Goal: Task Accomplishment & Management: Use online tool/utility

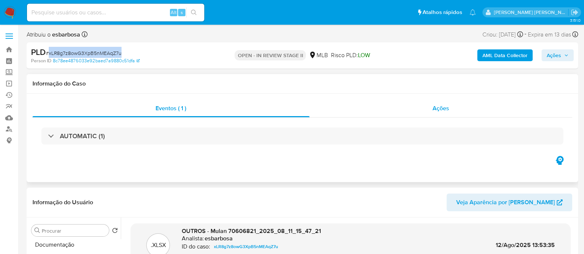
click at [347, 106] on div "Ações" at bounding box center [440, 109] width 263 height 18
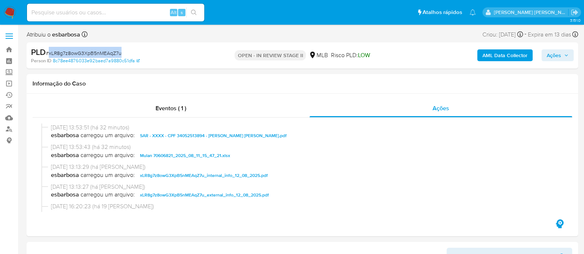
click at [548, 57] on span "Ações" at bounding box center [553, 55] width 14 height 12
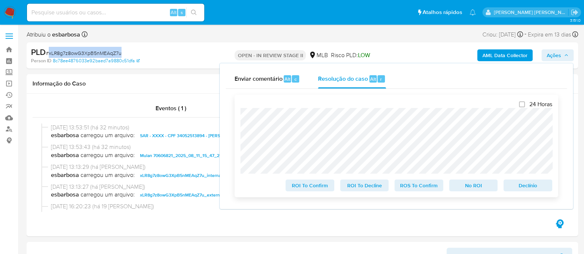
click at [408, 185] on span "ROS To Confirm" at bounding box center [419, 186] width 38 height 10
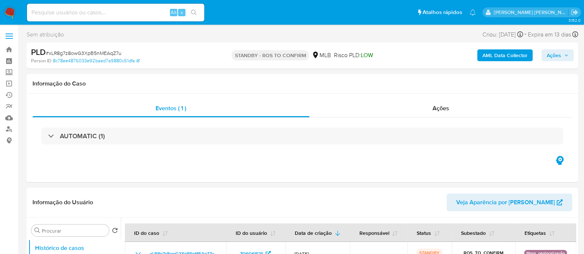
select select "10"
click at [361, 108] on div "Ações" at bounding box center [440, 109] width 263 height 18
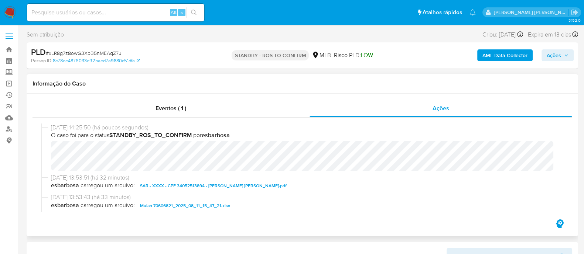
scroll to position [46, 0]
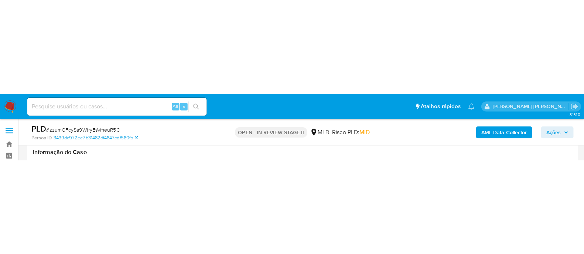
scroll to position [138, 0]
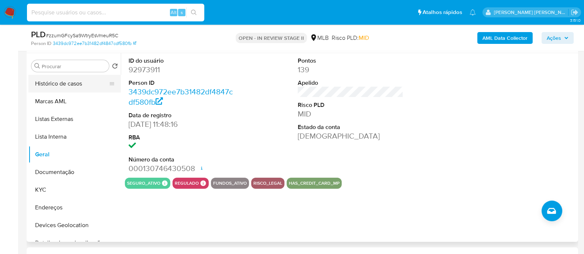
click at [68, 65] on button "Histórico de casos" at bounding box center [71, 84] width 86 height 18
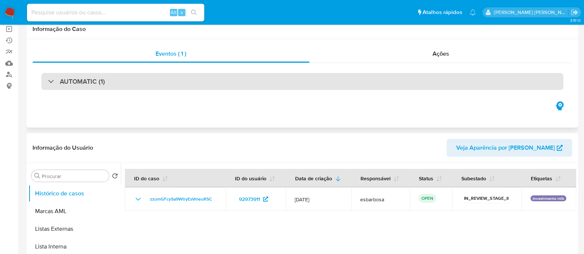
scroll to position [0, 0]
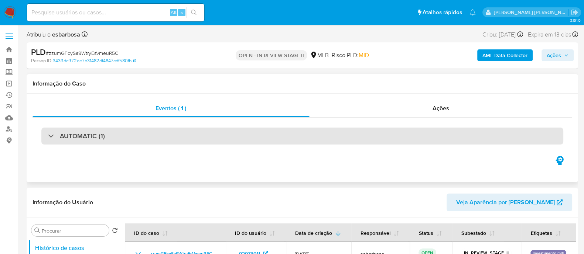
click at [136, 65] on div "AUTOMATIC (1)" at bounding box center [302, 136] width 522 height 17
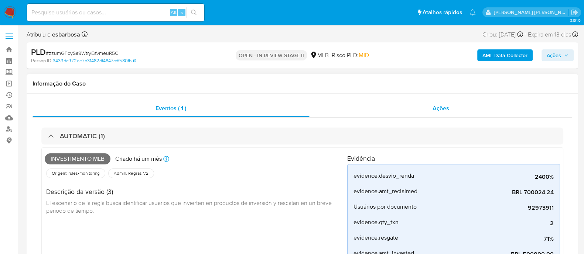
click at [402, 65] on div "Ações" at bounding box center [440, 109] width 263 height 18
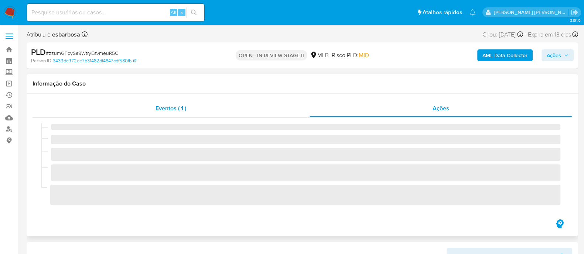
click at [263, 65] on div "Eventos ( 1 )" at bounding box center [170, 109] width 277 height 18
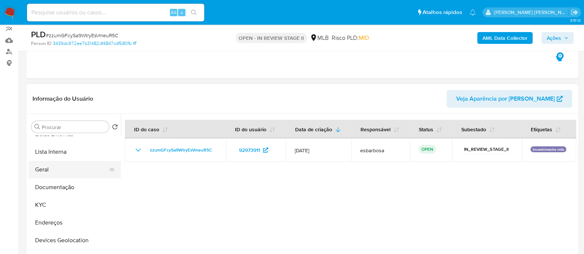
scroll to position [92, 0]
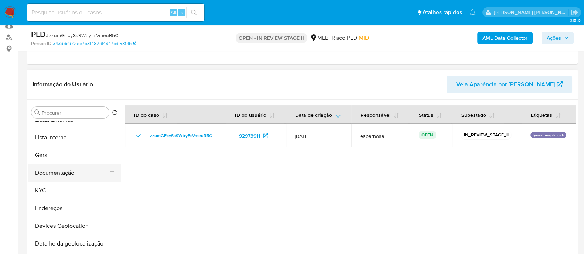
click at [69, 65] on button "Documentação" at bounding box center [71, 173] width 86 height 18
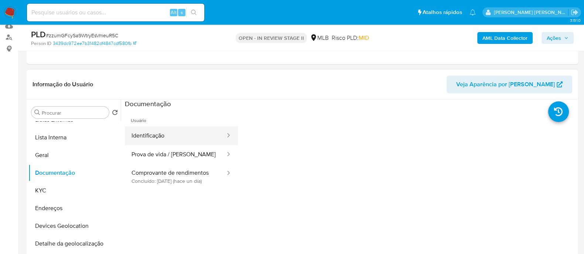
click at [192, 65] on button "Identificação" at bounding box center [175, 136] width 101 height 19
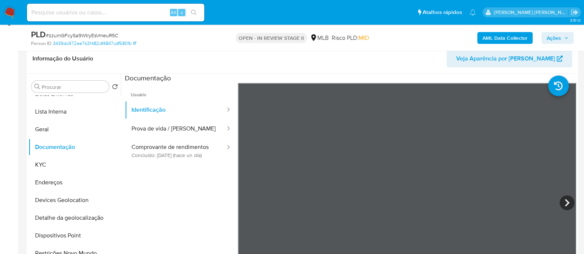
scroll to position [138, 0]
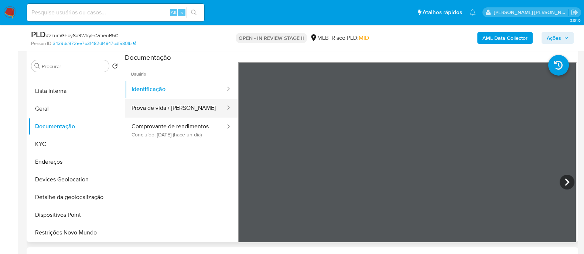
click at [155, 65] on button "Prova de vida / Selfie" at bounding box center [175, 108] width 101 height 19
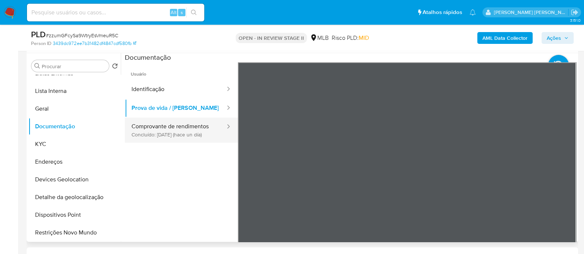
click at [188, 65] on button "Comprovante de rendimentos Concluído: 11/08/2025 (hace un día)" at bounding box center [175, 130] width 101 height 25
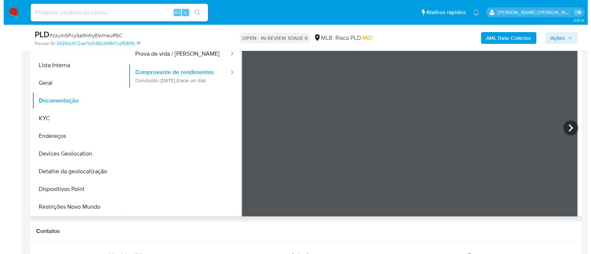
scroll to position [0, 0]
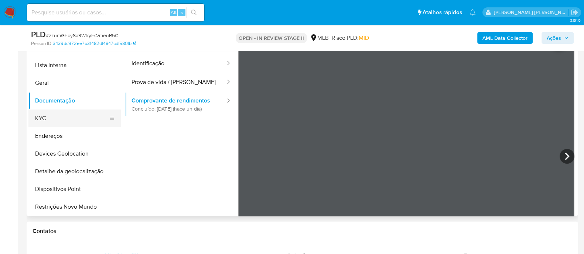
click at [50, 65] on button "KYC" at bounding box center [71, 119] width 86 height 18
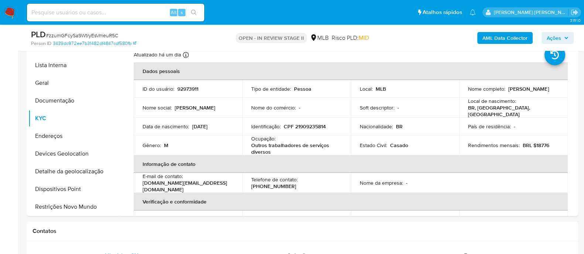
click at [494, 42] on b "AML Data Collector" at bounding box center [504, 38] width 45 height 12
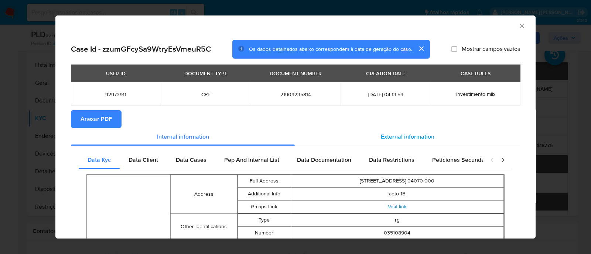
click at [393, 65] on span "External information" at bounding box center [408, 137] width 54 height 8
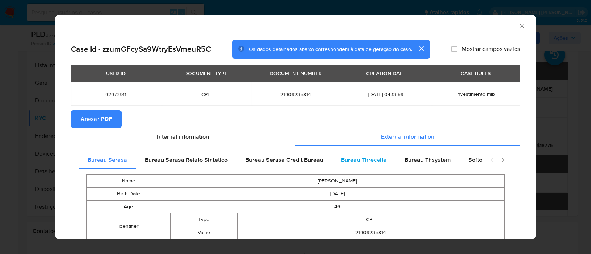
click at [373, 65] on span "Bureau Threceita" at bounding box center [364, 160] width 46 height 8
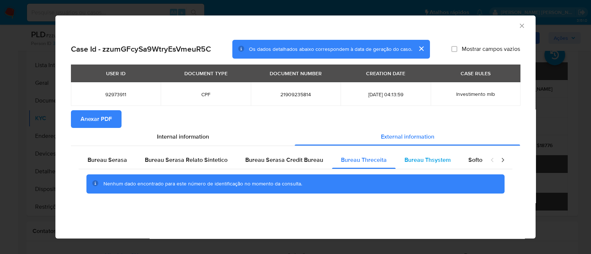
click at [422, 65] on span "Bureau Thsystem" at bounding box center [427, 160] width 46 height 8
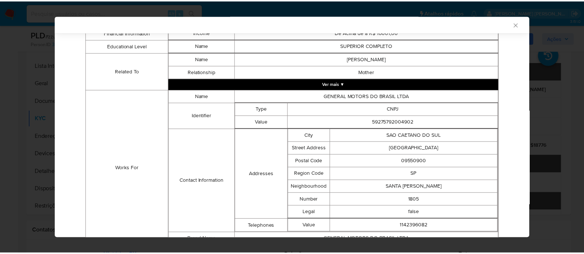
scroll to position [496, 0]
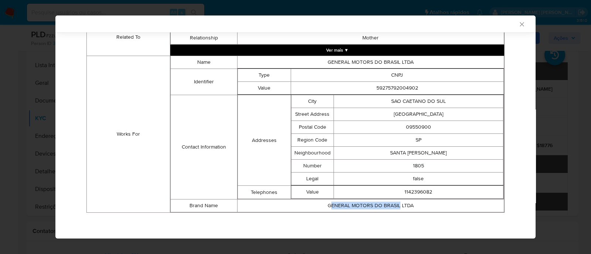
drag, startPoint x: 395, startPoint y: 208, endPoint x: 325, endPoint y: 207, distance: 70.2
click at [325, 65] on td "GENERAL MOTORS DO BRASIL LTDA" at bounding box center [370, 206] width 267 height 13
drag, startPoint x: 365, startPoint y: 212, endPoint x: 369, endPoint y: 211, distance: 4.5
click at [365, 65] on td "GENERAL MOTORS DO BRASIL LTDA" at bounding box center [370, 206] width 267 height 13
drag, startPoint x: 419, startPoint y: 88, endPoint x: 405, endPoint y: 87, distance: 13.7
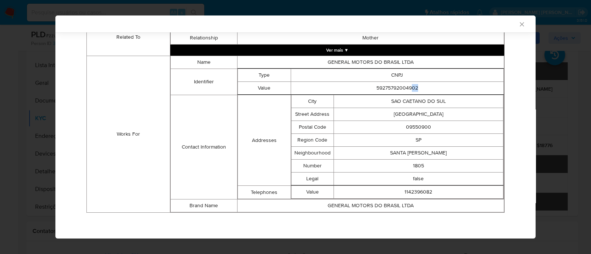
click at [405, 65] on td "59275792004902" at bounding box center [397, 88] width 213 height 13
click at [446, 65] on td "SAO CAETANO DO SUL" at bounding box center [417, 101] width 169 height 13
drag, startPoint x: 414, startPoint y: 89, endPoint x: 371, endPoint y: 88, distance: 42.8
click at [371, 65] on td "59275792004902" at bounding box center [397, 88] width 213 height 13
copy td "59275792004902"
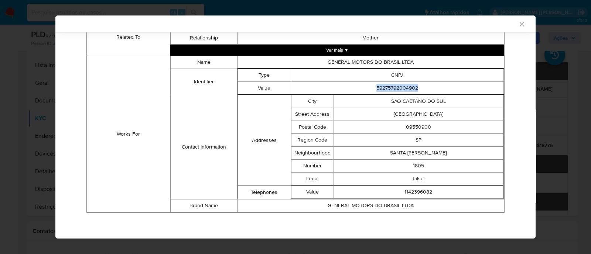
click at [518, 25] on icon "Fechar a janela" at bounding box center [521, 24] width 7 height 7
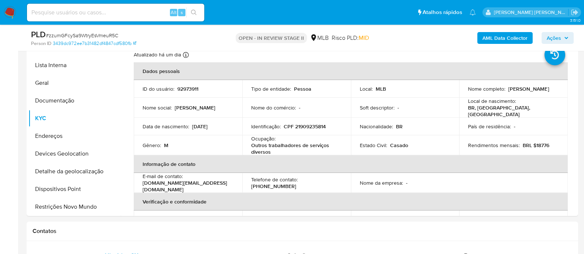
click at [496, 43] on b "AML Data Collector" at bounding box center [504, 38] width 45 height 12
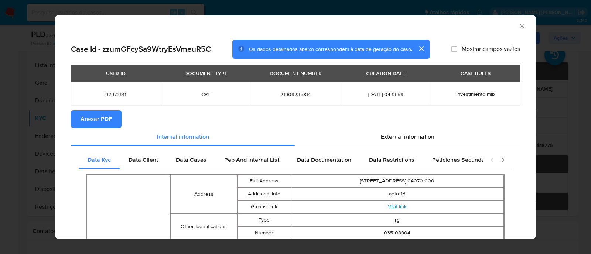
click at [100, 65] on span "Anexar PDF" at bounding box center [95, 119] width 31 height 16
click at [518, 28] on icon "Fechar a janela" at bounding box center [521, 25] width 7 height 7
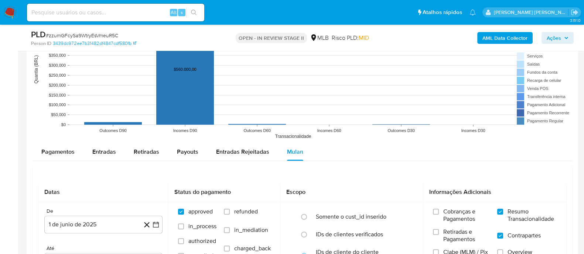
scroll to position [764, 0]
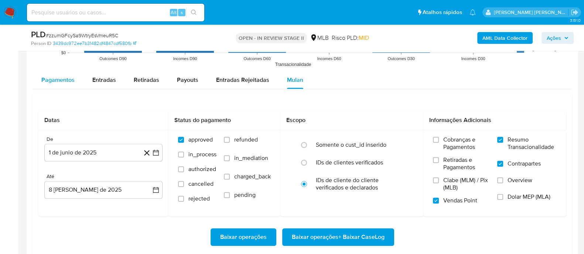
click at [72, 65] on span "Pagamentos" at bounding box center [57, 80] width 33 height 8
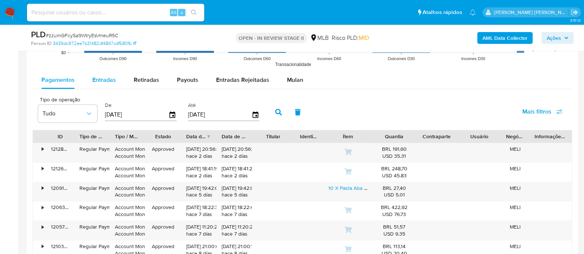
click at [104, 65] on span "Entradas" at bounding box center [104, 80] width 24 height 8
select select "10"
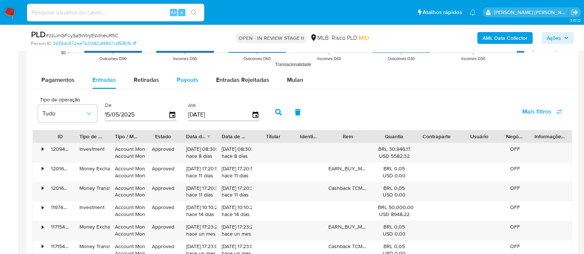
click at [185, 65] on span "Payouts" at bounding box center [187, 80] width 21 height 8
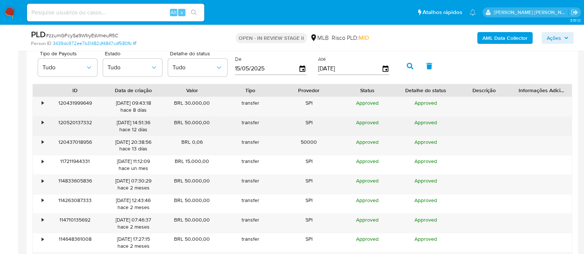
scroll to position [903, 0]
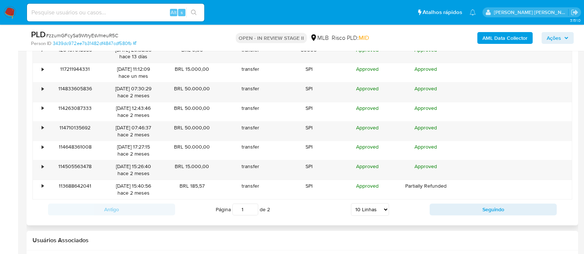
click at [369, 65] on select "5 Linhas 10 Linhas 20 Linhas 25 Linhas 50 Linhas 100 Linhas" at bounding box center [370, 209] width 38 height 13
select select "100"
click at [351, 65] on select "5 Linhas 10 Linhas 20 Linhas 25 Linhas 50 Linhas 100 Linhas" at bounding box center [370, 209] width 38 height 13
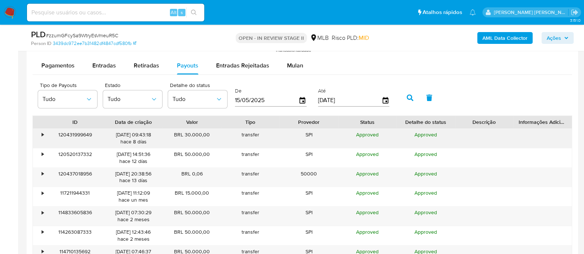
scroll to position [764, 0]
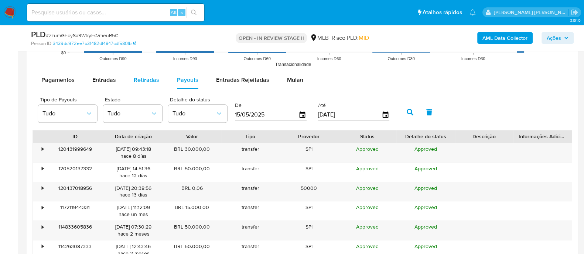
click at [141, 65] on span "Retiradas" at bounding box center [146, 80] width 25 height 8
select select "10"
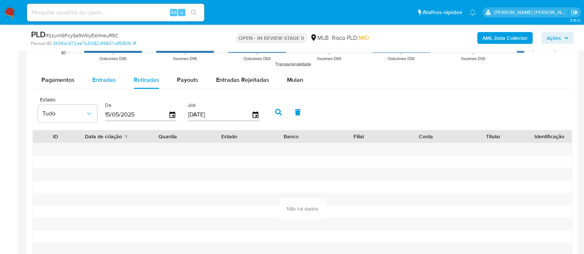
click at [111, 65] on span "Entradas" at bounding box center [104, 80] width 24 height 8
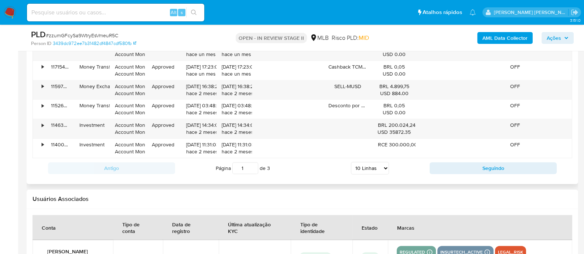
scroll to position [949, 0]
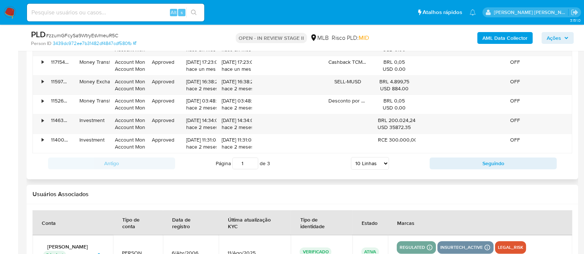
click at [368, 65] on select "5 Linhas 10 Linhas 20 Linhas 25 Linhas 50 Linhas 100 Linhas" at bounding box center [370, 163] width 38 height 13
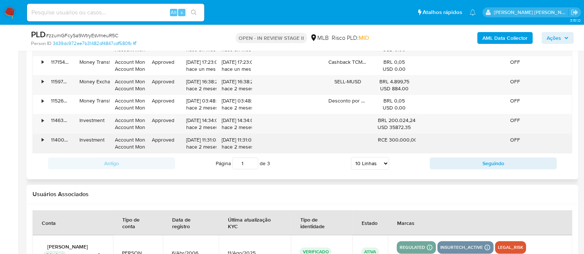
click at [44, 65] on div "•" at bounding box center [39, 143] width 13 height 19
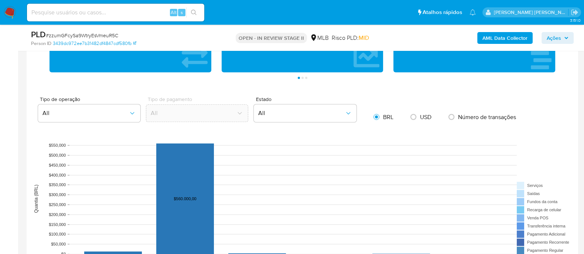
scroll to position [487, 0]
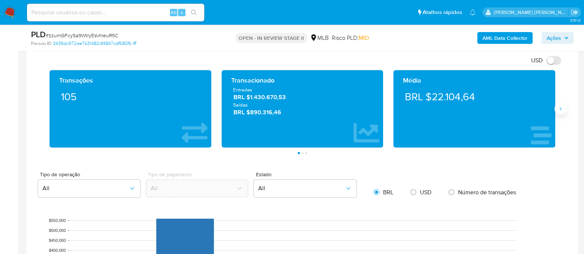
click at [558, 65] on icon "Siguiente" at bounding box center [560, 109] width 6 height 6
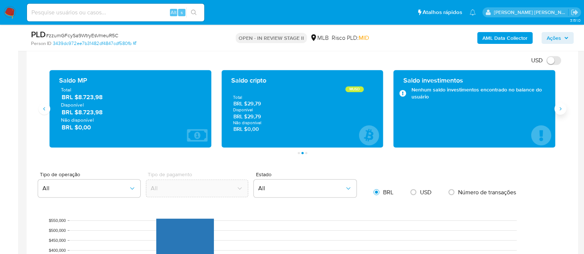
click at [563, 65] on button "Siguiente" at bounding box center [560, 109] width 12 height 12
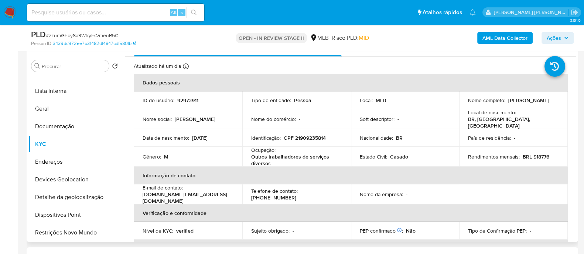
scroll to position [0, 0]
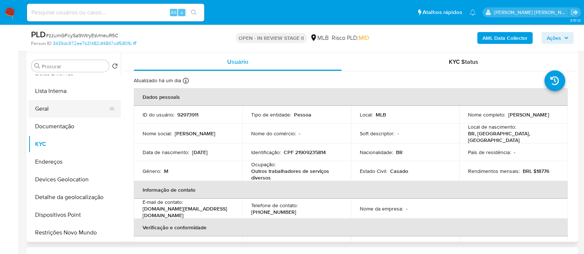
click at [64, 65] on button "Geral" at bounding box center [71, 109] width 86 height 18
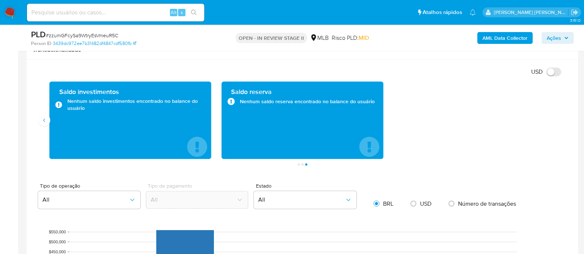
scroll to position [462, 0]
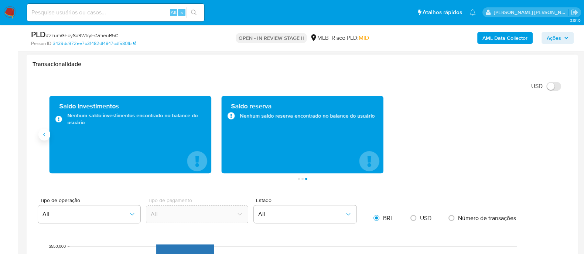
click at [50, 65] on button "Anterior" at bounding box center [44, 135] width 12 height 12
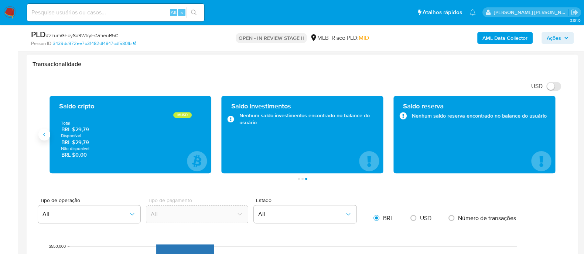
click at [50, 65] on button "Anterior" at bounding box center [44, 135] width 12 height 12
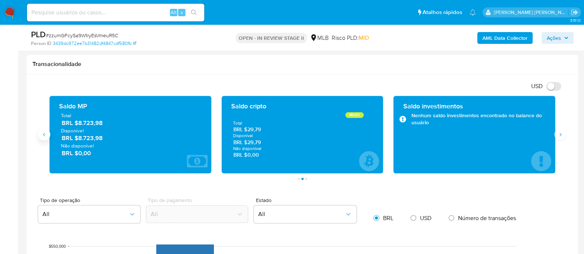
click at [50, 65] on button "Anterior" at bounding box center [44, 135] width 12 height 12
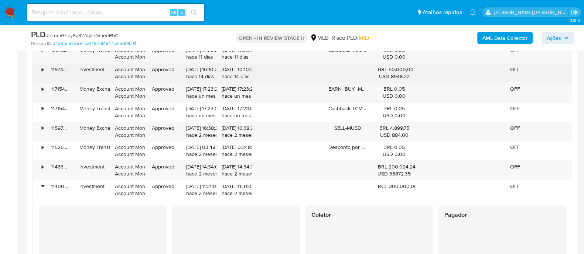
scroll to position [923, 0]
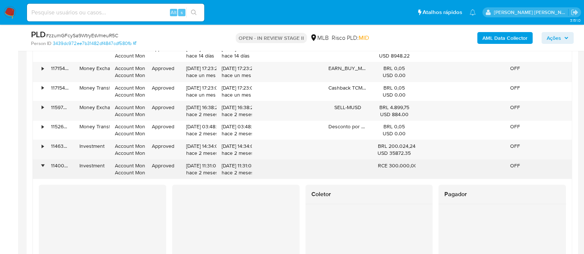
click at [42, 65] on div "•" at bounding box center [43, 165] width 2 height 7
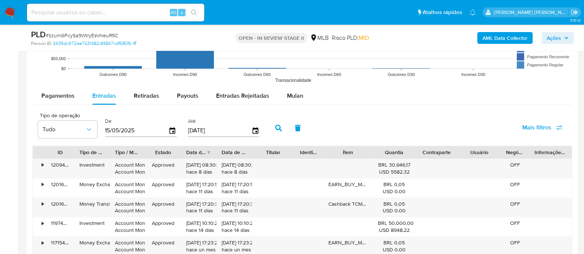
scroll to position [738, 0]
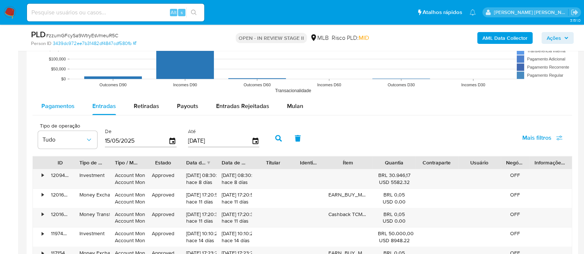
click at [66, 65] on span "Pagamentos" at bounding box center [57, 106] width 33 height 8
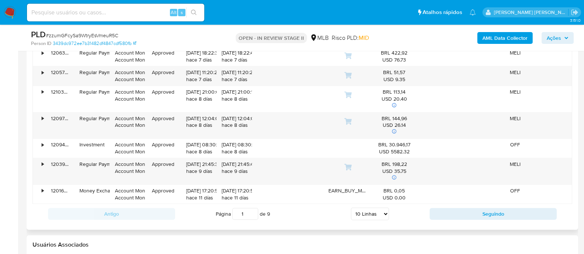
scroll to position [969, 0]
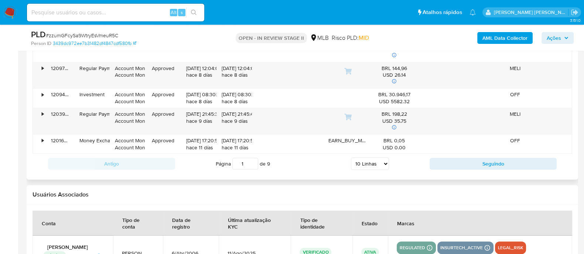
click at [381, 65] on select "5 Linhas 10 Linhas 20 Linhas 25 Linhas 50 Linhas 100 Linhas" at bounding box center [370, 164] width 38 height 13
select select "100"
click at [351, 65] on select "5 Linhas 10 Linhas 20 Linhas 25 Linhas 50 Linhas 100 Linhas" at bounding box center [370, 164] width 38 height 13
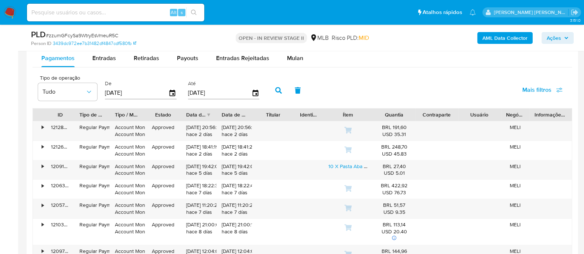
scroll to position [738, 0]
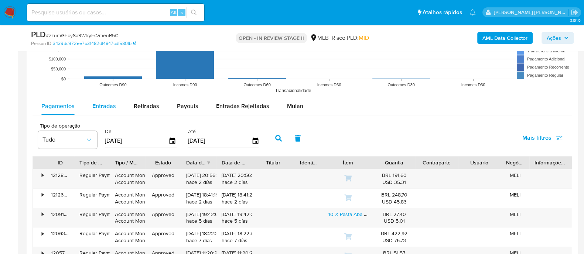
click at [107, 65] on span "Entradas" at bounding box center [104, 106] width 24 height 8
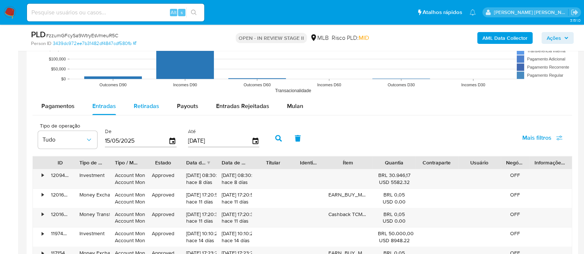
click at [151, 65] on span "Retiradas" at bounding box center [146, 106] width 25 height 8
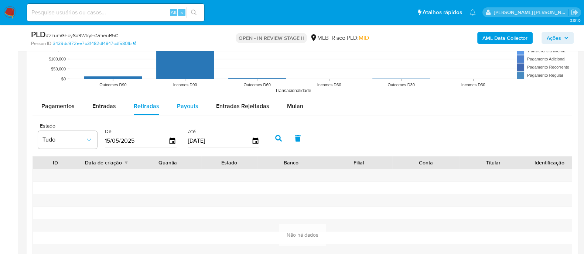
click at [182, 65] on span "Payouts" at bounding box center [187, 106] width 21 height 8
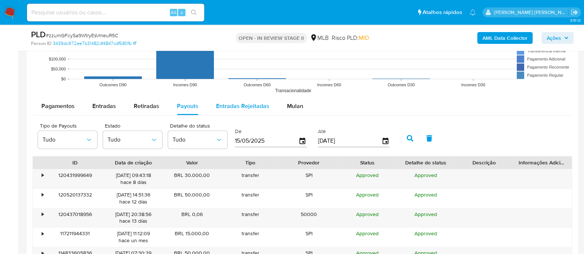
click at [242, 65] on span "Entradas Rejeitadas" at bounding box center [242, 106] width 53 height 8
select select "10"
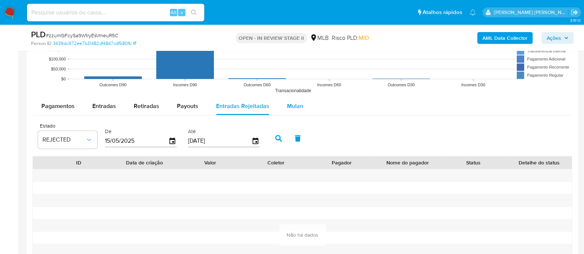
click at [288, 65] on span "Mulan" at bounding box center [295, 106] width 16 height 8
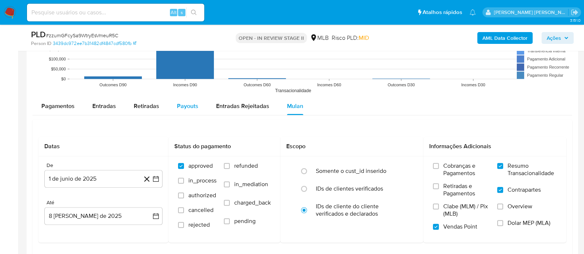
click at [178, 65] on span "Payouts" at bounding box center [187, 106] width 21 height 8
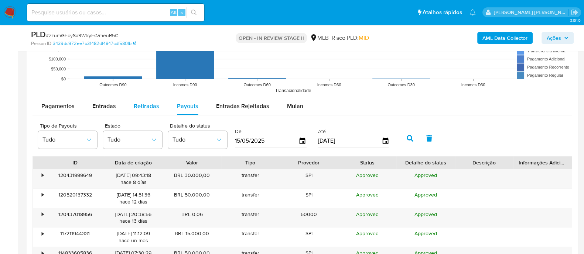
click at [155, 65] on span "Retiradas" at bounding box center [146, 106] width 25 height 8
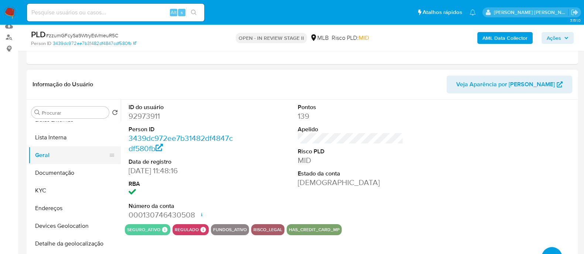
scroll to position [0, 0]
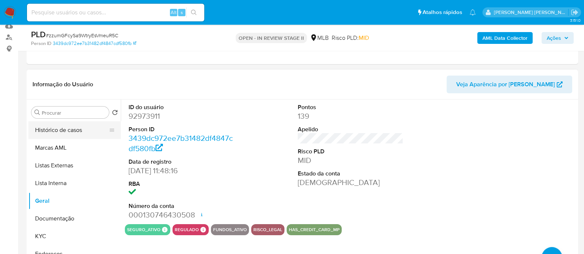
click at [60, 65] on button "Histórico de casos" at bounding box center [71, 130] width 86 height 18
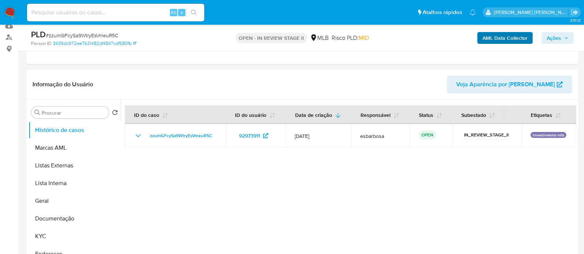
drag, startPoint x: 558, startPoint y: 41, endPoint x: 497, endPoint y: 42, distance: 60.9
click at [558, 41] on span "Ações" at bounding box center [553, 38] width 14 height 12
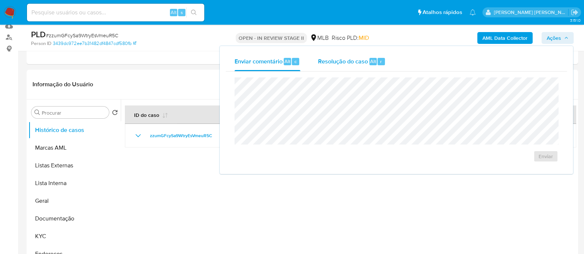
click at [343, 62] on span "Resolução do caso" at bounding box center [343, 61] width 50 height 8
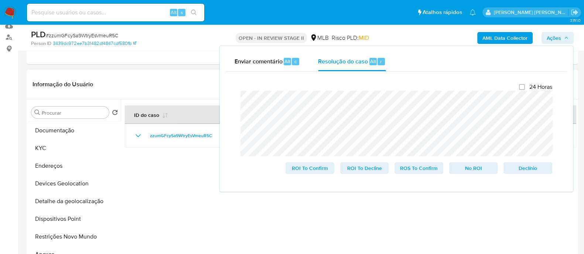
scroll to position [92, 0]
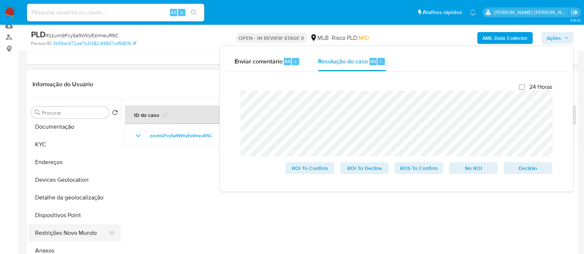
click at [59, 65] on button "Restrições Novo Mundo" at bounding box center [71, 234] width 86 height 18
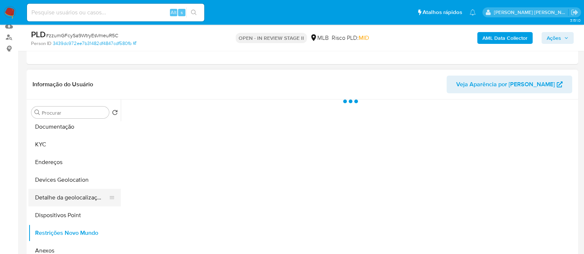
scroll to position [138, 0]
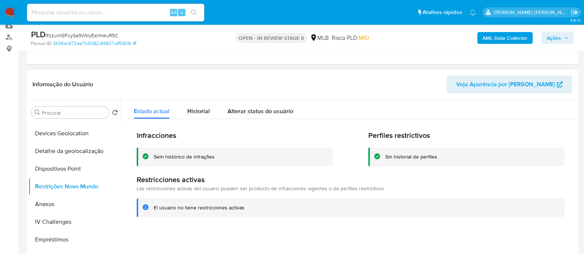
click at [201, 65] on div "Sem histórico de infrações" at bounding box center [184, 157] width 61 height 7
click at [238, 65] on div "Infracciones Sem histórico de infrações Perfiles restrictivos Sin historial de …" at bounding box center [350, 174] width 451 height 110
click at [65, 65] on button "Anexos" at bounding box center [71, 205] width 86 height 18
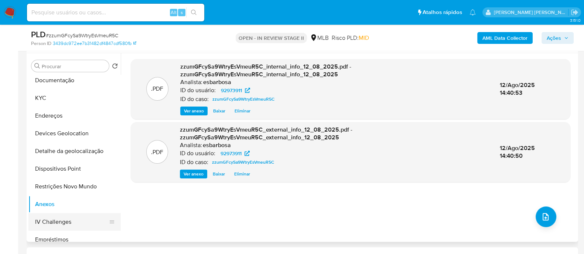
scroll to position [0, 0]
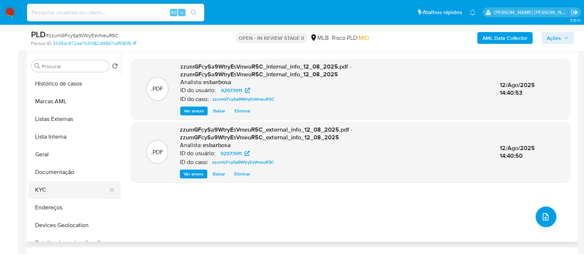
click at [55, 65] on button "KYC" at bounding box center [71, 190] width 86 height 18
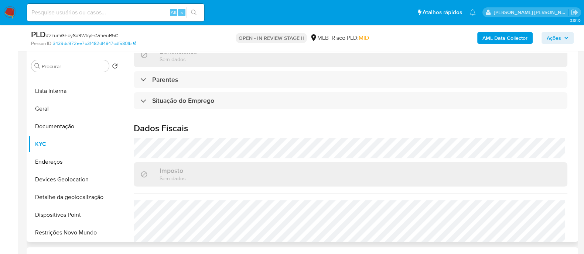
scroll to position [323, 0]
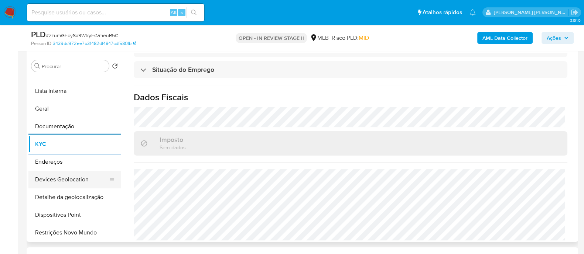
click at [77, 65] on button "Devices Geolocation" at bounding box center [71, 180] width 86 height 18
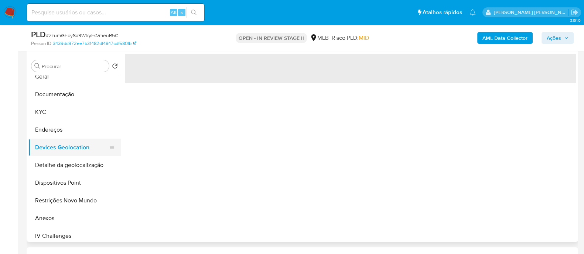
scroll to position [92, 0]
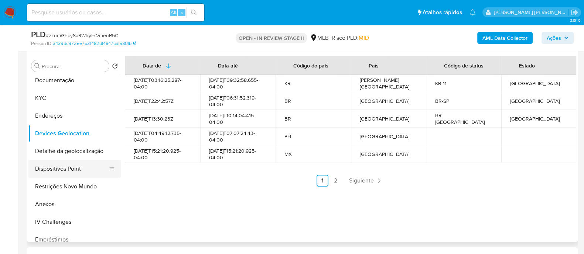
click at [76, 65] on button "Dispositivos Point" at bounding box center [71, 169] width 86 height 18
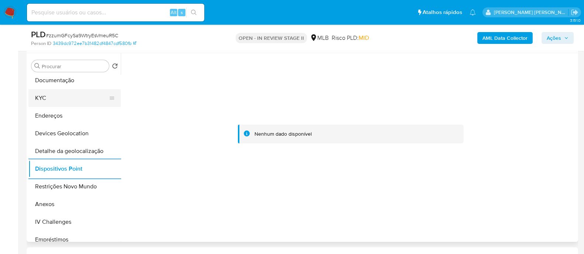
click at [71, 65] on button "KYC" at bounding box center [71, 98] width 86 height 18
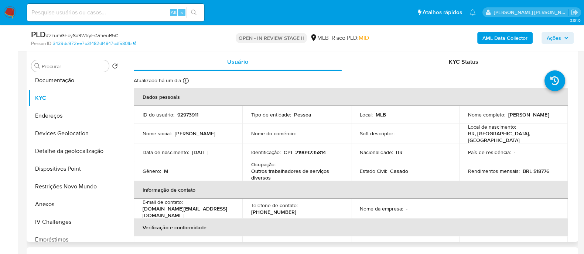
click at [317, 65] on p "CPF 21909235814" at bounding box center [305, 152] width 42 height 7
copy p "21909235814"
click at [93, 32] on span "# zzumGFcySa9WtryEsVmeuR5C" at bounding box center [82, 35] width 72 height 7
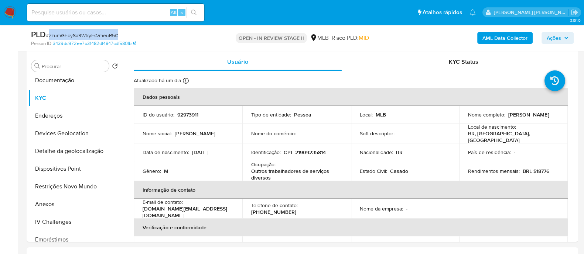
copy span "zzumGFcySa9WtryEsVmeuR5C"
click at [550, 38] on span "Ações" at bounding box center [553, 38] width 14 height 12
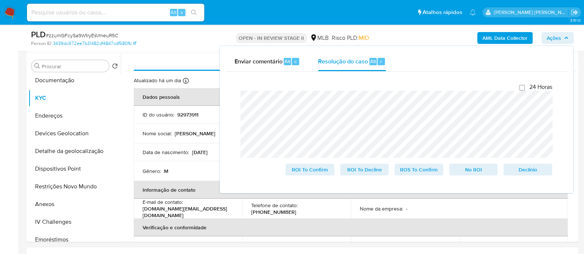
click at [191, 44] on div "Person ID 3439dc972ee7b31482df4847cdf580fb" at bounding box center [120, 43] width 179 height 7
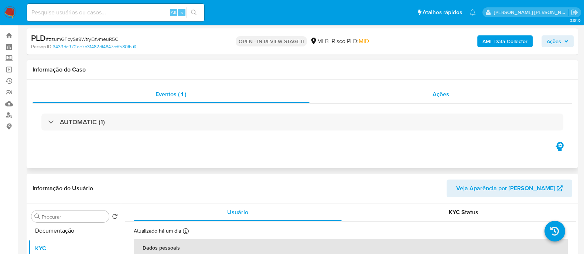
scroll to position [0, 0]
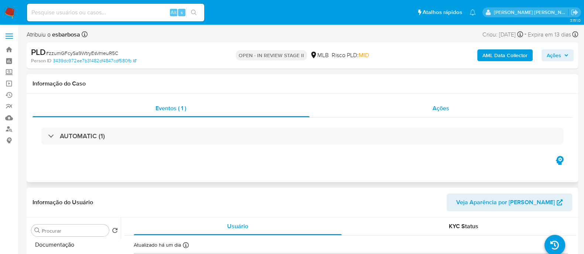
click at [389, 65] on div "Ações" at bounding box center [440, 109] width 263 height 18
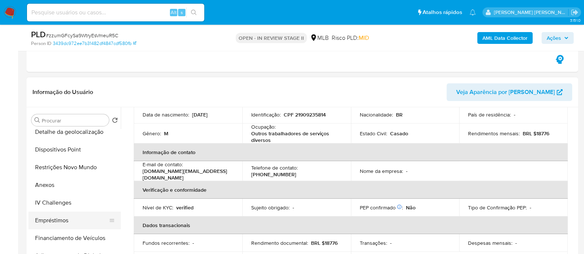
scroll to position [184, 0]
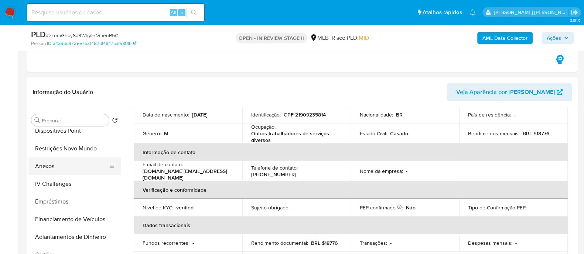
click at [62, 65] on button "Anexos" at bounding box center [71, 167] width 86 height 18
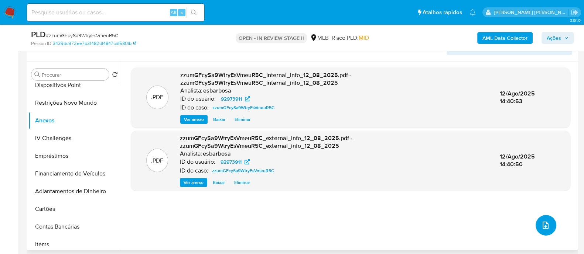
click at [541, 65] on icon "upload-file" at bounding box center [545, 225] width 9 height 9
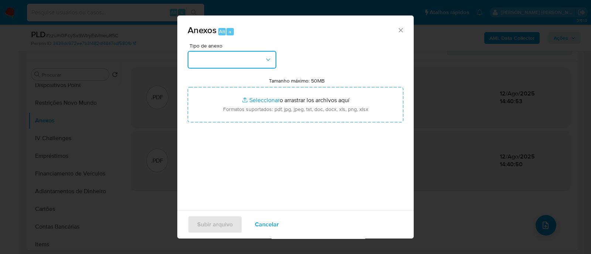
click at [254, 58] on button "button" at bounding box center [232, 60] width 89 height 18
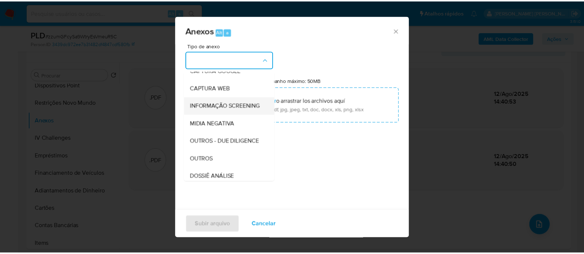
scroll to position [114, 0]
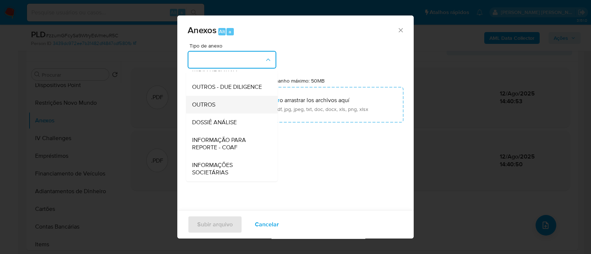
click at [217, 65] on div "OUTROS" at bounding box center [229, 105] width 75 height 18
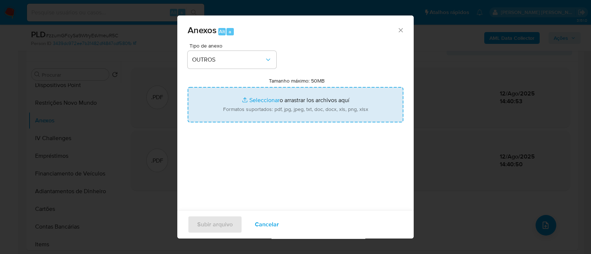
click at [253, 65] on input "Tamanho máximo: 50MB Seleccionar archivos" at bounding box center [296, 104] width 216 height 35
type input "C:\fakepath\Mulan 92973911_2025_08_11_15_46_45.xlsx"
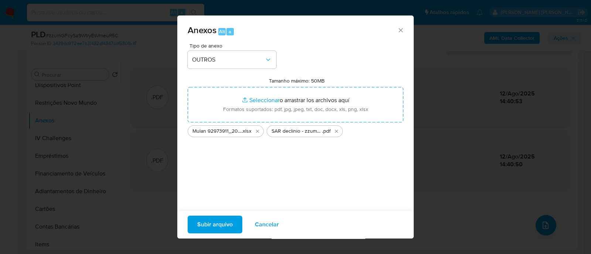
click at [205, 65] on span "Subir arquivo" at bounding box center [214, 225] width 35 height 16
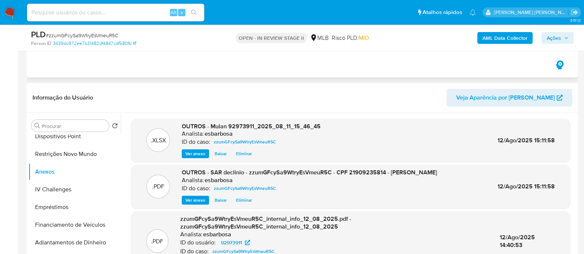
scroll to position [92, 0]
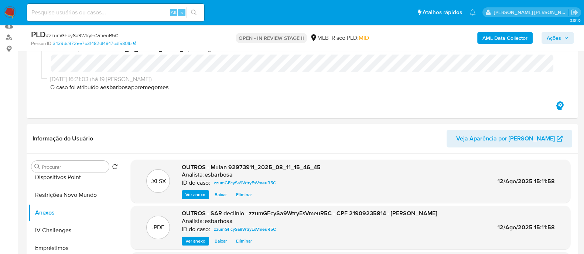
click at [551, 38] on span "Ações" at bounding box center [553, 38] width 14 height 12
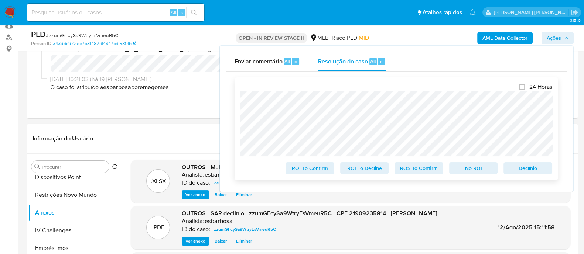
drag, startPoint x: 463, startPoint y: 172, endPoint x: 463, endPoint y: 162, distance: 9.6
click at [463, 65] on span "No ROI" at bounding box center [473, 168] width 38 height 10
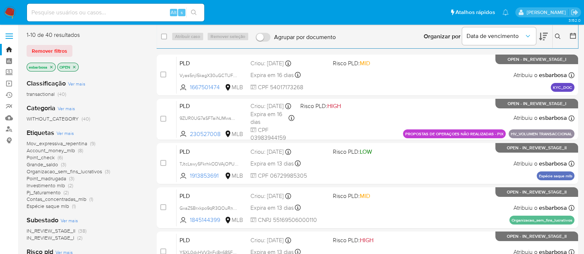
click at [9, 12] on img at bounding box center [10, 12] width 13 height 13
click at [54, 150] on span "Account_money_mlb" at bounding box center [51, 150] width 48 height 7
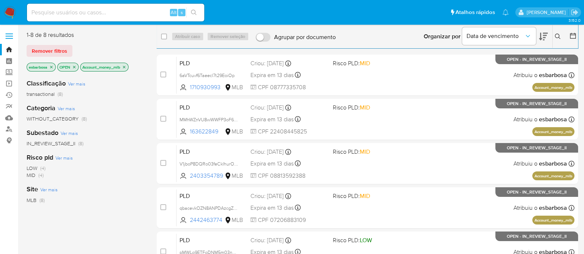
click at [126, 68] on icon "close-filter" at bounding box center [124, 67] width 4 height 4
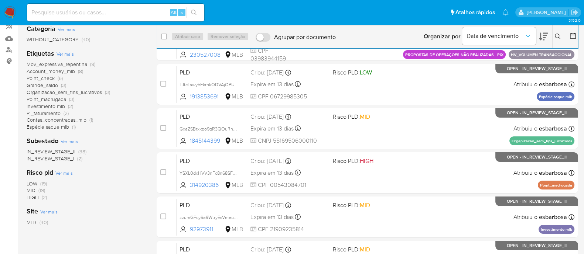
scroll to position [92, 0]
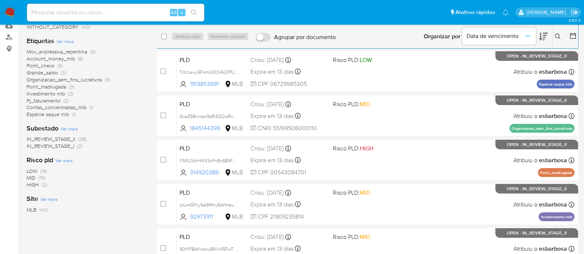
click at [34, 187] on span "HIGH" at bounding box center [33, 184] width 12 height 7
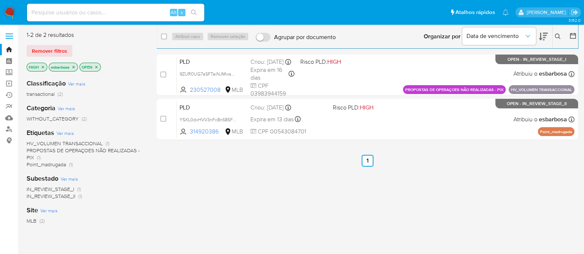
click at [41, 66] on icon "close-filter" at bounding box center [43, 67] width 4 height 4
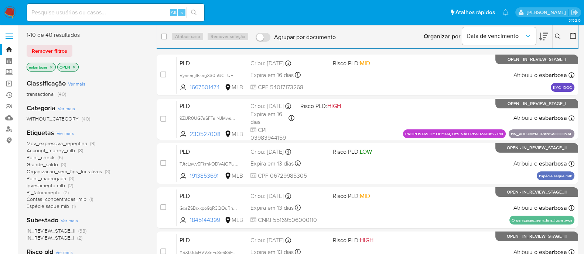
click at [59, 207] on span "Espécie saque mlb" at bounding box center [48, 206] width 42 height 7
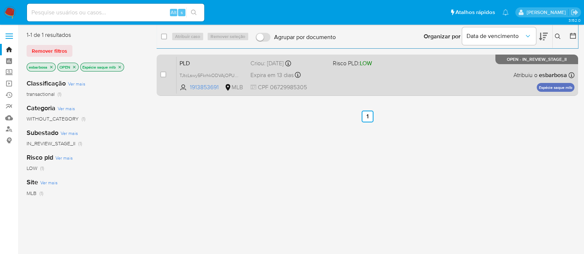
click at [371, 77] on div "PLD TJtcLswy5FkrhkODVAjOPUk8 1913853691 MLB Risco PLD: LOW Criou: 12/07/2025 Cr…" at bounding box center [376, 74] width 398 height 37
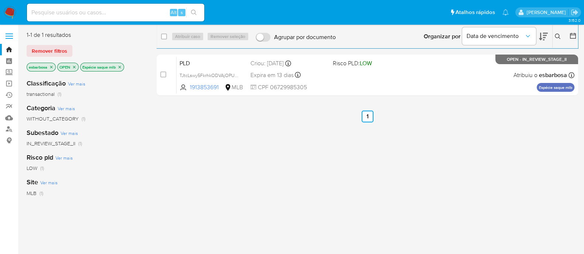
click at [121, 69] on icon "close-filter" at bounding box center [119, 67] width 4 height 4
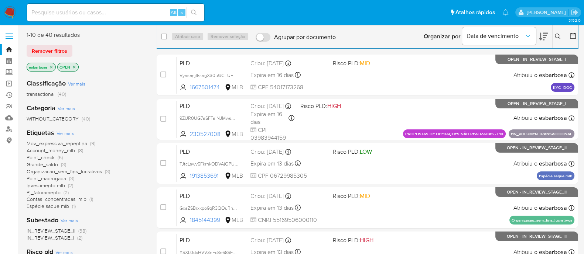
click at [51, 173] on span "Organizacao_sem_fins_lucrativos" at bounding box center [64, 171] width 75 height 7
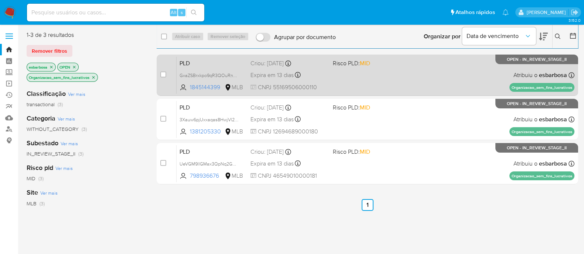
click at [404, 79] on div "PLD GxaZSBrxkpo9qR3QOuRnXkkc 1845144399 MLB Risco PLD: MID Criou: 12/07/2025 Cr…" at bounding box center [376, 74] width 398 height 37
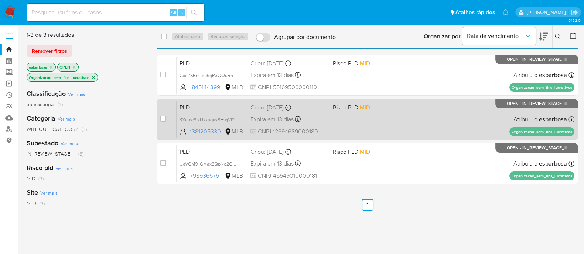
click at [404, 115] on div "PLD 3Xauw6pjUxxaqas8HwjVl2Zd 1381205330 MLB Risco PLD: MID Criou: 12/07/2025 Cr…" at bounding box center [376, 119] width 398 height 37
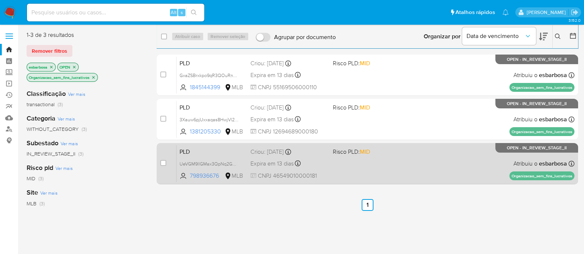
click at [408, 164] on div "PLD UeVGM9llGMax3QpNq2GOD4H0 798936676 MLB Risco PLD: MID Criou: 12/07/2025 Cri…" at bounding box center [376, 163] width 398 height 37
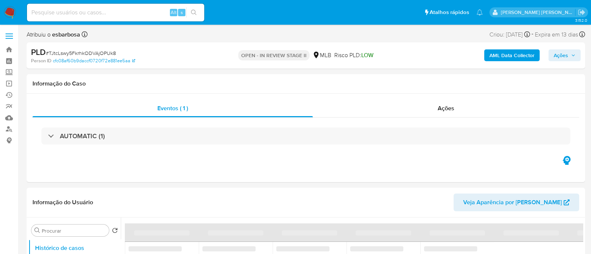
select select "10"
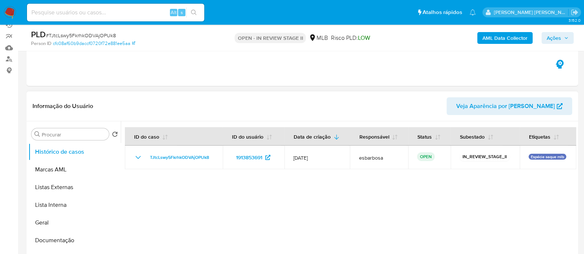
scroll to position [46, 0]
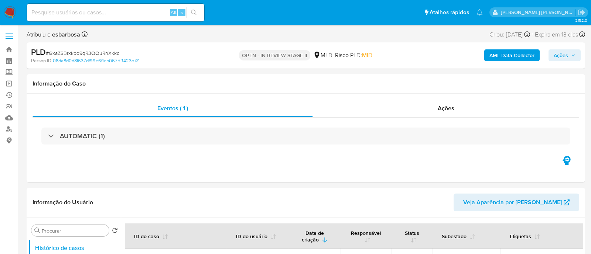
select select "10"
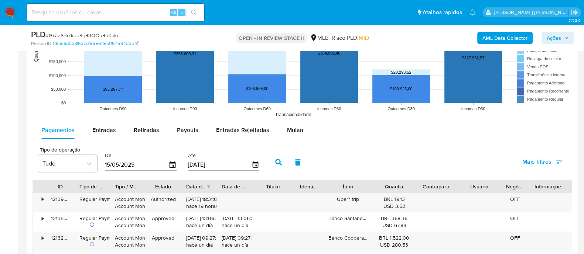
scroll to position [785, 0]
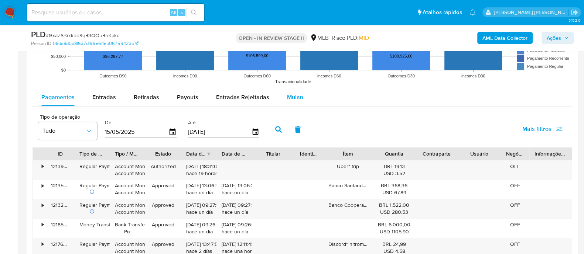
click at [290, 95] on span "Mulan" at bounding box center [295, 97] width 16 height 8
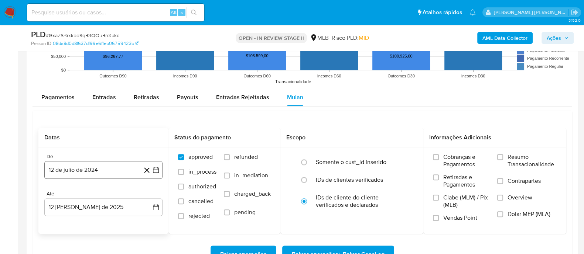
click at [90, 169] on button "12 de julio de 2024" at bounding box center [103, 170] width 118 height 18
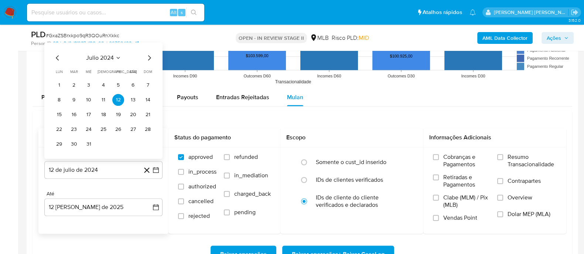
click at [109, 57] on span "julio 2024" at bounding box center [100, 57] width 28 height 7
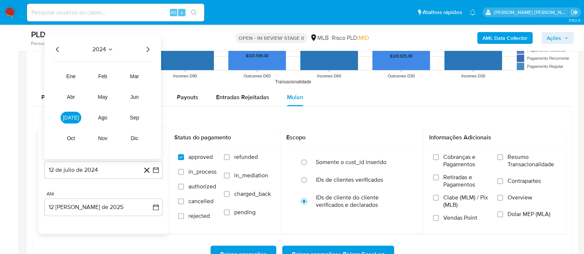
click at [143, 46] on icon "Año siguiente" at bounding box center [147, 49] width 9 height 9
click at [133, 94] on span "jun" at bounding box center [134, 97] width 8 height 6
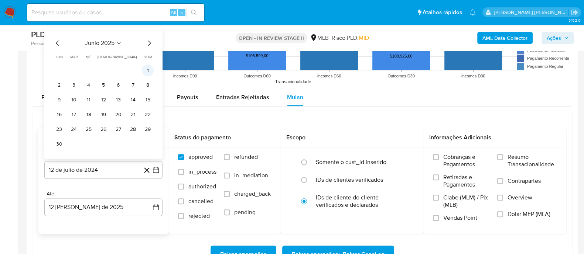
click at [148, 75] on button "1" at bounding box center [148, 70] width 12 height 12
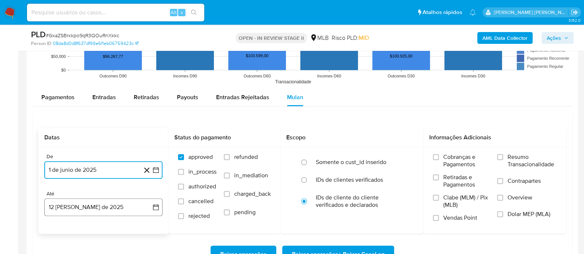
click at [99, 209] on button "12 de agosto de 2025" at bounding box center [103, 208] width 118 height 18
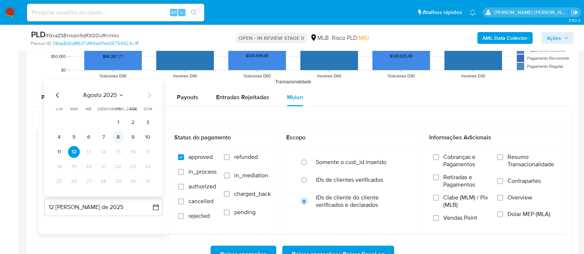
click at [117, 137] on button "8" at bounding box center [118, 137] width 12 height 12
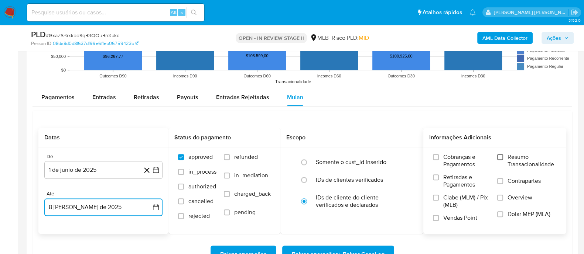
click at [500, 158] on input "Resumo Transacionalidade" at bounding box center [500, 157] width 6 height 6
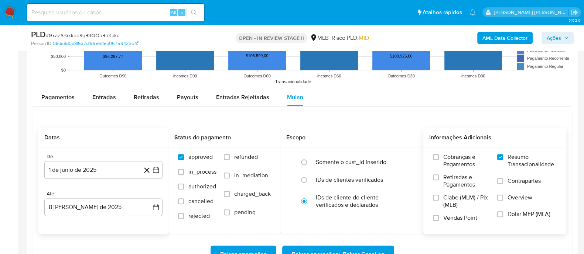
click at [497, 181] on div "Cobranças e Pagamentos Retiradas e Pagamentos Clabe (MLM) / Pix (MLB) Vendas Po…" at bounding box center [494, 191] width 131 height 74
click at [498, 182] on input "Contrapartes" at bounding box center [500, 181] width 6 height 6
click at [434, 218] on input "Vendas Point" at bounding box center [436, 218] width 6 height 6
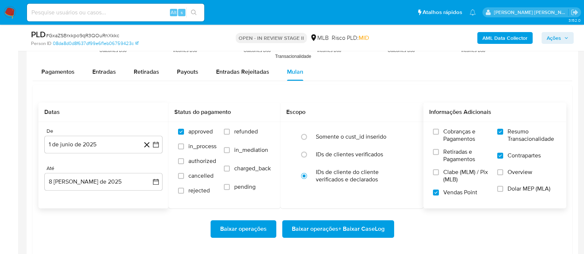
scroll to position [831, 0]
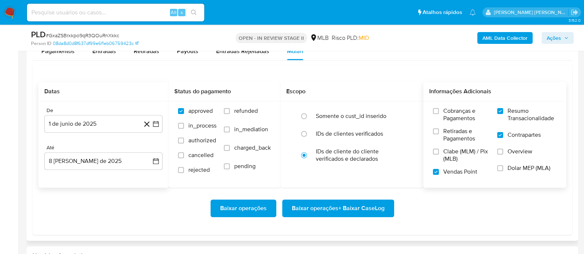
click at [347, 212] on span "Baixar operações + Baixar CaseLog" at bounding box center [338, 209] width 93 height 16
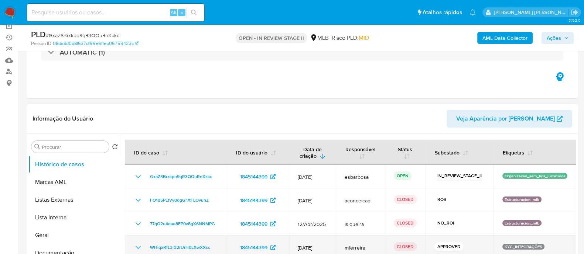
scroll to position [92, 0]
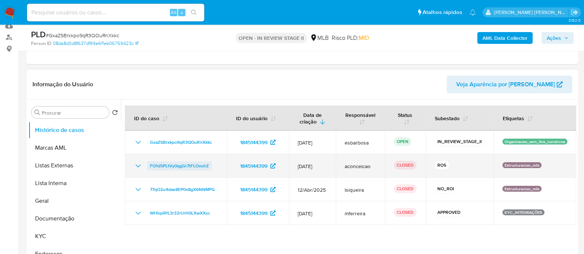
click at [190, 168] on span "FO1d5PLtVy0qgGr7tFLOvuhZ" at bounding box center [179, 166] width 59 height 9
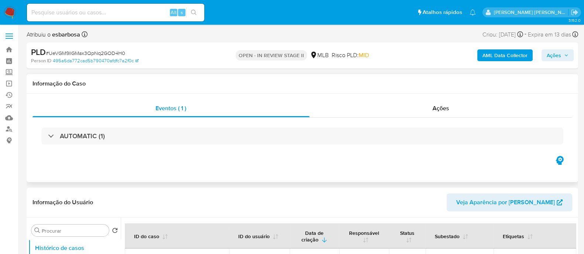
select select "10"
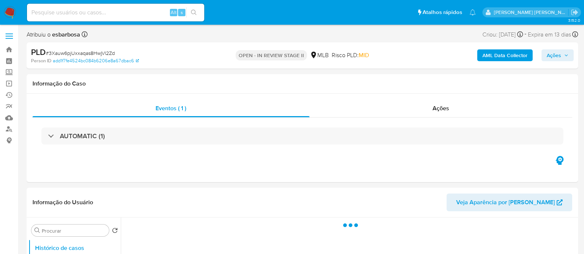
select select "10"
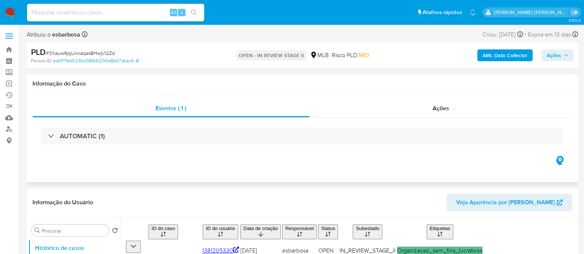
scroll to position [46, 0]
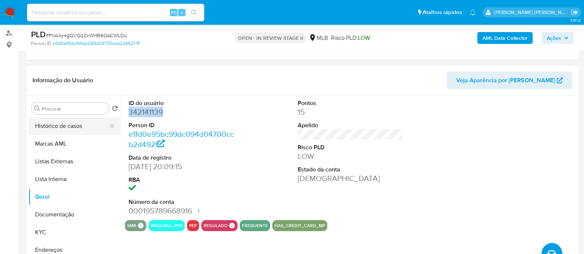
click at [76, 130] on button "Histórico de casos" at bounding box center [71, 126] width 86 height 18
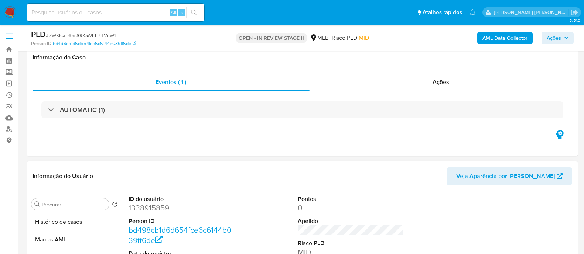
scroll to position [138, 0]
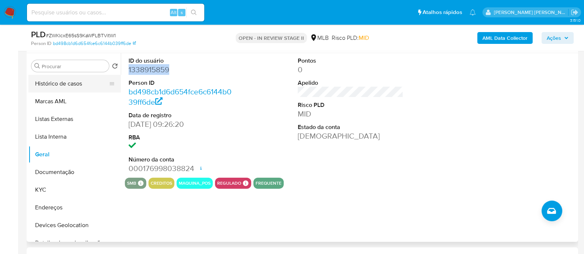
click at [78, 86] on button "Histórico de casos" at bounding box center [71, 84] width 86 height 18
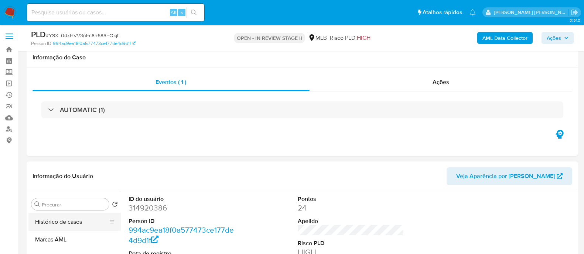
scroll to position [138, 0]
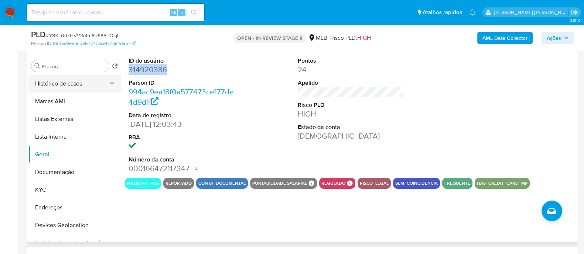
click at [63, 85] on button "Histórico de casos" at bounding box center [71, 84] width 86 height 18
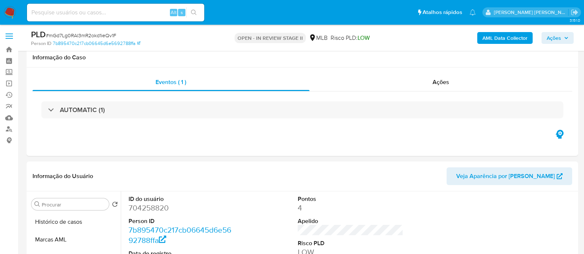
scroll to position [138, 0]
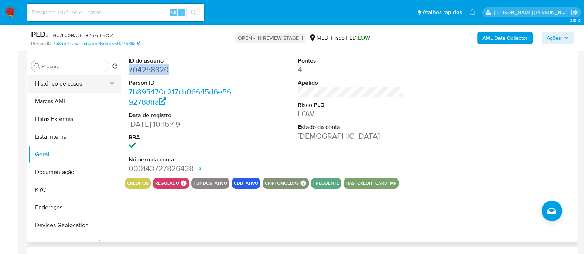
click at [84, 83] on button "Histórico de casos" at bounding box center [71, 84] width 86 height 18
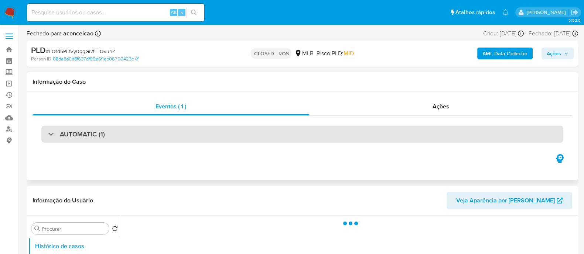
click at [114, 134] on div "AUTOMATIC (1)" at bounding box center [302, 134] width 522 height 17
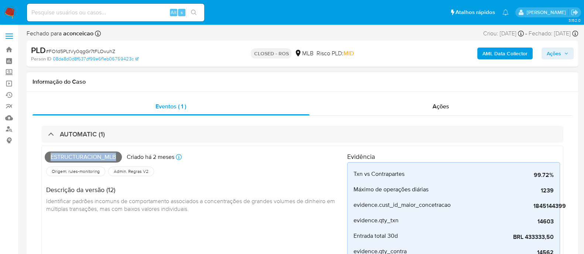
select select "10"
drag, startPoint x: 118, startPoint y: 158, endPoint x: 36, endPoint y: 157, distance: 82.3
click at [36, 157] on div "AUTOMATIC (1) Estructuracion_mlb Criado há 2 meses Criado: 12/06/2025 00:24:48 …" at bounding box center [301, 246] width 539 height 261
copy span "Estructuracion_mlb"
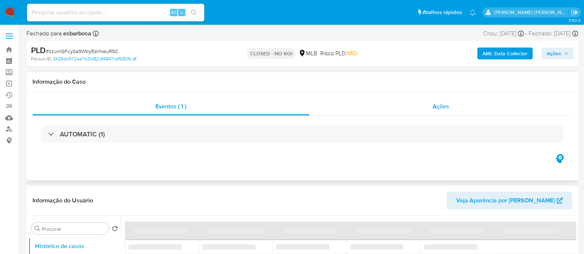
click at [370, 114] on div "Ações" at bounding box center [440, 107] width 263 height 18
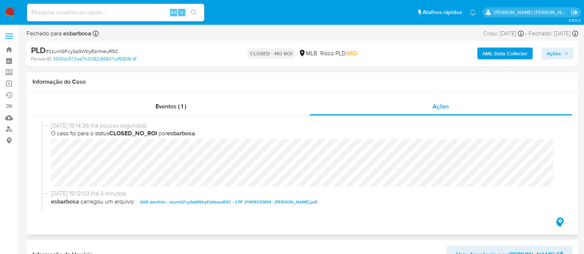
select select "10"
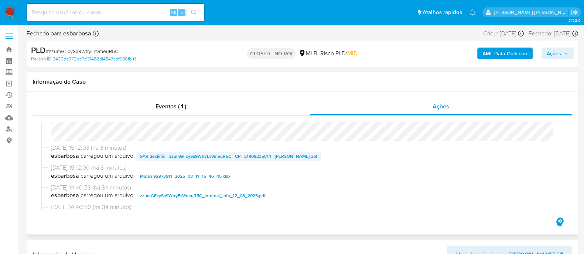
scroll to position [92, 0]
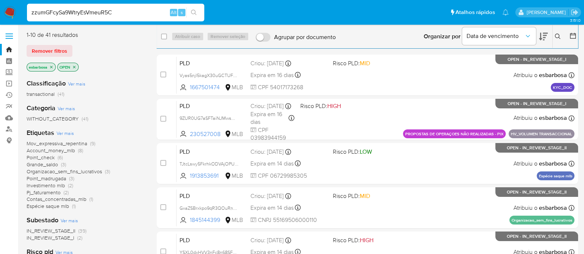
type input "zzumGFcySa9WtryEsVmeuR5C"
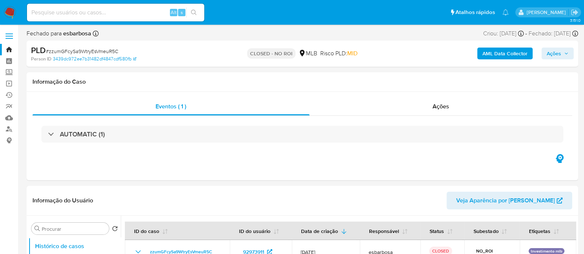
select select "10"
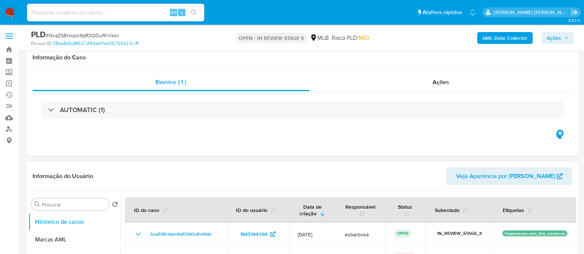
scroll to position [92, 0]
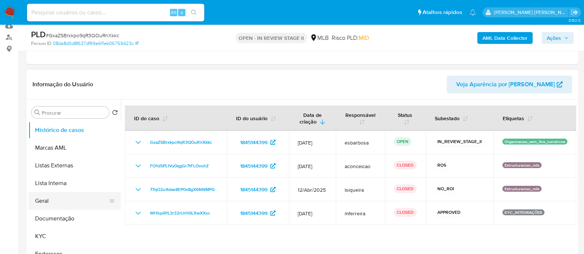
click at [44, 201] on button "Geral" at bounding box center [71, 201] width 86 height 18
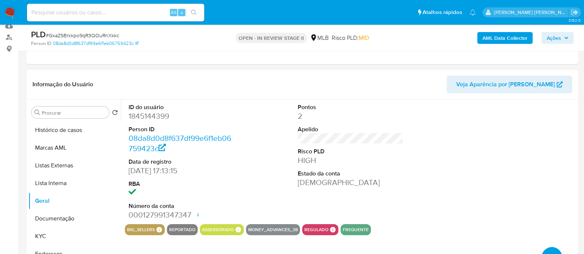
click at [162, 115] on dd "1845144399" at bounding box center [181, 116] width 106 height 10
copy dd "1845144399"
click at [158, 111] on dd "1845144399" at bounding box center [181, 116] width 106 height 10
click at [158, 113] on dd "1845144399" at bounding box center [181, 116] width 106 height 10
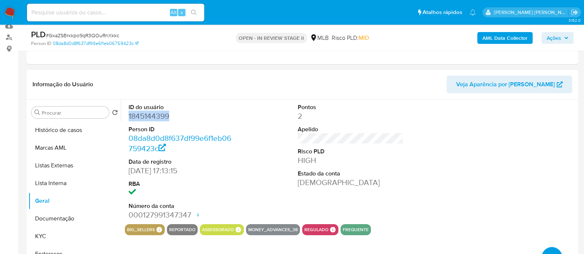
click at [158, 113] on dd "1845144399" at bounding box center [181, 116] width 106 height 10
copy dd "1845144399"
click at [46, 239] on button "KYC" at bounding box center [71, 237] width 86 height 18
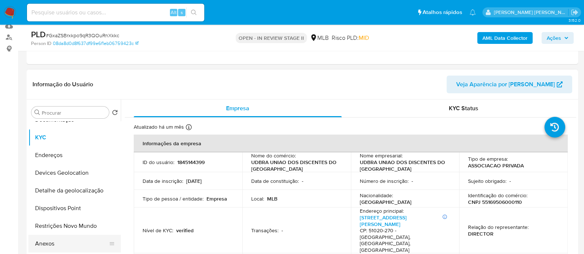
scroll to position [0, 0]
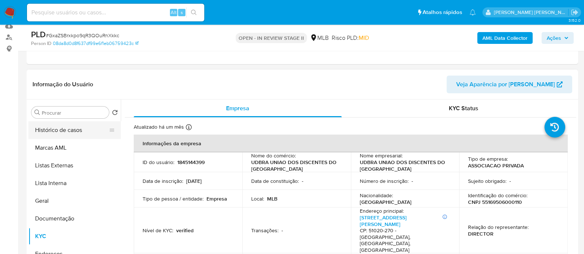
click at [69, 130] on button "Histórico de casos" at bounding box center [71, 130] width 86 height 18
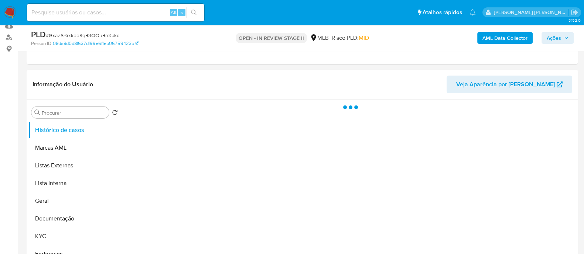
click at [81, 36] on span "# GxaZSBrxkpo9qR3QOuRnXkkc" at bounding box center [82, 35] width 73 height 7
copy span "GxaZSBrxkpo9qR3QOuRnXkkc"
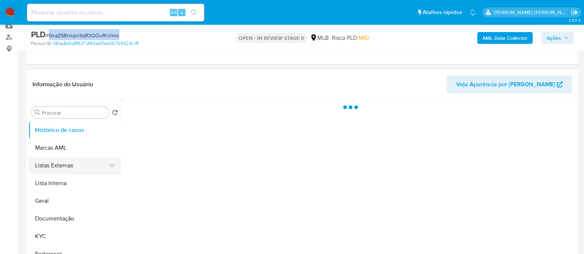
click at [56, 167] on button "Listas Externas" at bounding box center [71, 166] width 86 height 18
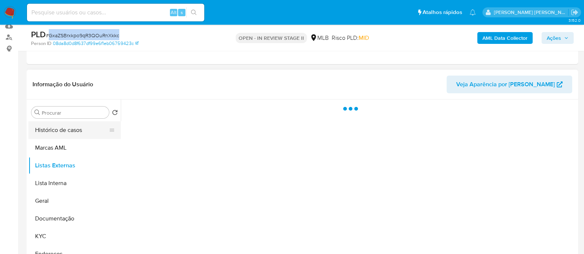
click at [78, 131] on button "Histórico de casos" at bounding box center [71, 130] width 86 height 18
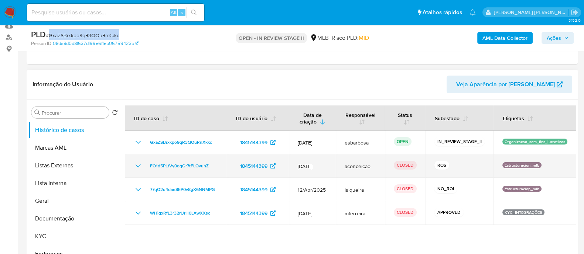
click at [140, 166] on icon "Mostrar/Ocultar" at bounding box center [138, 166] width 9 height 9
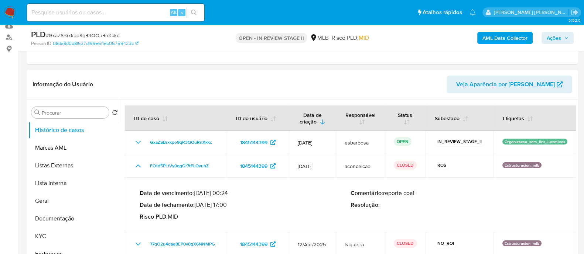
click at [229, 206] on p "Data de fechamento : 16/07/2025 17:00" at bounding box center [245, 205] width 211 height 7
drag, startPoint x: 227, startPoint y: 205, endPoint x: 198, endPoint y: 204, distance: 29.2
click at [198, 204] on p "Data de fechamento : 16/07/2025 17:00" at bounding box center [245, 205] width 211 height 7
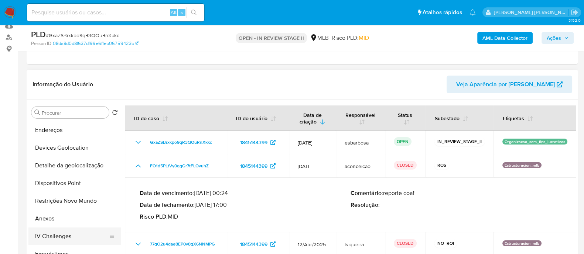
scroll to position [138, 0]
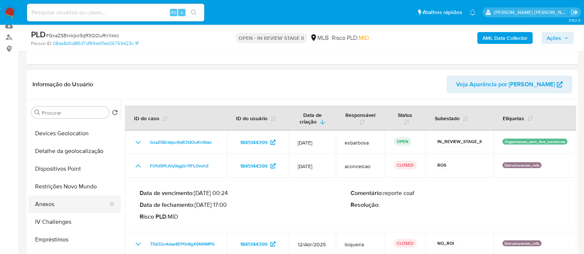
click at [62, 204] on button "Anexos" at bounding box center [71, 205] width 86 height 18
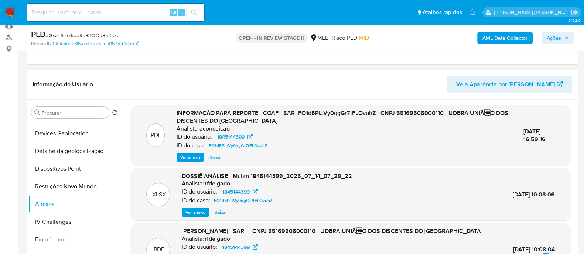
click at [186, 158] on span "Ver anexo" at bounding box center [190, 157] width 20 height 7
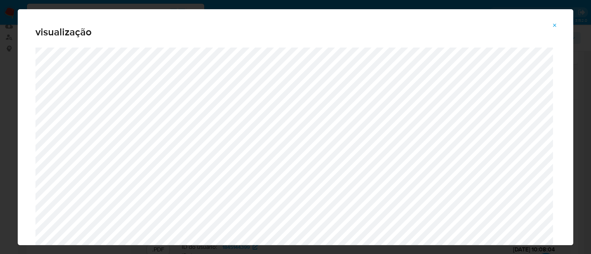
click at [556, 27] on icon "Attachment preview" at bounding box center [555, 26] width 6 height 6
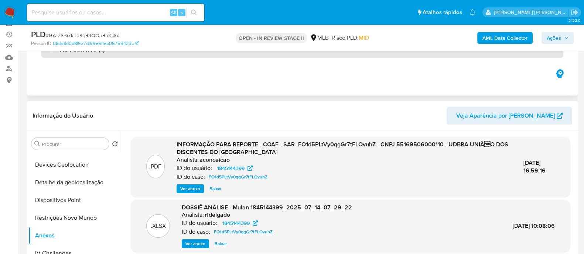
scroll to position [46, 0]
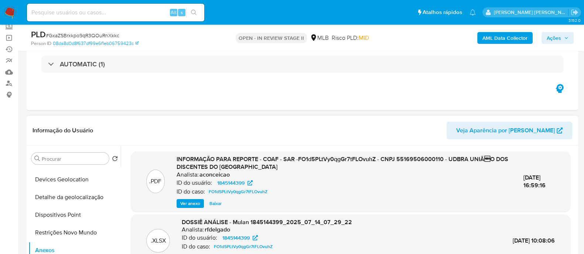
click at [492, 41] on b "AML Data Collector" at bounding box center [504, 38] width 45 height 12
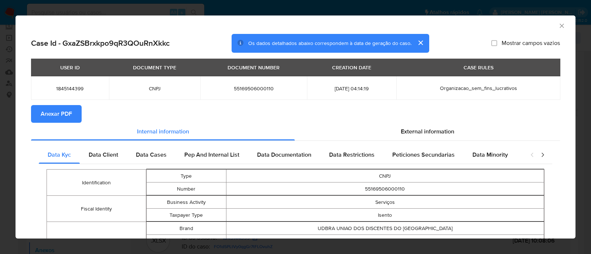
click at [69, 117] on span "Anexar PDF" at bounding box center [56, 114] width 31 height 16
click at [558, 25] on icon "Fechar a janela" at bounding box center [561, 25] width 7 height 7
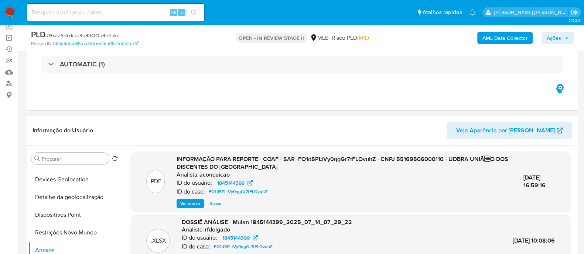
click at [197, 203] on span "Ver anexo" at bounding box center [190, 203] width 20 height 7
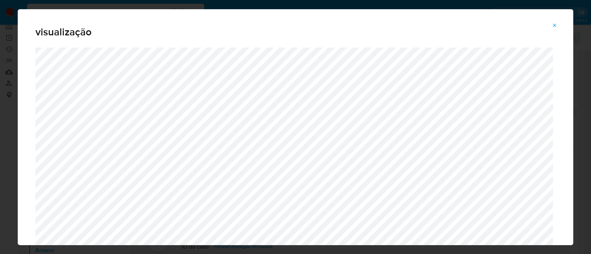
click at [555, 26] on icon "Attachment preview" at bounding box center [554, 25] width 3 height 3
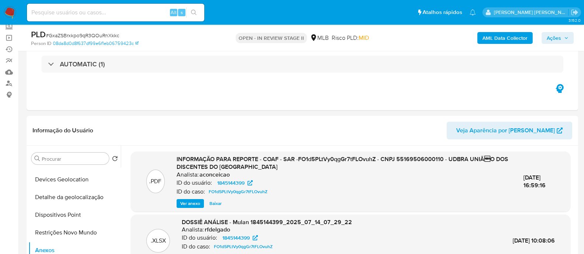
click at [554, 36] on span "Ações" at bounding box center [553, 38] width 14 height 12
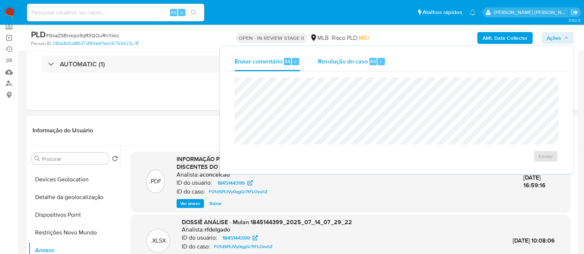
click at [353, 67] on div "Resolução do caso Alt r" at bounding box center [352, 61] width 68 height 19
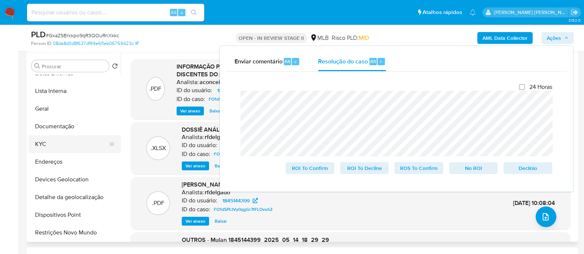
click at [61, 141] on button "KYC" at bounding box center [71, 145] width 86 height 18
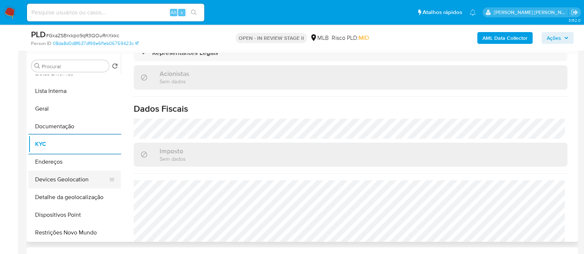
scroll to position [14, 0]
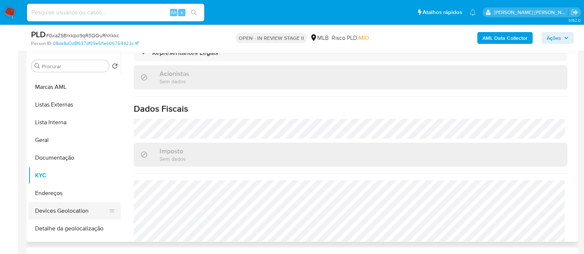
click at [83, 182] on ul "Histórico de casos Marcas AML Listas Externas Lista Interna Geral Documentação …" at bounding box center [74, 158] width 92 height 167
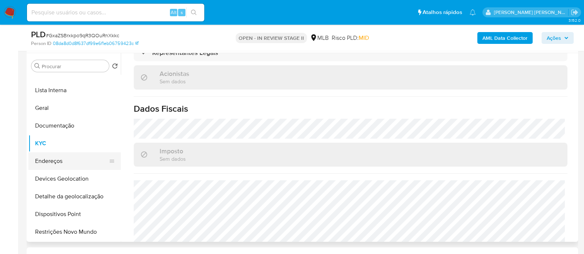
scroll to position [92, 0]
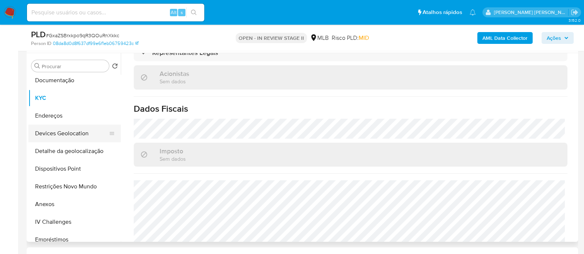
click at [68, 125] on button "Devices Geolocation" at bounding box center [71, 134] width 86 height 18
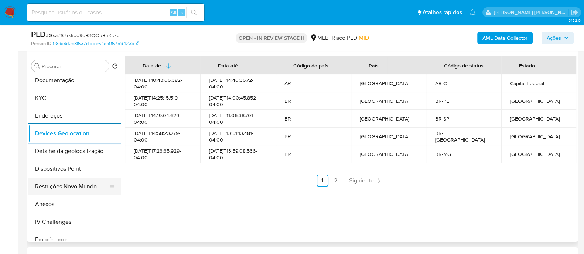
click at [55, 194] on button "Restrições Novo Mundo" at bounding box center [71, 187] width 86 height 18
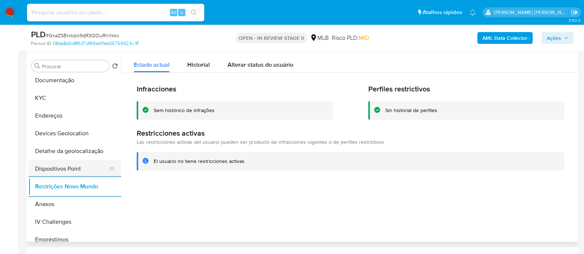
click at [68, 169] on button "Dispositivos Point" at bounding box center [71, 169] width 86 height 18
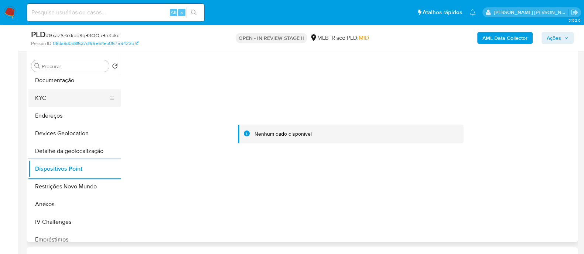
click at [55, 101] on button "KYC" at bounding box center [71, 98] width 86 height 18
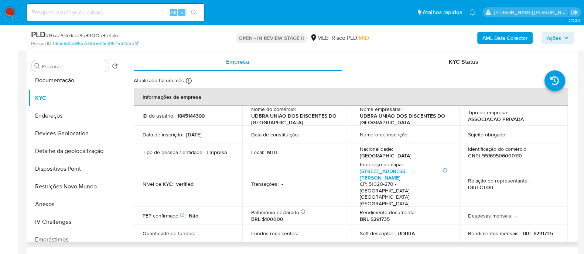
click at [382, 119] on p "UDBRA UNIAO DOS DISCENTES DO BRASIL" at bounding box center [404, 119] width 88 height 13
click at [379, 121] on p "UDBRA UNIAO DOS DISCENTES DO BRASIL" at bounding box center [404, 119] width 88 height 13
drag, startPoint x: 377, startPoint y: 124, endPoint x: 354, endPoint y: 116, distance: 23.6
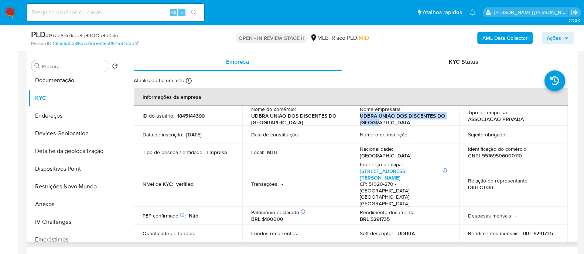
click at [354, 116] on td "Nome empresarial : UDBRA UNIAO DOS DISCENTES DO BRASIL" at bounding box center [405, 116] width 109 height 20
copy p "UDBRA UNIAO DOS DISCENTES DO BRASIL"
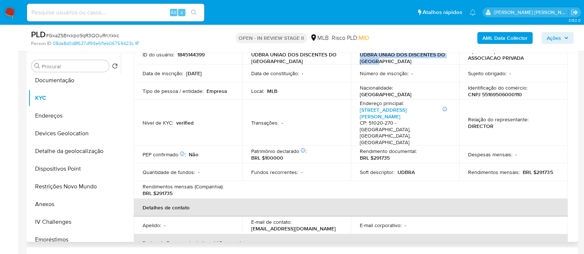
scroll to position [42, 0]
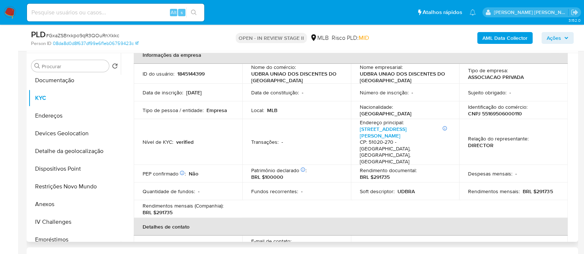
click at [498, 115] on p "CNPJ 55169506000110" at bounding box center [495, 113] width 54 height 7
copy p "55169506000110"
click at [111, 36] on span "# GxaZSBrxkpo9qR3QOuRnXkkc" at bounding box center [82, 35] width 73 height 7
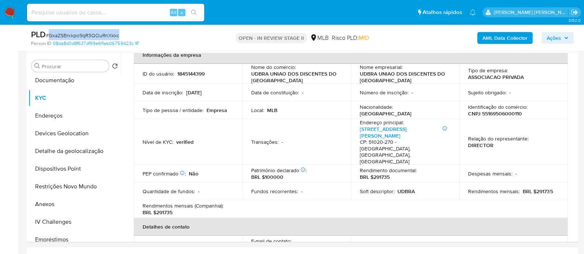
copy span "GxaZSBrxkpo9qR3QOuRnXkkc"
click at [60, 204] on button "Anexos" at bounding box center [71, 205] width 86 height 18
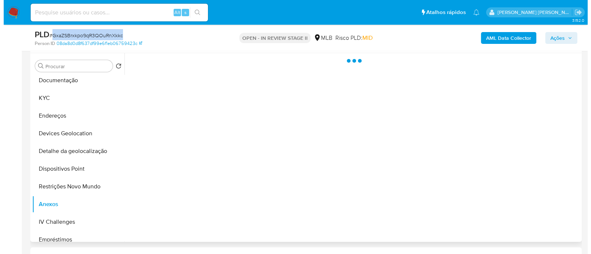
scroll to position [0, 0]
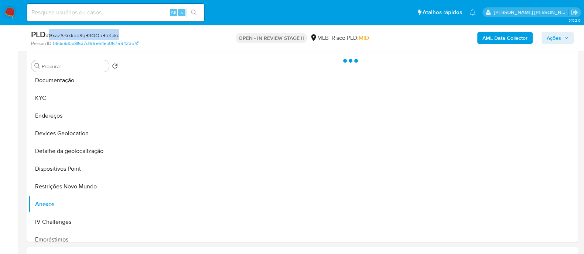
click at [548, 32] on span "Ações" at bounding box center [553, 38] width 14 height 12
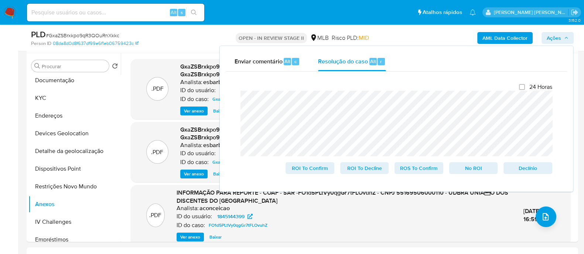
click at [175, 40] on div "Person ID 08da8d0d8f637df99e6f1eb06759423c" at bounding box center [120, 43] width 179 height 7
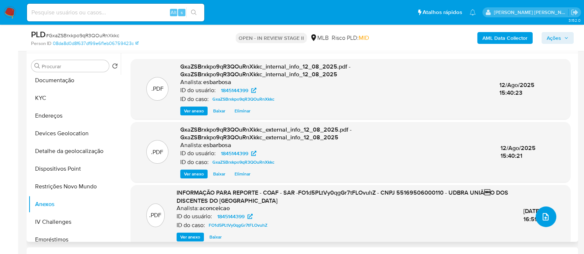
click at [545, 217] on icon "upload-file" at bounding box center [545, 216] width 6 height 7
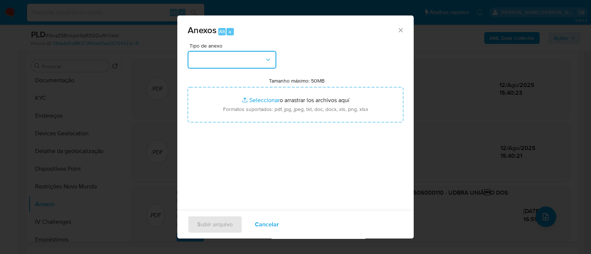
click at [255, 63] on button "button" at bounding box center [232, 60] width 89 height 18
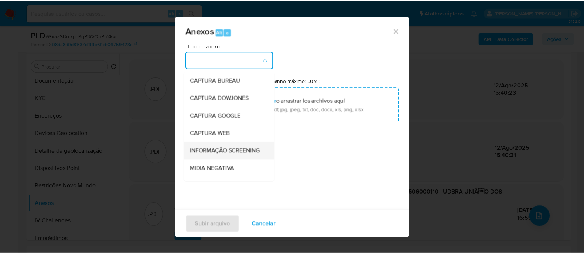
scroll to position [114, 0]
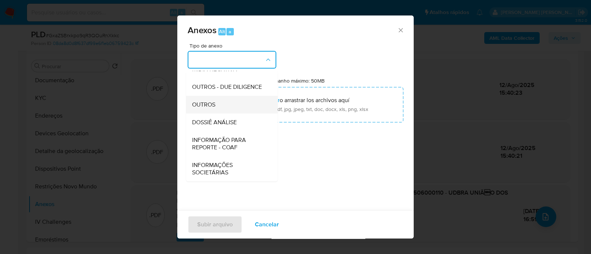
click at [210, 103] on span "OUTROS" at bounding box center [203, 104] width 23 height 7
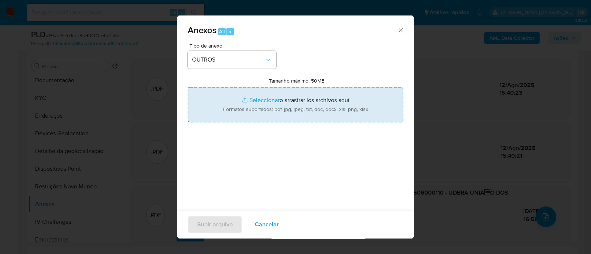
click at [247, 102] on input "Tamanho máximo: 50MB Seleccionar archivos" at bounding box center [296, 104] width 216 height 35
type input "C:\fakepath\SAR declinio - GxaZSBrxkpo9qR3QOuRnXkkc - CNPJ 55169506000110 - UDB…"
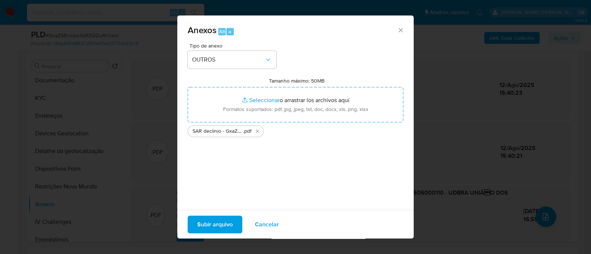
click at [212, 223] on span "Subir arquivo" at bounding box center [214, 225] width 35 height 16
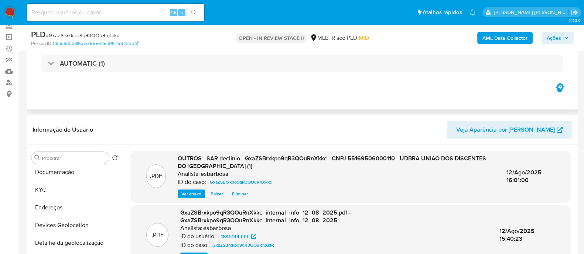
scroll to position [46, 0]
click at [548, 41] on span "Ações" at bounding box center [553, 38] width 14 height 12
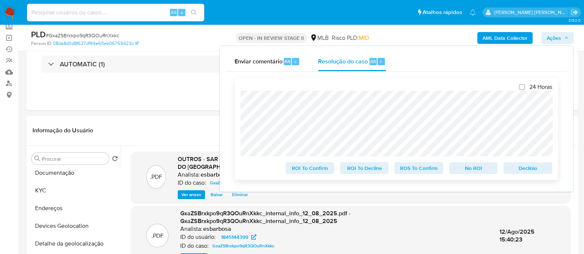
click at [470, 167] on span "No ROI" at bounding box center [473, 168] width 38 height 10
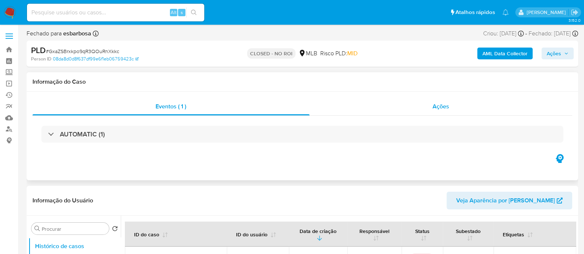
click at [400, 104] on div "Ações" at bounding box center [440, 107] width 263 height 18
select select "10"
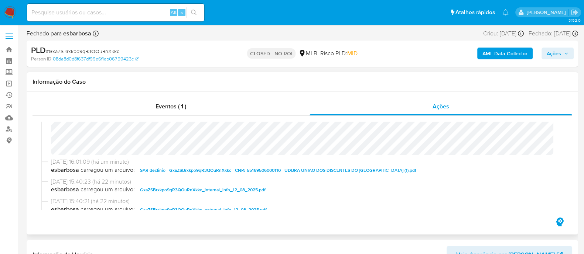
scroll to position [46, 0]
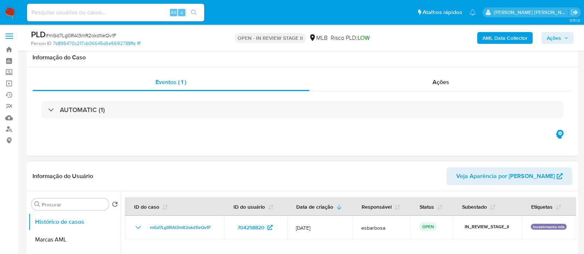
scroll to position [138, 0]
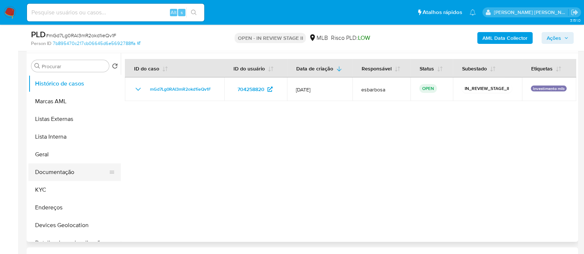
click at [52, 171] on button "Documentação" at bounding box center [71, 173] width 86 height 18
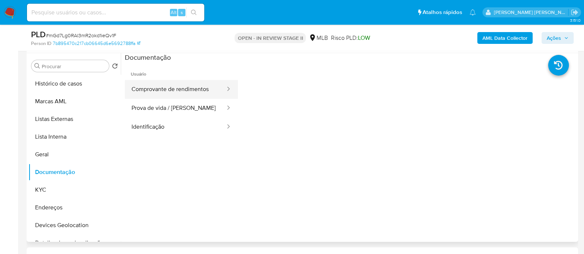
click at [188, 92] on button "Comprovante de rendimentos" at bounding box center [175, 89] width 101 height 19
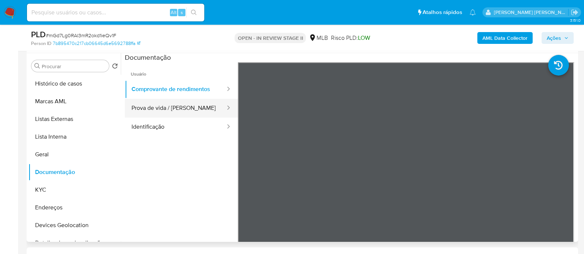
click at [175, 109] on button "Prova de vida / [PERSON_NAME]" at bounding box center [175, 108] width 101 height 19
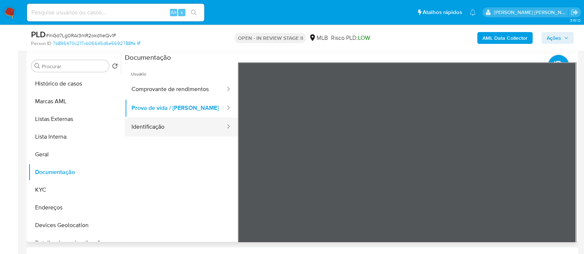
click at [188, 123] on button "Identificação" at bounding box center [175, 127] width 101 height 19
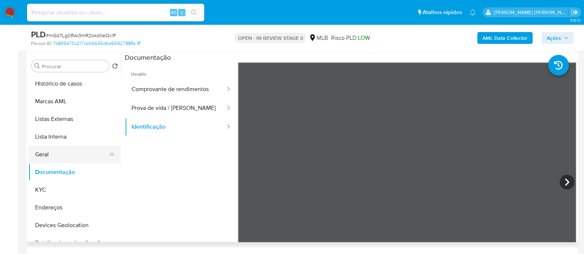
drag, startPoint x: 70, startPoint y: 152, endPoint x: 78, endPoint y: 149, distance: 8.0
click at [70, 152] on button "Geral" at bounding box center [71, 155] width 86 height 18
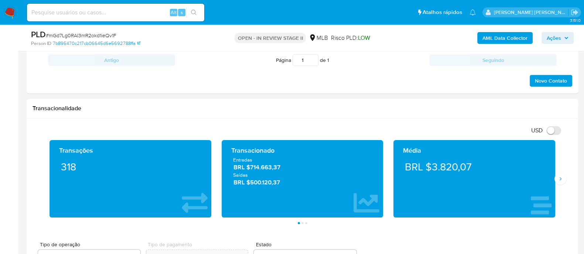
scroll to position [462, 0]
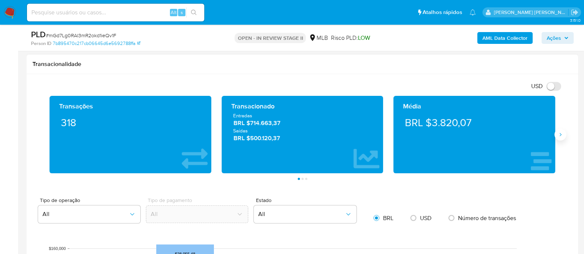
click at [562, 134] on icon "Siguiente" at bounding box center [560, 135] width 6 height 6
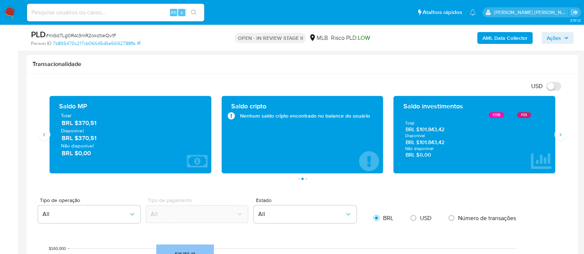
drag, startPoint x: 450, startPoint y: 133, endPoint x: 402, endPoint y: 102, distance: 57.1
click at [402, 102] on div "Saldo investimentos CDB FDI Total BRL $101.843,42 Disponível BRL $101.843,42 Nã…" at bounding box center [474, 135] width 150 height 66
click at [193, 83] on div "USD Alternar entre moeda local e dólar" at bounding box center [299, 86] width 534 height 12
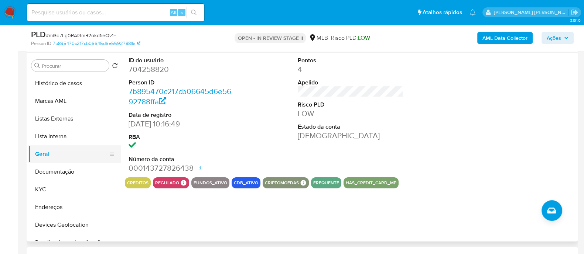
scroll to position [138, 0]
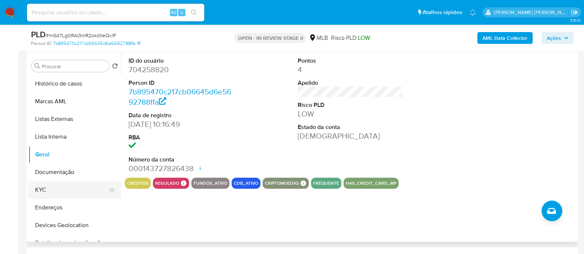
click at [49, 192] on button "KYC" at bounding box center [71, 190] width 86 height 18
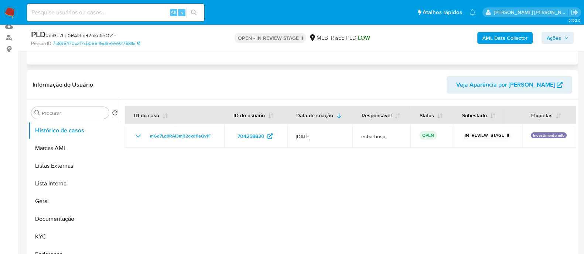
scroll to position [92, 0]
select select "10"
click at [47, 234] on button "KYC" at bounding box center [71, 237] width 86 height 18
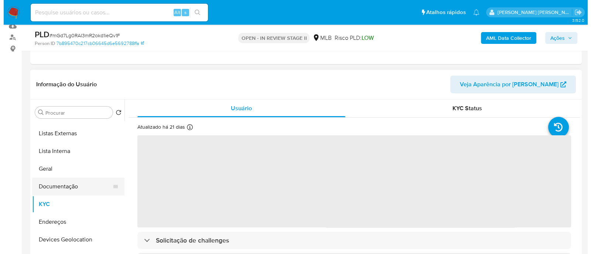
scroll to position [46, 0]
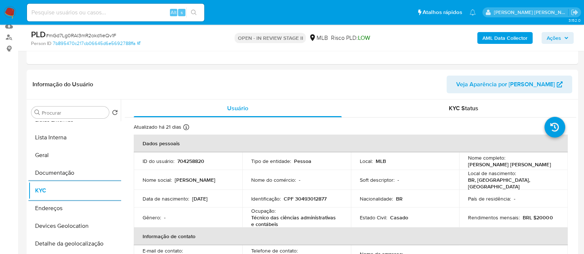
click at [500, 36] on b "AML Data Collector" at bounding box center [504, 38] width 45 height 12
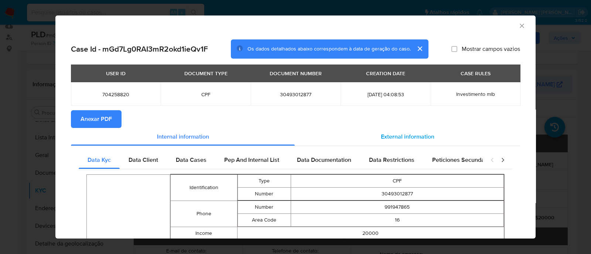
click at [394, 139] on span "External information" at bounding box center [408, 137] width 54 height 8
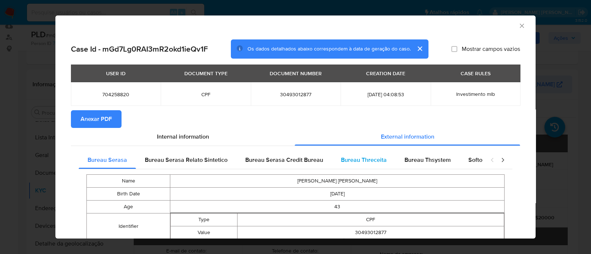
click at [367, 159] on span "Bureau Threceita" at bounding box center [364, 160] width 46 height 8
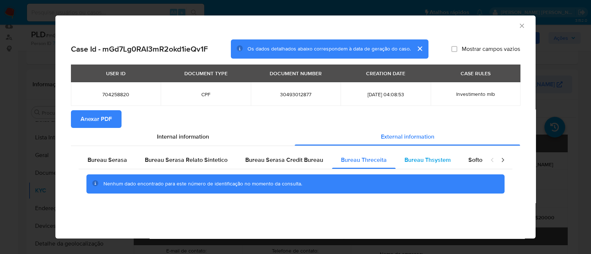
click at [422, 162] on span "Bureau Thsystem" at bounding box center [427, 160] width 46 height 8
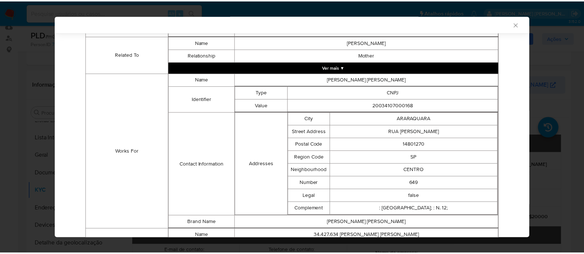
scroll to position [561, 0]
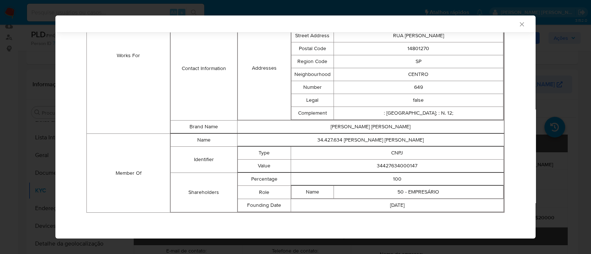
click at [390, 163] on td "34427634000147" at bounding box center [397, 166] width 213 height 13
copy td "34427634000147"
click at [518, 27] on icon "Fechar a janela" at bounding box center [521, 24] width 7 height 7
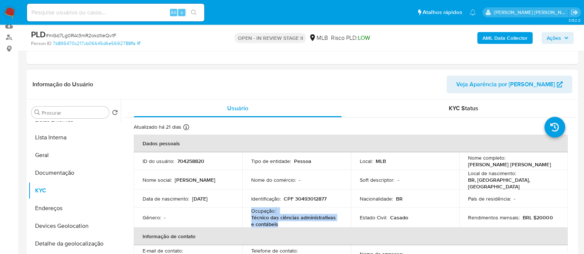
drag, startPoint x: 284, startPoint y: 223, endPoint x: 250, endPoint y: 210, distance: 36.5
click at [251, 210] on div "Ocupação : Técnico das ciências administrativas e contábeis" at bounding box center [296, 218] width 91 height 20
copy div "Ocupação : Técnico das ciências administrativas e contábeis"
click at [547, 35] on span "Ações" at bounding box center [553, 38] width 14 height 12
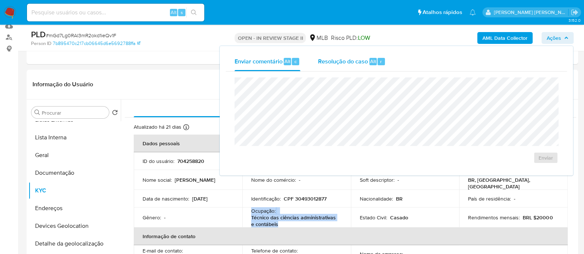
click at [346, 63] on span "Resolução do caso" at bounding box center [343, 61] width 50 height 8
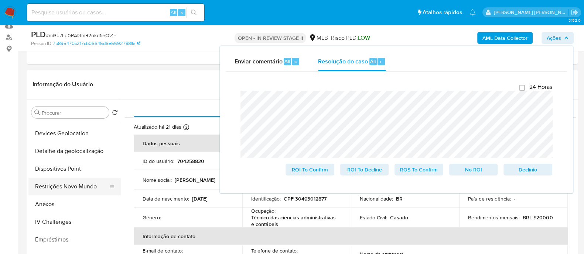
scroll to position [138, 0]
click at [70, 189] on button "Restrições Novo Mundo" at bounding box center [71, 187] width 86 height 18
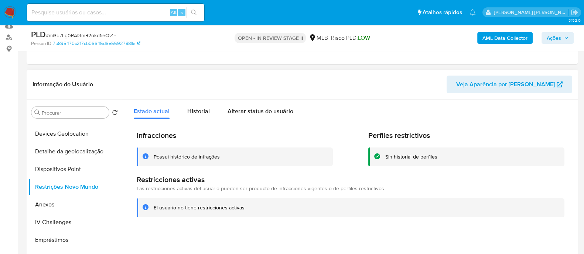
click at [196, 158] on div "Possui histórico de infrações" at bounding box center [187, 157] width 66 height 7
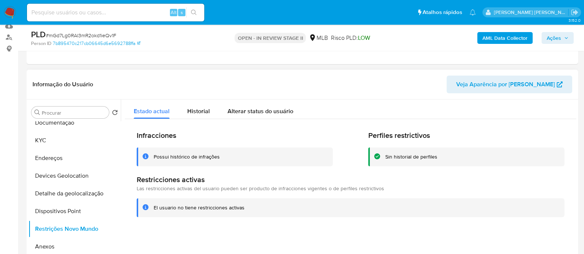
scroll to position [92, 0]
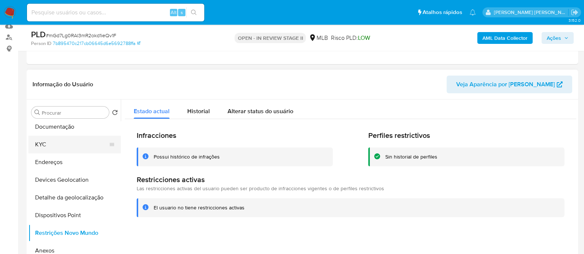
click at [60, 148] on button "KYC" at bounding box center [71, 145] width 86 height 18
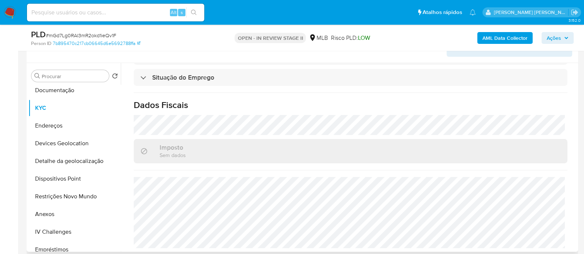
scroll to position [184, 0]
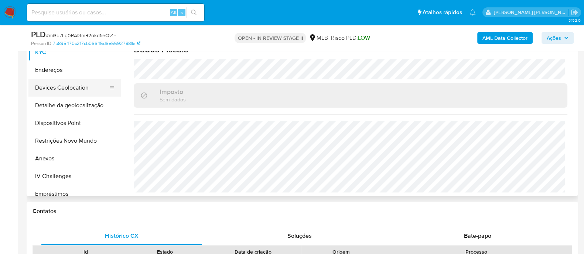
click at [88, 89] on button "Devices Geolocation" at bounding box center [71, 88] width 86 height 18
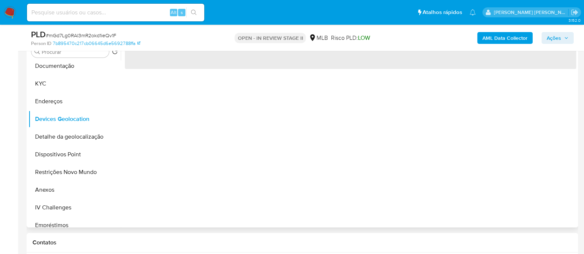
scroll to position [138, 0]
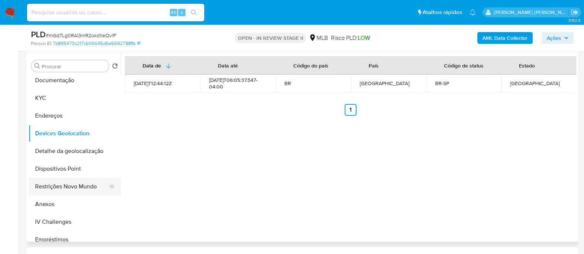
click at [61, 189] on button "Restrições Novo Mundo" at bounding box center [71, 187] width 86 height 18
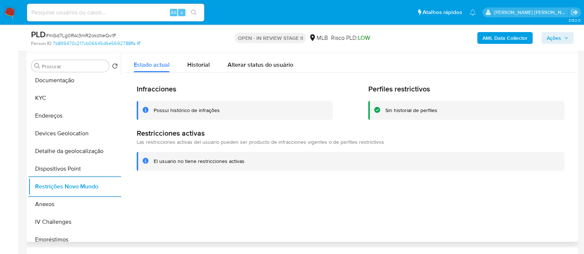
drag, startPoint x: 199, startPoint y: 68, endPoint x: 249, endPoint y: 74, distance: 50.2
click at [201, 68] on span "Historial" at bounding box center [198, 65] width 23 height 8
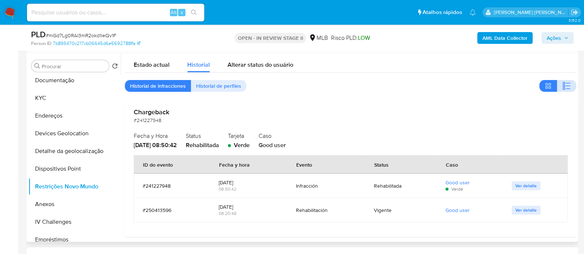
click at [565, 85] on icon "button" at bounding box center [566, 86] width 9 height 9
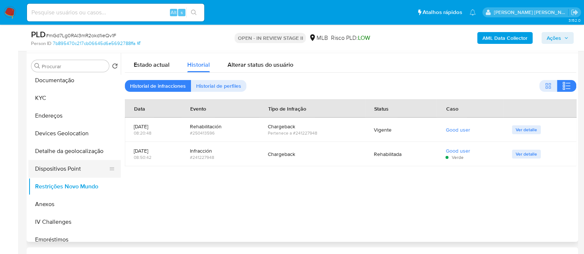
click at [71, 169] on button "Dispositivos Point" at bounding box center [71, 169] width 86 height 18
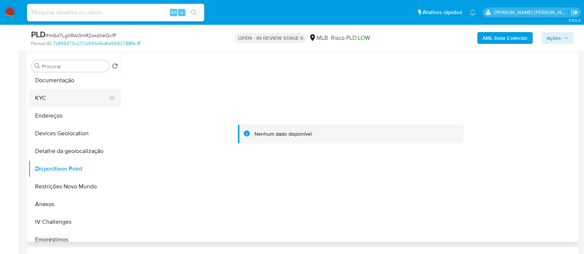
click at [59, 98] on button "KYC" at bounding box center [71, 98] width 86 height 18
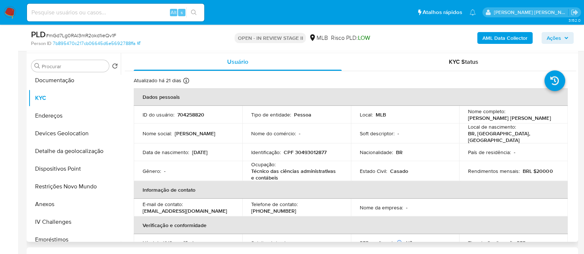
click at [310, 145] on td "Identificação : CPF 30493012877" at bounding box center [296, 153] width 109 height 18
click at [309, 149] on p "CPF 30493012877" at bounding box center [305, 152] width 43 height 7
copy p "30493012877"
click at [57, 205] on button "Anexos" at bounding box center [71, 205] width 86 height 18
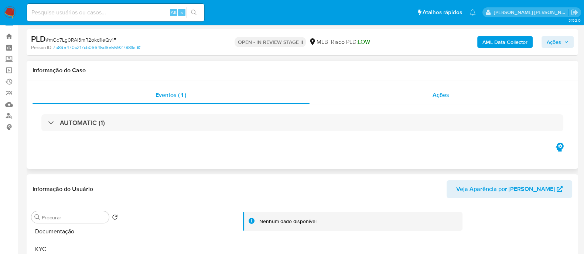
scroll to position [0, 0]
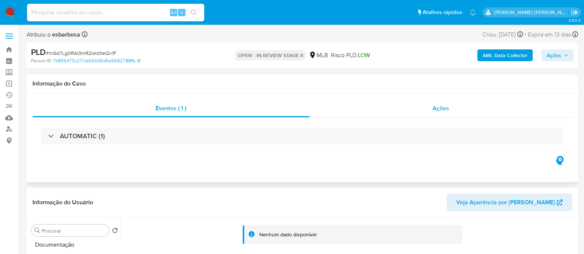
click at [377, 114] on div "Ações" at bounding box center [440, 109] width 263 height 18
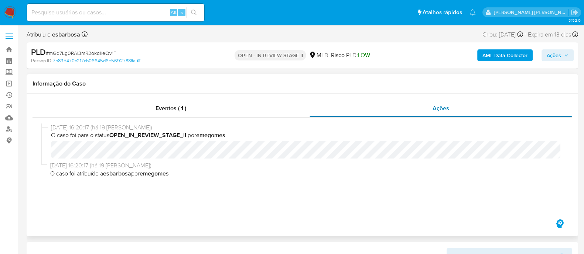
click at [345, 106] on div "Ações" at bounding box center [440, 109] width 263 height 18
click at [514, 58] on b "AML Data Collector" at bounding box center [504, 55] width 45 height 12
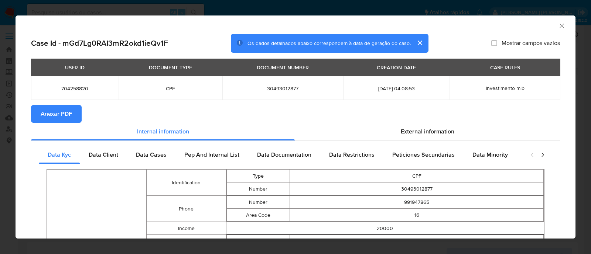
click at [58, 117] on span "Anexar PDF" at bounding box center [56, 114] width 31 height 16
click at [559, 25] on icon "Fechar a janela" at bounding box center [561, 26] width 4 height 4
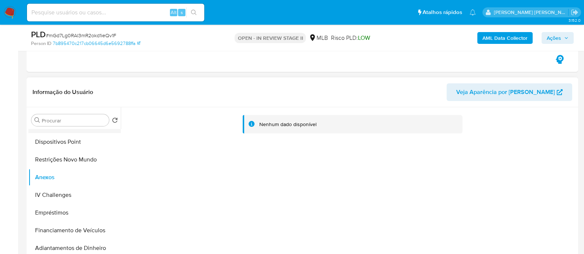
scroll to position [184, 0]
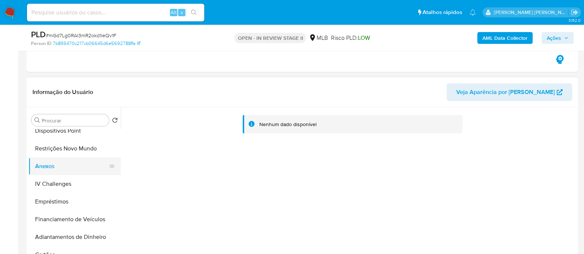
click at [54, 168] on button "Anexos" at bounding box center [71, 167] width 86 height 18
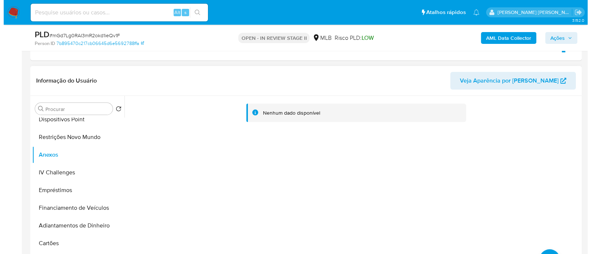
scroll to position [231, 0]
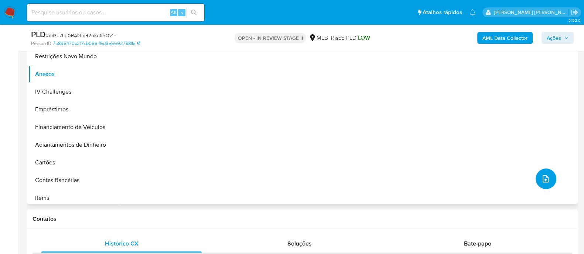
click at [541, 182] on icon "upload-file" at bounding box center [545, 179] width 9 height 9
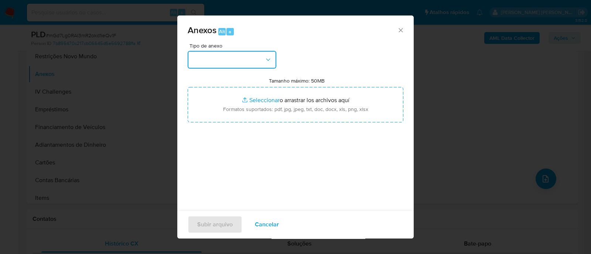
click at [252, 62] on button "button" at bounding box center [232, 60] width 89 height 18
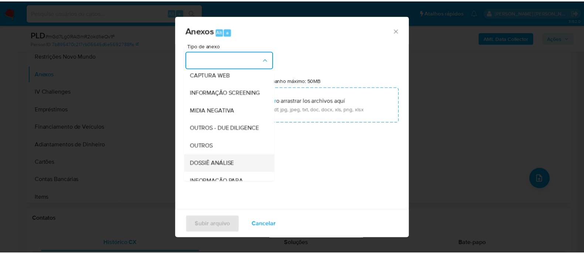
scroll to position [114, 0]
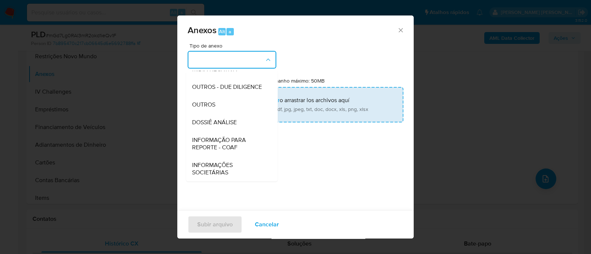
click at [210, 103] on span "OUTROS" at bounding box center [203, 104] width 23 height 7
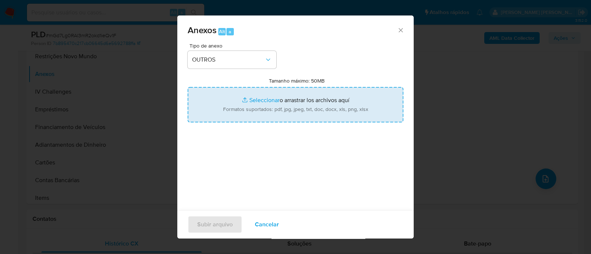
click at [264, 102] on input "Tamanho máximo: 50MB Seleccionar archivos" at bounding box center [296, 104] width 216 height 35
type input "C:\fakepath\SAR declinio - mGd7Lg0RAI3mR2okd1ieQv1F - CPF 30493012877 - ELAINE …"
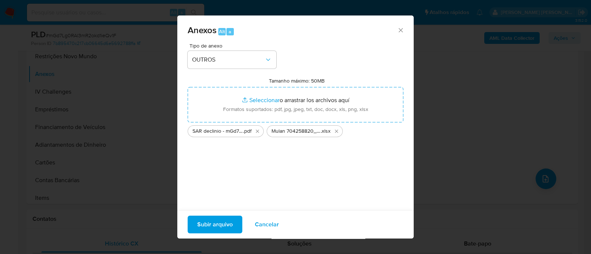
drag, startPoint x: 264, startPoint y: 102, endPoint x: 212, endPoint y: 223, distance: 131.9
click at [212, 223] on span "Subir arquivo" at bounding box center [214, 225] width 35 height 16
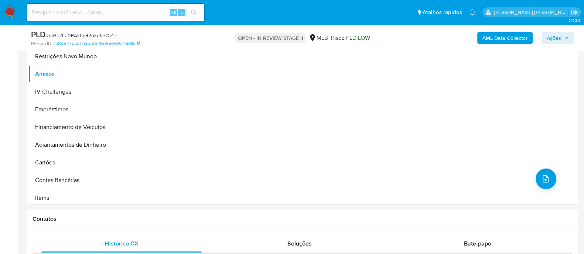
click at [552, 36] on span "Ações" at bounding box center [553, 38] width 14 height 12
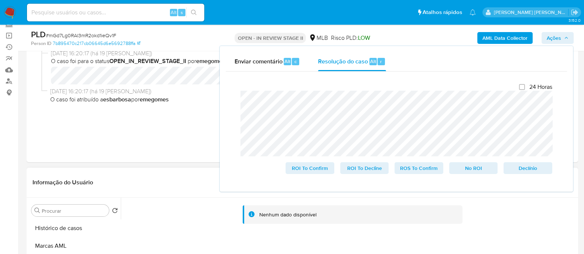
scroll to position [46, 0]
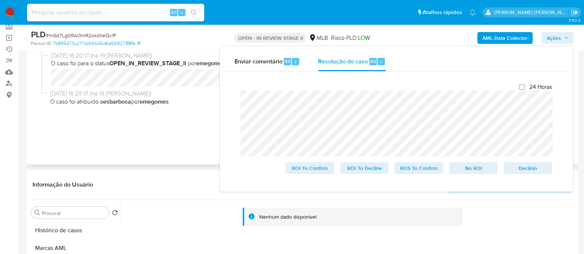
click at [30, 143] on div "Eventos ( 1 ) Ações 24/07/2025 16:20:17 (há 19 dias) O caso foi para o status O…" at bounding box center [302, 93] width 551 height 143
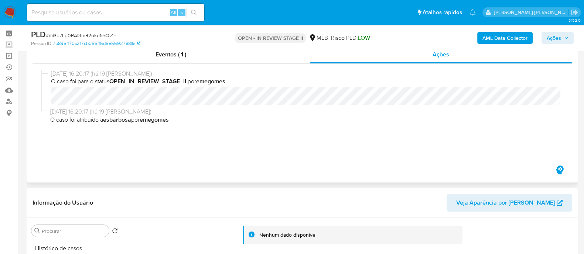
scroll to position [0, 0]
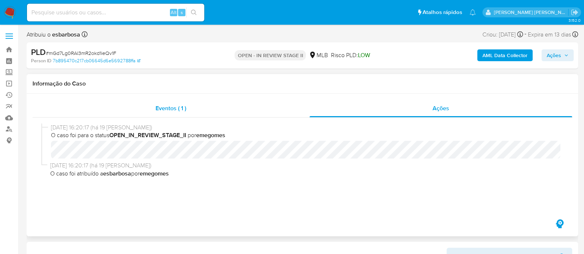
click at [235, 109] on div "Eventos ( 1 )" at bounding box center [170, 109] width 277 height 18
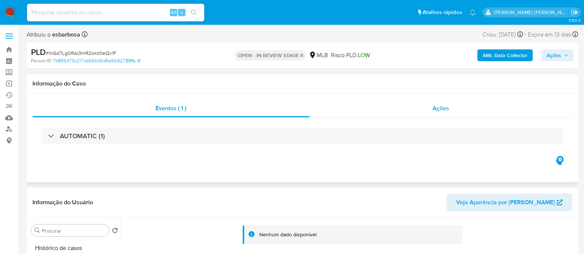
click at [340, 109] on div "Ações" at bounding box center [440, 109] width 263 height 18
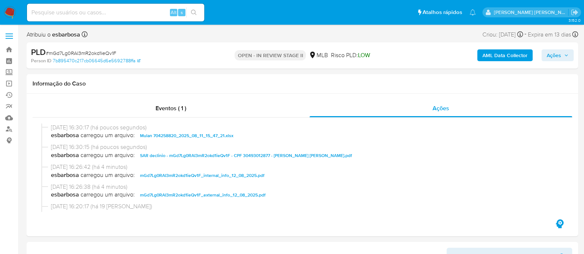
click at [559, 55] on span "Ações" at bounding box center [553, 55] width 14 height 12
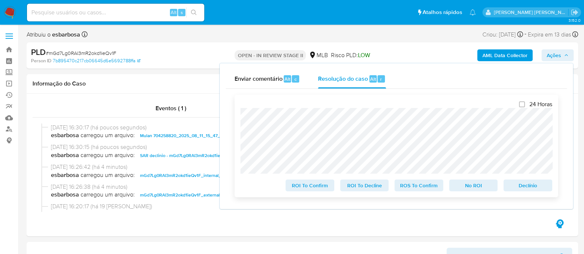
click at [467, 188] on span "No ROI" at bounding box center [473, 186] width 38 height 10
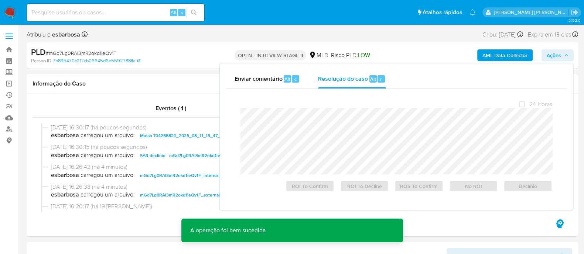
click at [101, 50] on span "# mGd7Lg0RAI3mR2okd1ieQv1F" at bounding box center [81, 52] width 71 height 7
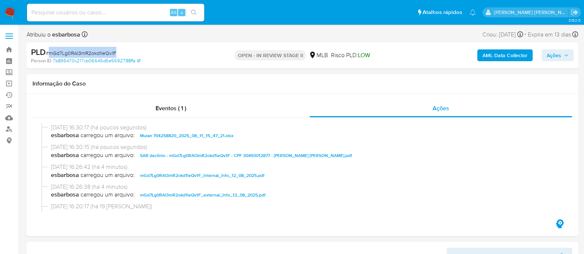
click at [101, 50] on span "# mGd7Lg0RAI3mR2okd1ieQv1F" at bounding box center [81, 52] width 71 height 7
click at [111, 56] on span "# mGd7Lg0RAI3mR2okd1ieQv1F" at bounding box center [81, 52] width 71 height 7
click at [114, 53] on span "# mGd7Lg0RAI3mR2okd1ieQv1F" at bounding box center [81, 52] width 71 height 7
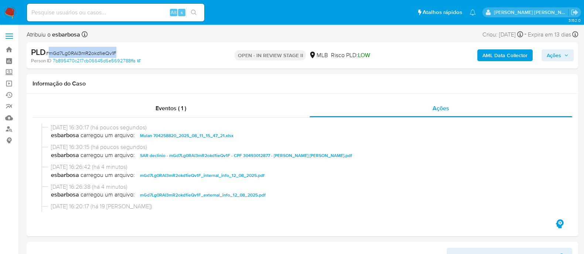
copy span "mGd7Lg0RAI3mR2okd1ieQv1F"
click at [250, 105] on div "Eventos ( 1 )" at bounding box center [170, 109] width 277 height 18
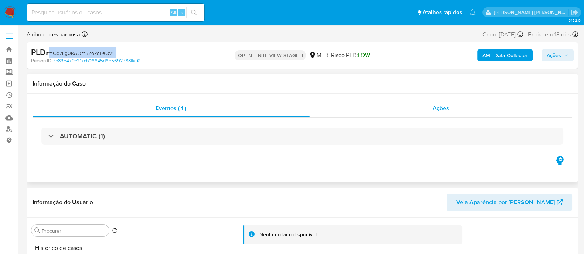
click at [354, 112] on div "Ações" at bounding box center [440, 109] width 263 height 18
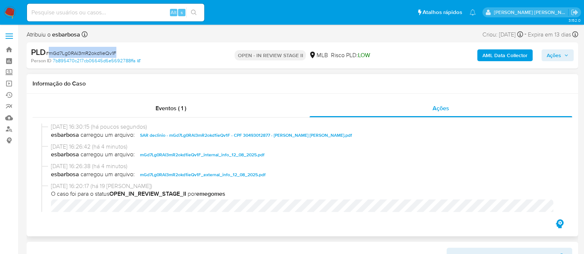
scroll to position [92, 0]
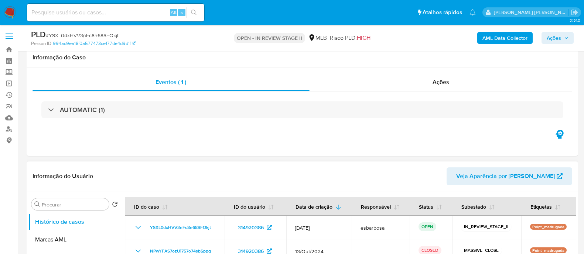
scroll to position [138, 0]
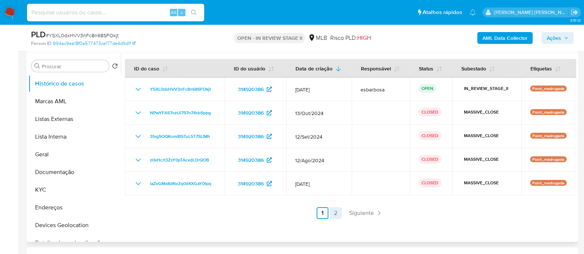
click at [336, 216] on link "2" at bounding box center [336, 214] width 12 height 12
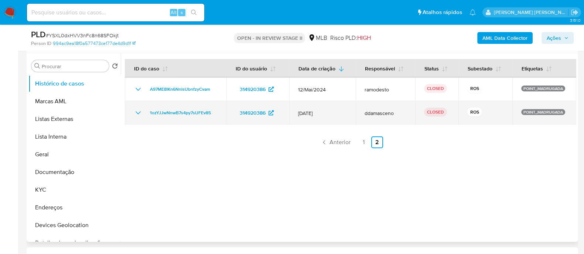
click at [137, 114] on icon "Mostrar/Ocultar" at bounding box center [138, 113] width 9 height 9
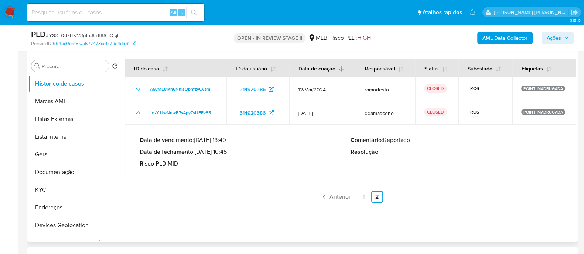
drag, startPoint x: 229, startPoint y: 155, endPoint x: 198, endPoint y: 153, distance: 31.1
click at [198, 153] on p "Data de fechamento : 23/05/2022 10:45" at bounding box center [245, 151] width 211 height 7
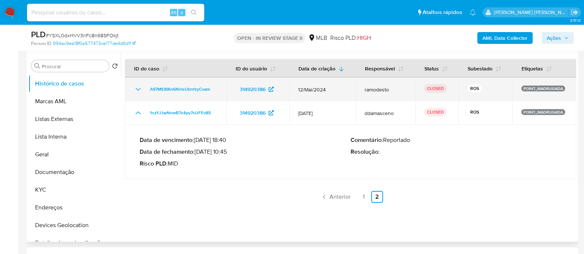
click at [137, 91] on icon "Mostrar/Ocultar" at bounding box center [138, 89] width 9 height 9
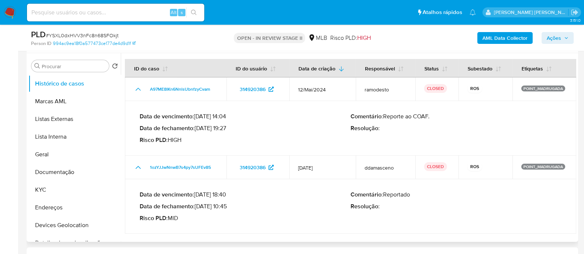
drag, startPoint x: 223, startPoint y: 118, endPoint x: 196, endPoint y: 118, distance: 27.7
click at [196, 118] on p "Data de vencimento : 26/06/2024 14:04" at bounding box center [245, 116] width 211 height 7
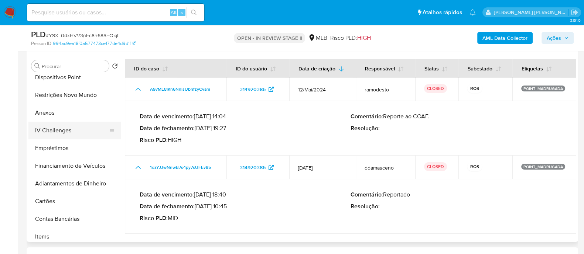
scroll to position [184, 0]
click at [59, 117] on button "Anexos" at bounding box center [71, 112] width 86 height 18
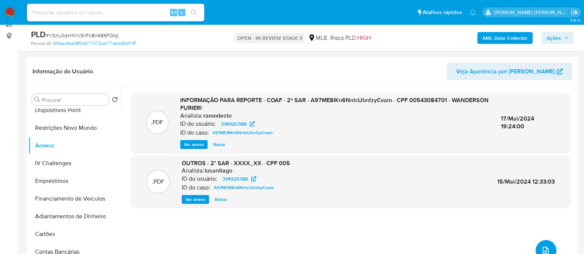
scroll to position [92, 0]
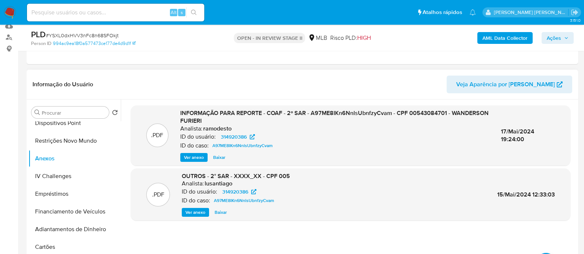
click at [194, 156] on span "Ver anexo" at bounding box center [194, 157] width 20 height 7
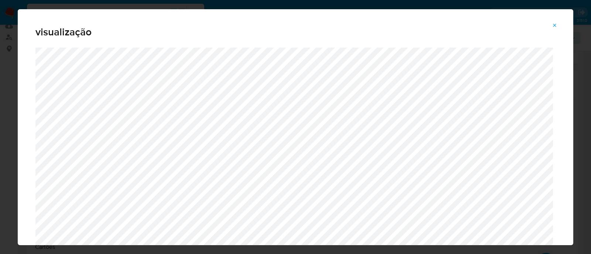
click at [552, 24] on icon "Attachment preview" at bounding box center [555, 26] width 6 height 6
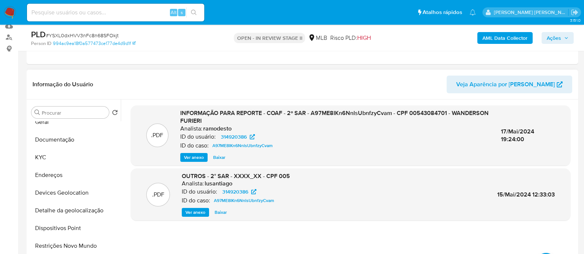
scroll to position [0, 0]
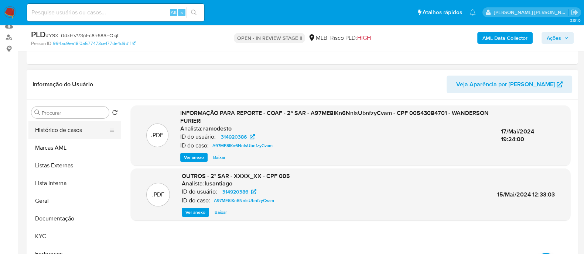
click at [72, 133] on button "Histórico de casos" at bounding box center [71, 130] width 86 height 18
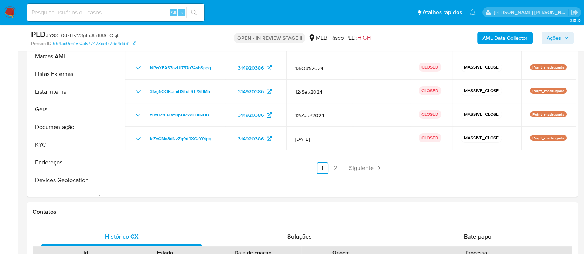
scroll to position [184, 0]
click at [332, 167] on link "2" at bounding box center [336, 168] width 12 height 12
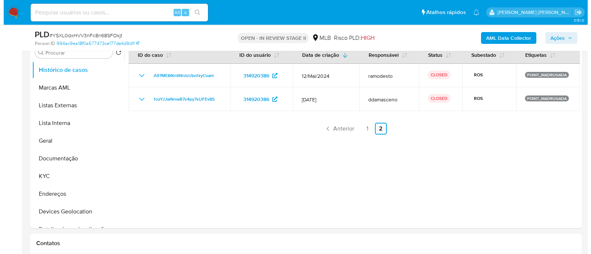
scroll to position [138, 0]
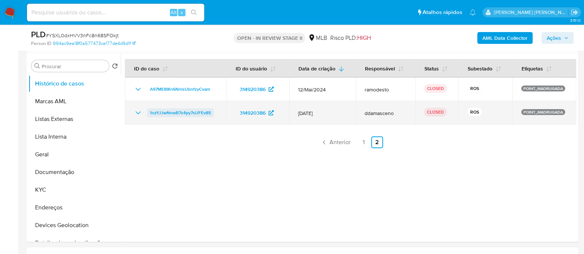
click at [191, 114] on span "1ozYJJwNnwB7s4py7sUFEv85" at bounding box center [180, 113] width 61 height 9
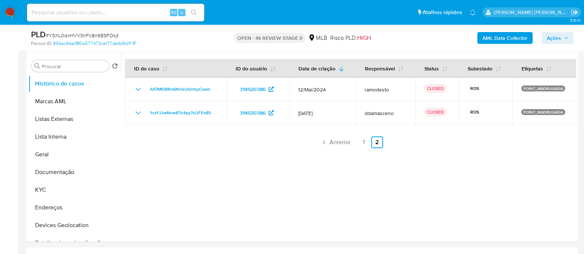
click at [496, 39] on b "AML Data Collector" at bounding box center [504, 38] width 45 height 12
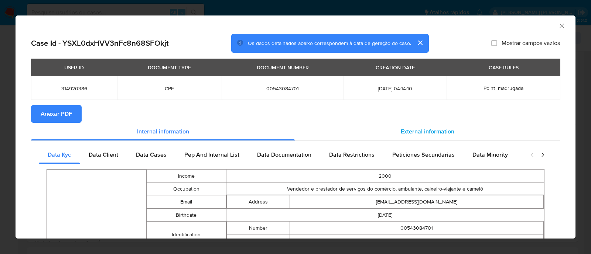
click at [429, 136] on div "External information" at bounding box center [427, 132] width 265 height 18
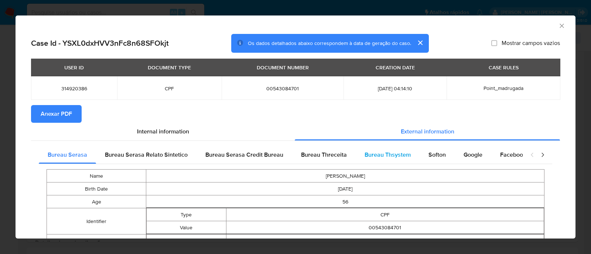
click at [390, 158] on span "Bureau Thsystem" at bounding box center [387, 155] width 46 height 8
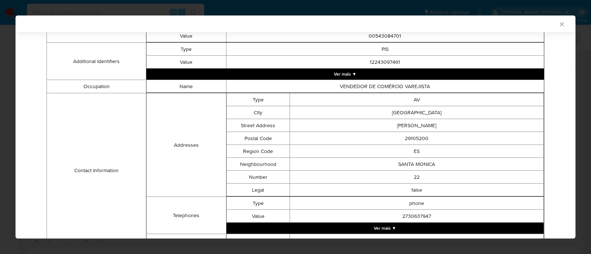
scroll to position [317, 0]
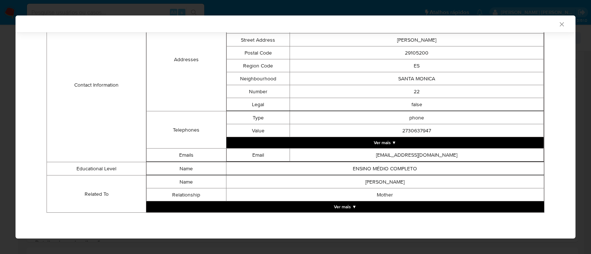
click at [354, 209] on button "Ver mais ▼" at bounding box center [345, 207] width 398 height 11
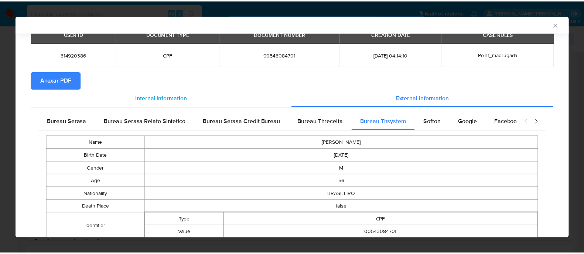
scroll to position [0, 0]
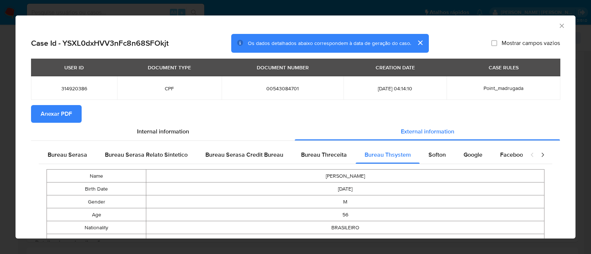
click at [71, 113] on span "Anexar PDF" at bounding box center [56, 114] width 31 height 16
click at [558, 27] on icon "Fechar a janela" at bounding box center [561, 25] width 7 height 7
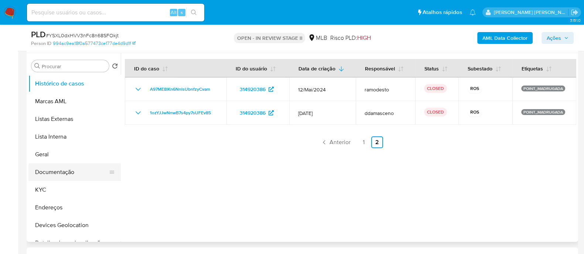
click at [58, 176] on button "Documentação" at bounding box center [71, 173] width 86 height 18
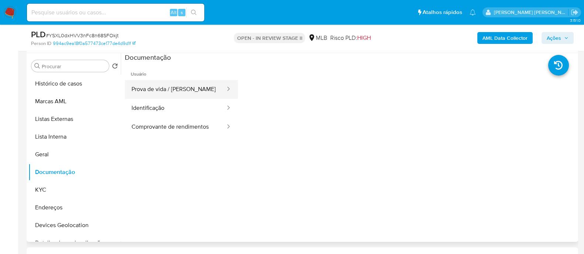
click at [171, 91] on button "Prova de vida / Selfie" at bounding box center [175, 89] width 101 height 19
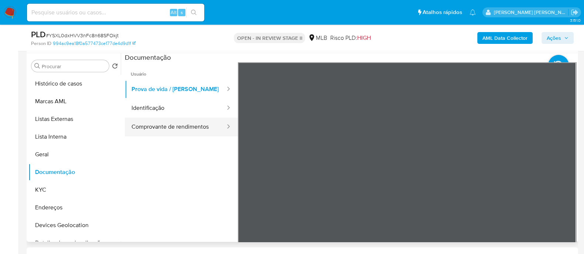
click at [185, 127] on button "Comprovante de rendimentos" at bounding box center [175, 127] width 101 height 19
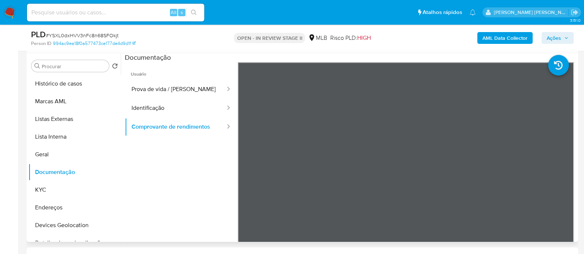
scroll to position [46, 0]
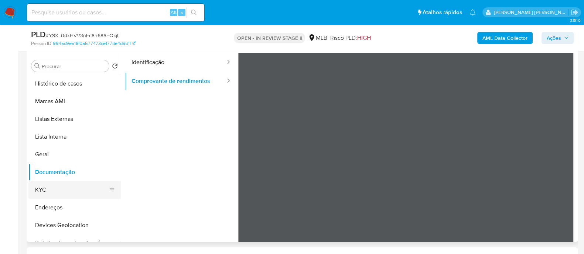
click at [52, 192] on button "KYC" at bounding box center [71, 190] width 86 height 18
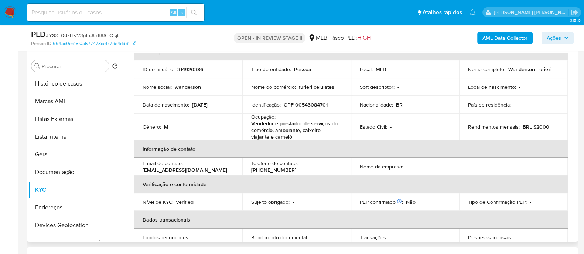
scroll to position [0, 0]
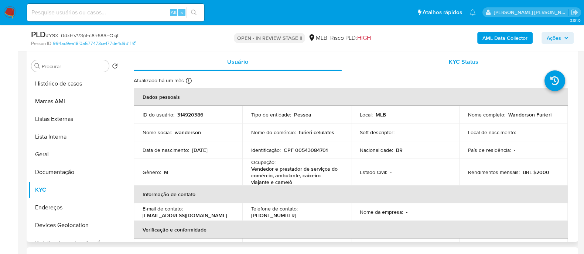
click at [445, 66] on div "KYC Status" at bounding box center [463, 62] width 208 height 18
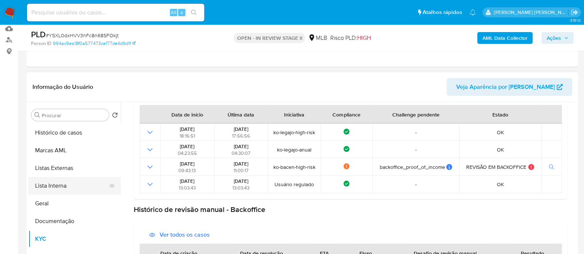
scroll to position [138, 0]
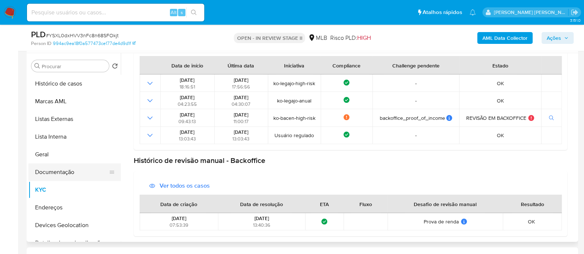
click at [79, 177] on button "Documentação" at bounding box center [71, 173] width 86 height 18
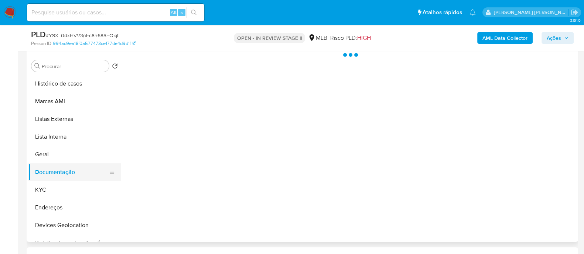
scroll to position [0, 0]
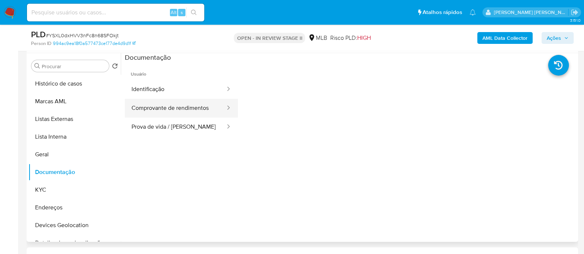
click at [170, 108] on button "Comprovante de rendimentos" at bounding box center [175, 108] width 101 height 19
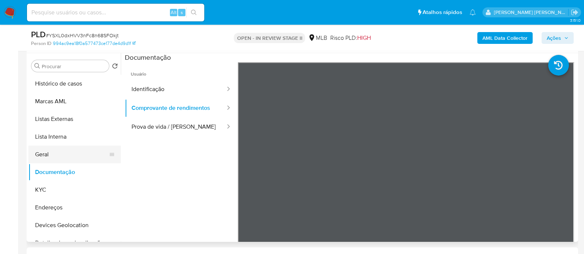
click at [54, 155] on button "Geral" at bounding box center [71, 155] width 86 height 18
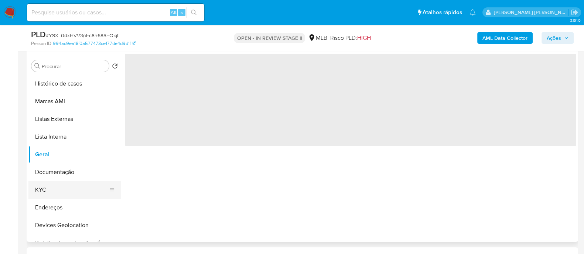
click at [47, 186] on button "KYC" at bounding box center [71, 190] width 86 height 18
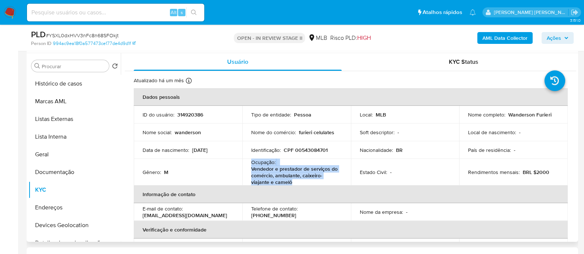
drag, startPoint x: 297, startPoint y: 184, endPoint x: 251, endPoint y: 163, distance: 49.8
click at [251, 163] on div "Ocupação : Vendedor e prestador de serviços do comércio, ambulante, caixeiro-vi…" at bounding box center [296, 172] width 91 height 27
copy div "Ocupação : Vendedor e prestador de serviços do comércio, ambulante, caixeiro-vi…"
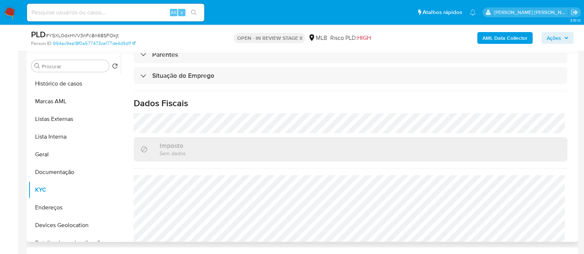
scroll to position [323, 0]
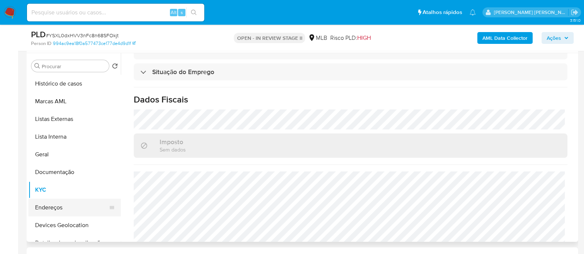
click at [52, 209] on button "Endereços" at bounding box center [71, 208] width 86 height 18
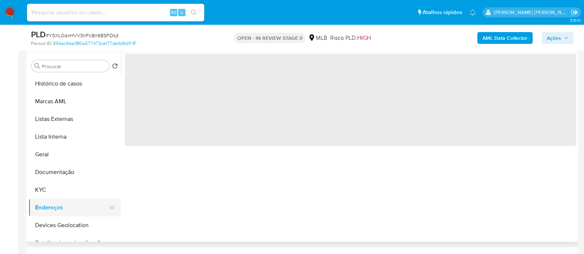
scroll to position [0, 0]
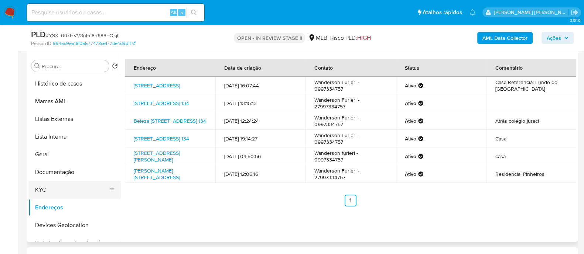
click at [52, 191] on button "KYC" at bounding box center [71, 190] width 86 height 18
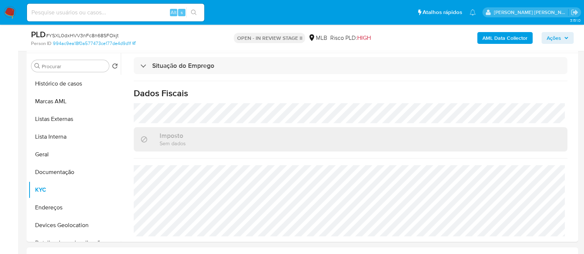
scroll to position [329, 0]
click at [55, 208] on button "Endereços" at bounding box center [71, 208] width 86 height 18
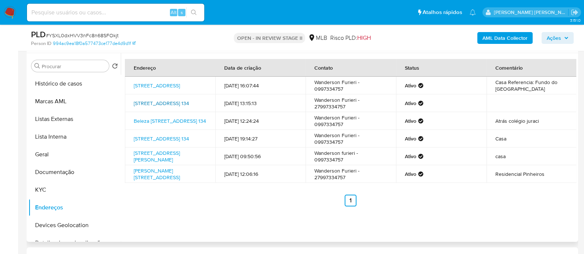
click at [153, 100] on link "Neuza Sirbien 134, Pinheiros, Espírito Santo, 29980000, Brasil 134" at bounding box center [161, 103] width 55 height 7
click at [44, 185] on button "KYC" at bounding box center [71, 190] width 86 height 18
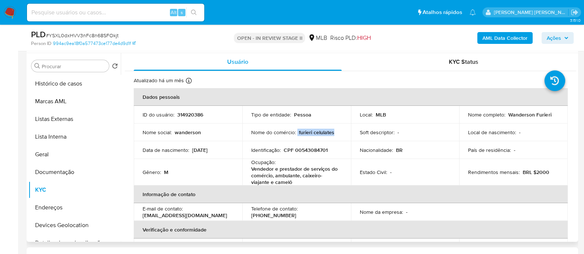
drag, startPoint x: 334, startPoint y: 132, endPoint x: 296, endPoint y: 133, distance: 38.1
click at [296, 133] on div "Nome do comércio : furieri celulates" at bounding box center [296, 132] width 91 height 7
copy div "furieri celulates"
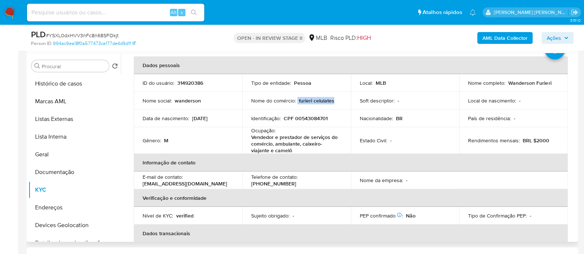
scroll to position [46, 0]
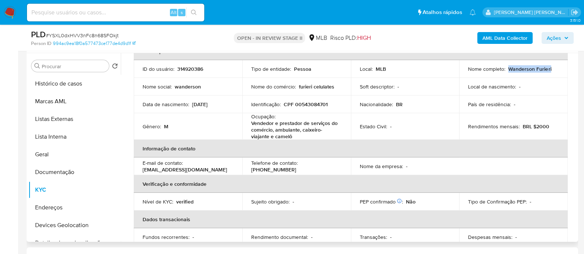
drag, startPoint x: 557, startPoint y: 70, endPoint x: 506, endPoint y: 69, distance: 51.0
click at [506, 69] on td "Nome completo : Wanderson Furieri" at bounding box center [513, 69] width 109 height 18
copy p "Wanderson Furieri"
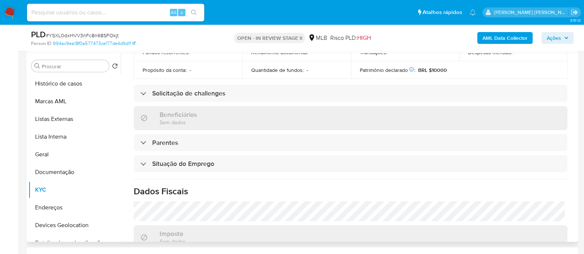
scroll to position [329, 0]
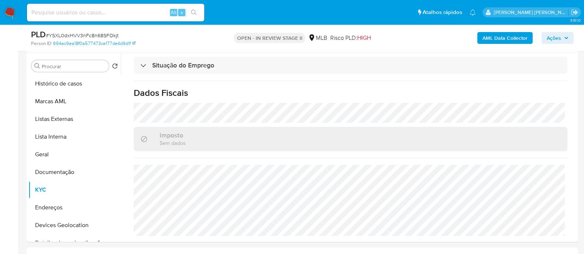
click at [553, 39] on span "Ações" at bounding box center [553, 38] width 14 height 12
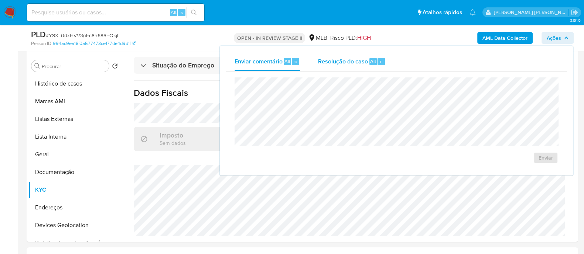
click at [340, 64] on span "Resolução do caso" at bounding box center [343, 61] width 50 height 8
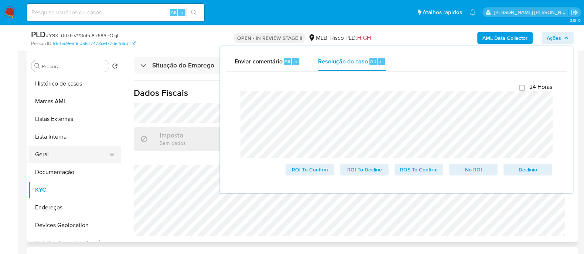
click at [47, 155] on button "Geral" at bounding box center [71, 155] width 86 height 18
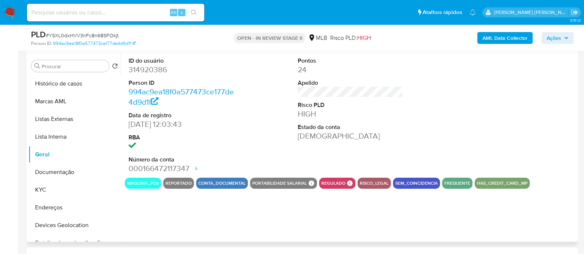
click at [149, 69] on dd "314920386" at bounding box center [181, 70] width 106 height 10
copy dd "314920386"
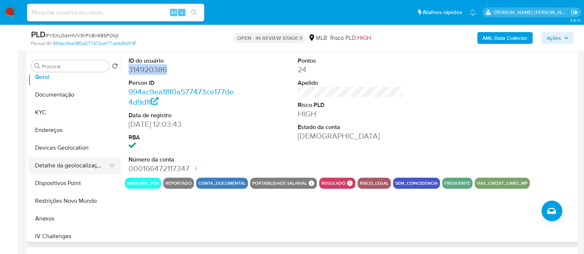
scroll to position [92, 0]
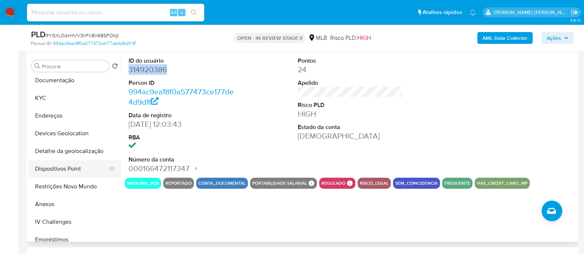
click at [72, 169] on button "Dispositivos Point" at bounding box center [71, 169] width 86 height 18
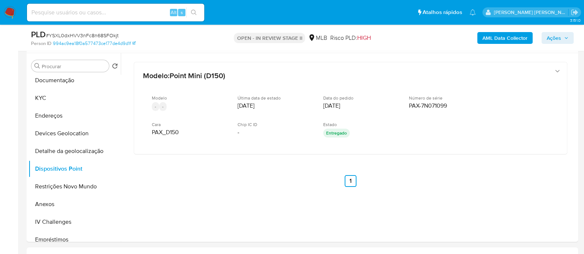
click at [107, 37] on span "# YSXL0dxHVV3nFc8n68SFOkjt" at bounding box center [82, 35] width 73 height 7
copy span "YSXL0dxHVV3nFc8n68SFOkjt"
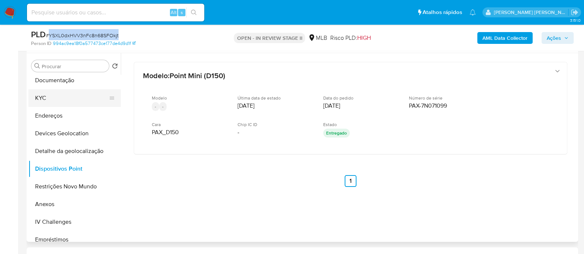
click at [59, 101] on button "KYC" at bounding box center [71, 98] width 86 height 18
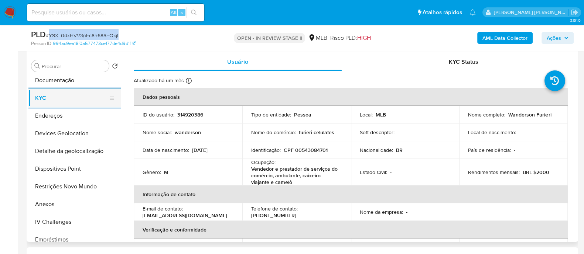
scroll to position [0, 0]
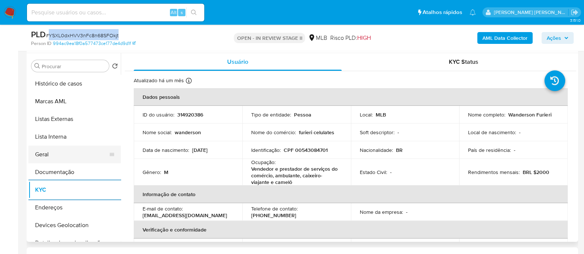
click at [50, 153] on button "Geral" at bounding box center [71, 155] width 86 height 18
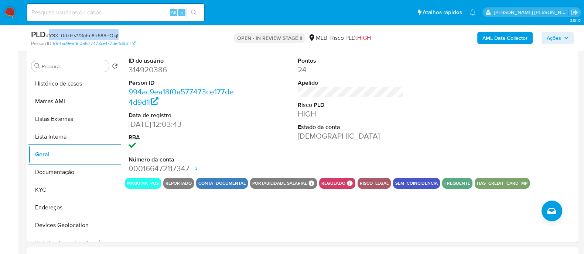
click at [546, 38] on button "Ações" at bounding box center [557, 38] width 32 height 12
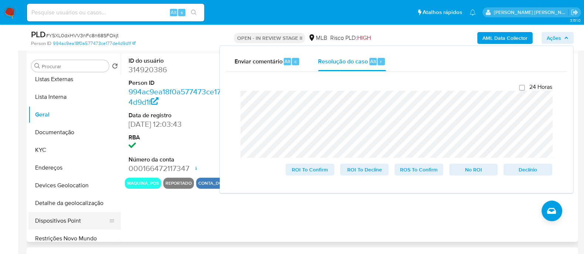
scroll to position [92, 0]
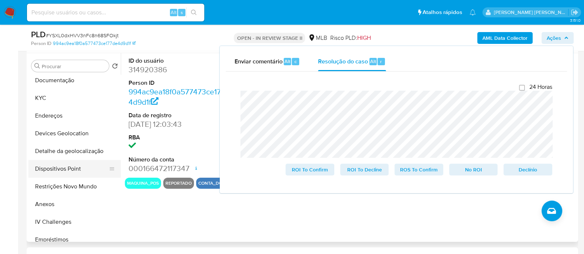
drag, startPoint x: 60, startPoint y: 192, endPoint x: 105, endPoint y: 165, distance: 52.6
click at [59, 192] on button "Restrições Novo Mundo" at bounding box center [74, 187] width 92 height 18
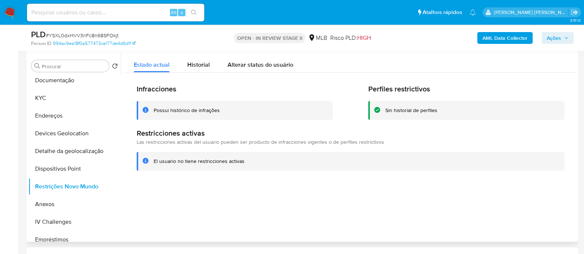
click at [194, 113] on div "Possui histórico de infrações" at bounding box center [187, 110] width 66 height 7
click at [193, 113] on div "Possui histórico de infrações" at bounding box center [187, 110] width 66 height 7
click at [164, 212] on div at bounding box center [348, 147] width 455 height 189
drag, startPoint x: 202, startPoint y: 68, endPoint x: 215, endPoint y: 66, distance: 12.7
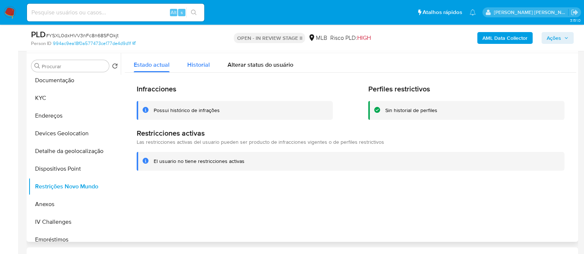
click at [202, 68] on span "Historial" at bounding box center [198, 65] width 23 height 8
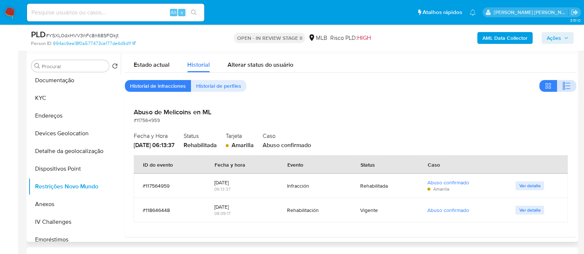
click at [565, 88] on icon "button" at bounding box center [566, 86] width 9 height 9
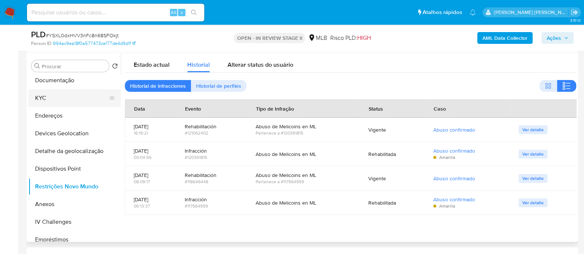
click at [59, 99] on button "KYC" at bounding box center [71, 98] width 86 height 18
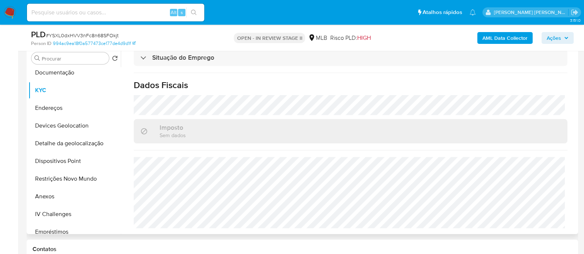
scroll to position [138, 0]
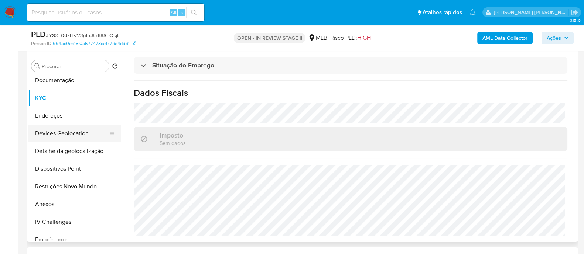
click at [82, 134] on button "Devices Geolocation" at bounding box center [71, 134] width 86 height 18
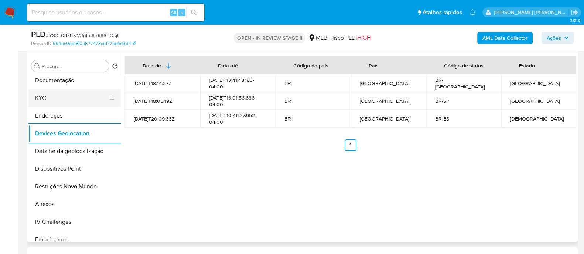
click at [79, 99] on button "KYC" at bounding box center [71, 98] width 86 height 18
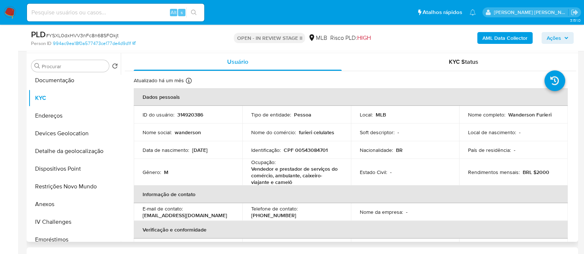
click at [308, 150] on p "CPF 00543084701" at bounding box center [306, 150] width 44 height 7
copy p "00543084701"
click at [54, 205] on button "Anexos" at bounding box center [71, 205] width 86 height 18
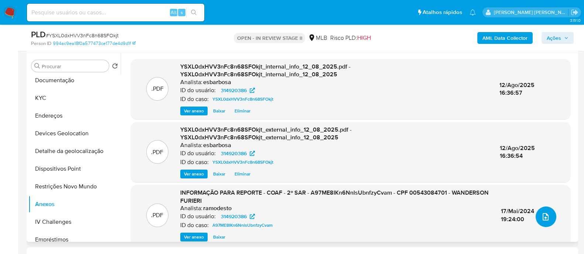
click at [548, 222] on button "upload-file" at bounding box center [545, 217] width 21 height 21
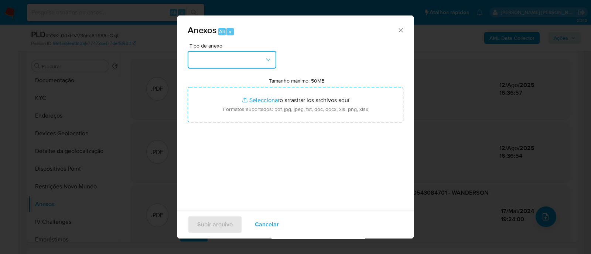
click at [268, 68] on button "button" at bounding box center [232, 60] width 89 height 18
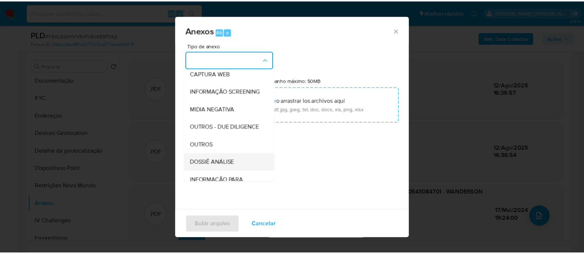
scroll to position [114, 0]
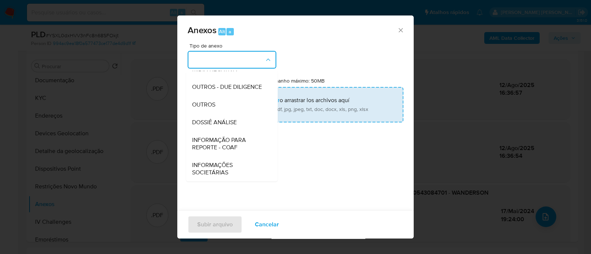
drag, startPoint x: 207, startPoint y: 103, endPoint x: 253, endPoint y: 101, distance: 45.8
click at [207, 102] on span "OUTROS" at bounding box center [203, 104] width 23 height 7
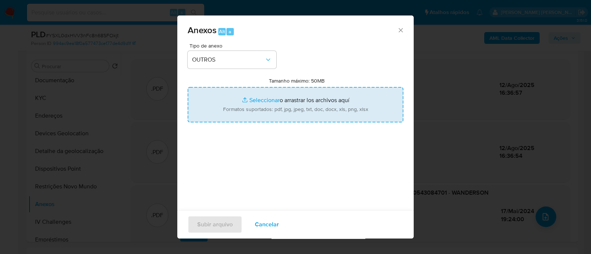
click at [261, 99] on input "Tamanho máximo: 50MB Seleccionar archivos" at bounding box center [296, 104] width 216 height 35
type input "C:\fakepath\Mulan 314920386_2025_08_11_18_10_33.xlsx"
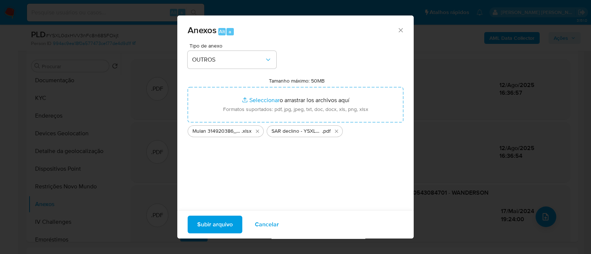
click at [214, 231] on span "Subir arquivo" at bounding box center [214, 225] width 35 height 16
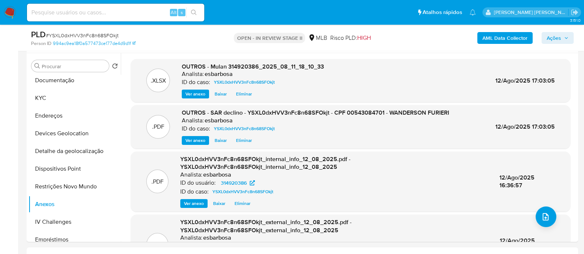
click at [548, 38] on span "Ações" at bounding box center [553, 38] width 14 height 12
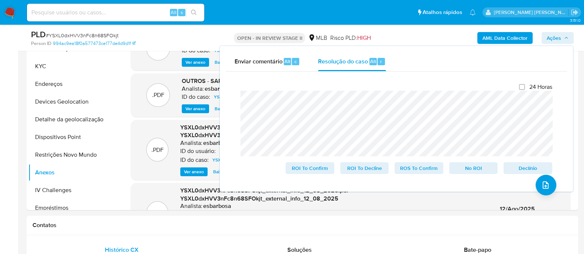
scroll to position [184, 0]
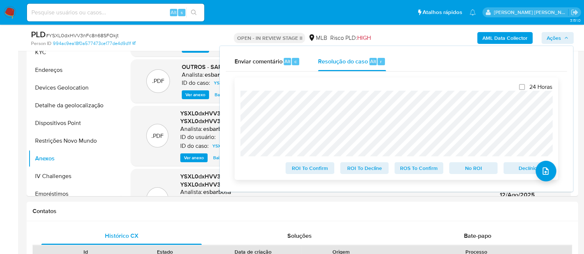
click at [475, 169] on span "No ROI" at bounding box center [473, 168] width 38 height 10
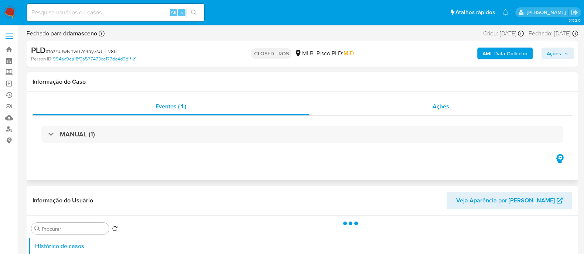
click at [433, 108] on span "Ações" at bounding box center [440, 106] width 17 height 8
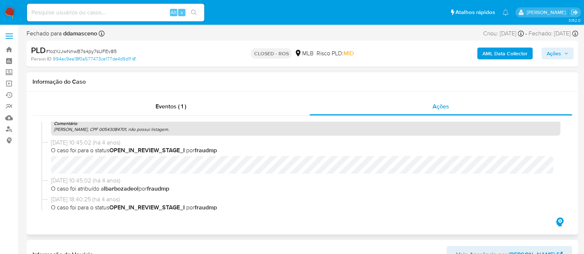
select select "10"
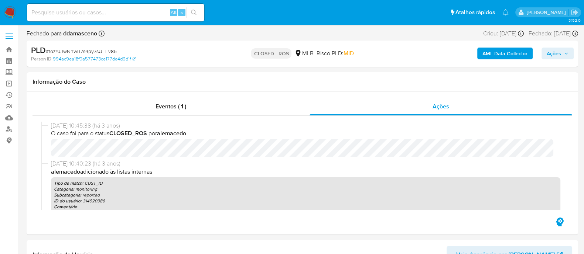
click at [493, 53] on b "AML Data Collector" at bounding box center [504, 54] width 45 height 12
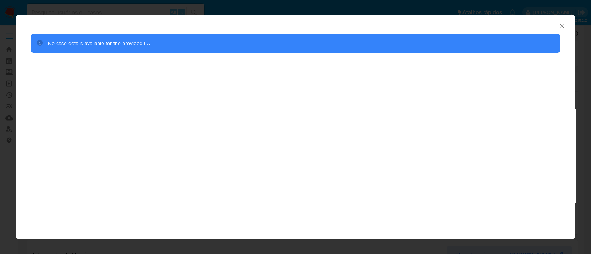
click at [562, 27] on icon "Fechar a janela" at bounding box center [561, 25] width 7 height 7
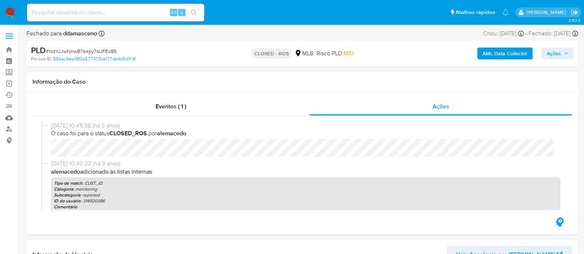
click at [503, 52] on b "AML Data Collector" at bounding box center [504, 54] width 45 height 12
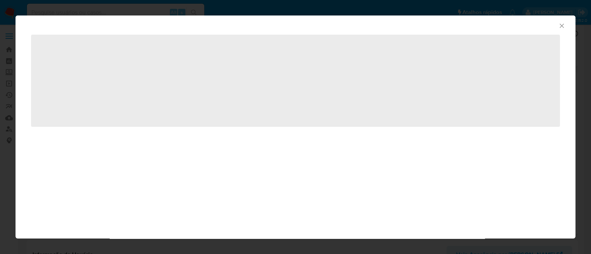
click at [562, 25] on icon "Fechar a janela" at bounding box center [561, 26] width 4 height 4
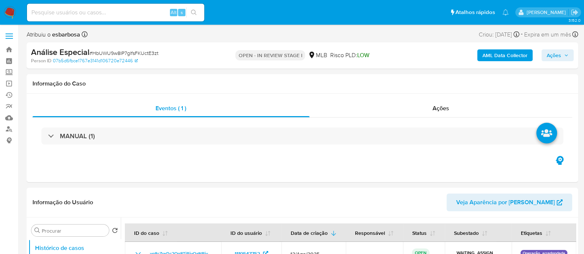
select select "10"
click at [525, 79] on div "Informação do Caso" at bounding box center [302, 84] width 551 height 20
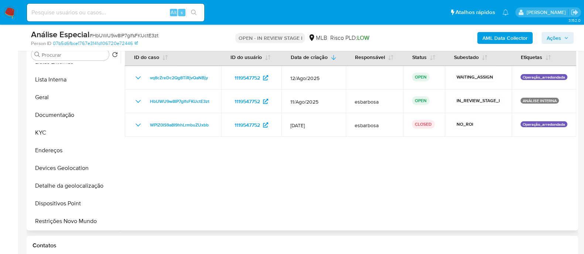
scroll to position [231, 0]
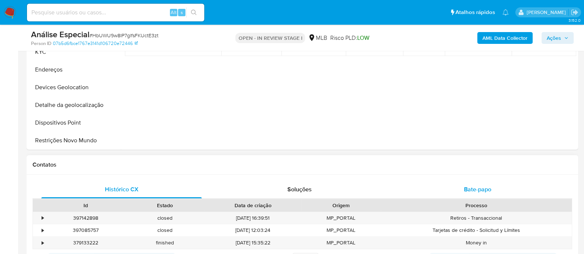
click at [446, 193] on div "Bate-papo" at bounding box center [477, 190] width 160 height 18
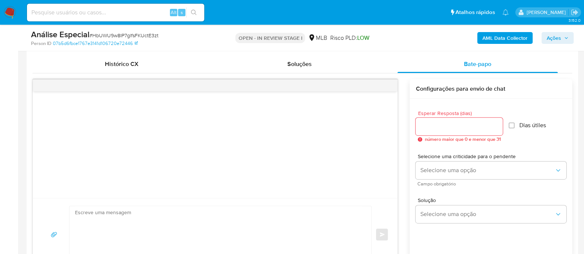
scroll to position [369, 0]
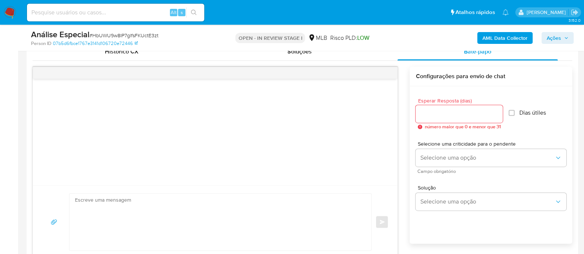
click at [159, 211] on textarea at bounding box center [218, 222] width 287 height 57
paste textarea "Olá! Estamos realizando uma verificação adicional de segurança em contas de usu…"
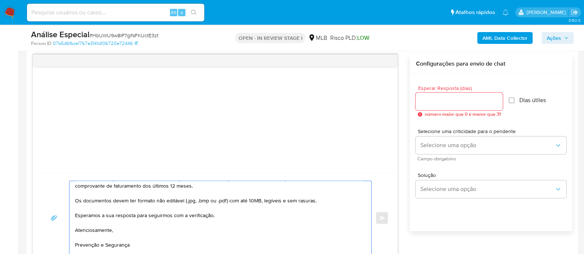
scroll to position [116, 0]
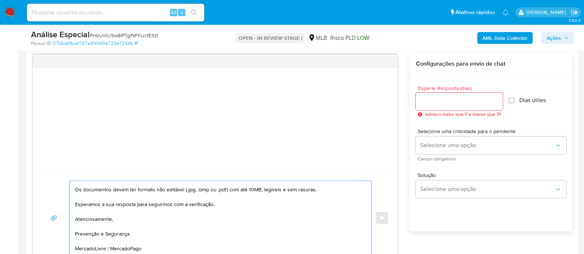
click at [83, 224] on textarea "Olá! Estamos realizando uma verificação adicional de segurança em contas de usu…" at bounding box center [218, 218] width 287 height 74
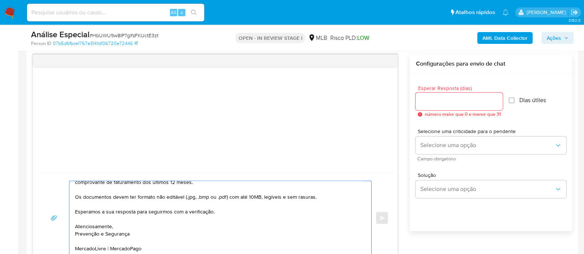
scroll to position [109, 0]
click at [83, 240] on textarea "Olá! Estamos realizando uma verificação adicional de segurança em contas de usu…" at bounding box center [218, 218] width 287 height 74
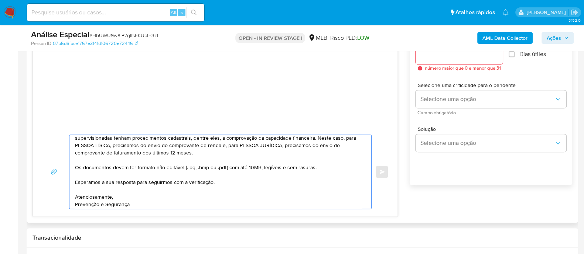
scroll to position [381, 0]
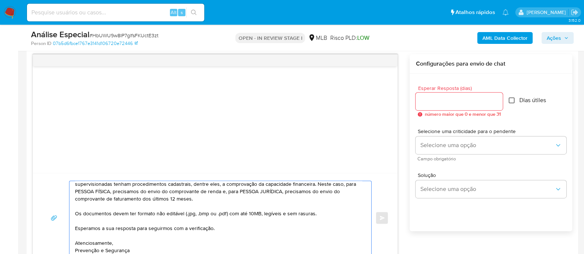
type textarea "Olá! Estamos realizando uma verificação adicional de segurança em contas de usu…"
click at [514, 101] on input "Dias útiles" at bounding box center [511, 100] width 6 height 6
checkbox input "true"
click at [464, 105] on input "Esperar Resposta (dias)" at bounding box center [458, 102] width 87 height 10
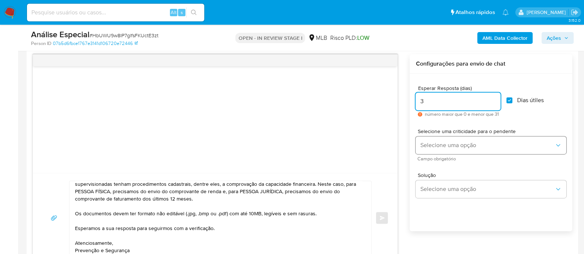
type input "3"
click at [466, 147] on span "Selecione uma opção" at bounding box center [487, 145] width 134 height 7
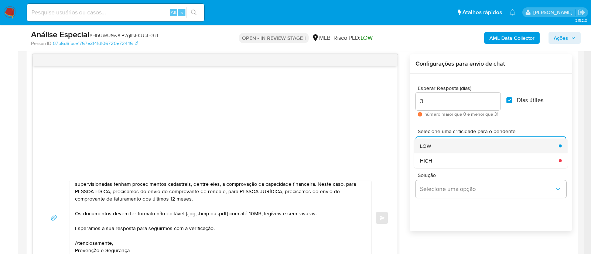
click at [448, 147] on div "LOW" at bounding box center [487, 145] width 134 height 15
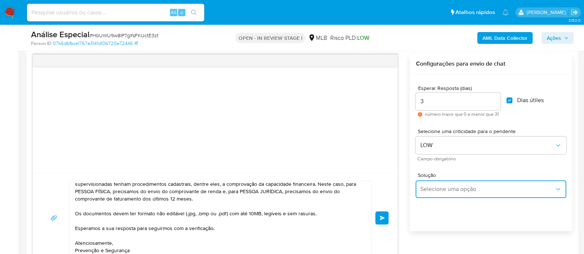
click at [453, 187] on span "Selecione uma opção" at bounding box center [487, 189] width 134 height 7
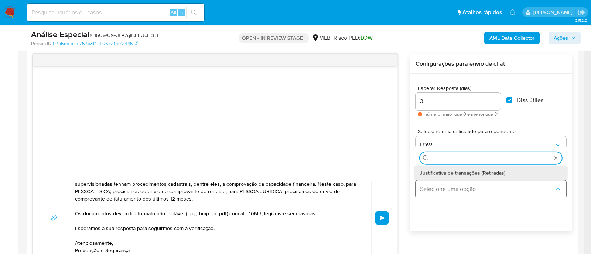
type input "ju"
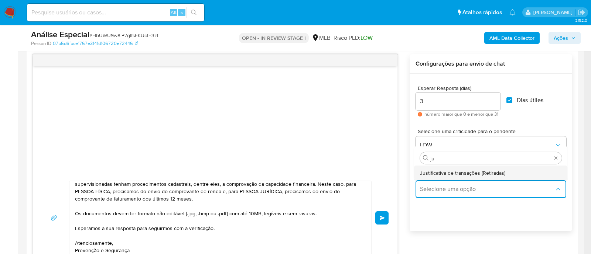
click at [451, 175] on span "Justificativa de transações (Retiradas)" at bounding box center [462, 172] width 85 height 7
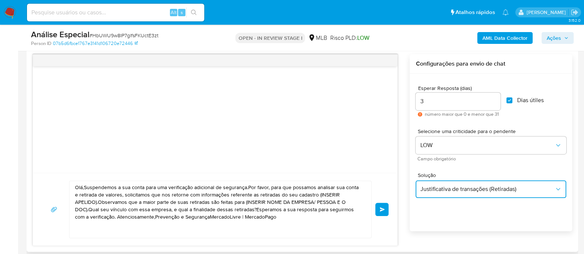
scroll to position [0, 0]
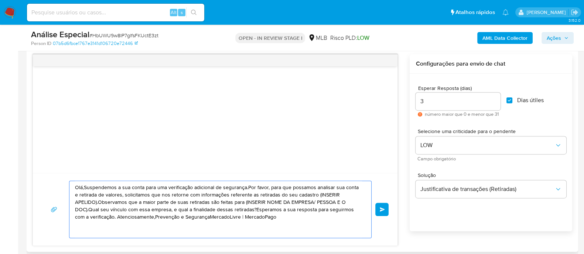
drag, startPoint x: 289, startPoint y: 222, endPoint x: 70, endPoint y: 184, distance: 222.7
click at [70, 184] on div "Olá,Suspendemos a sua conta para uma verificação adicional de segurança.Por fav…" at bounding box center [218, 209] width 298 height 57
paste textarea "! Estamos realizando uma verificação adicional de segurança em contas de usuári…"
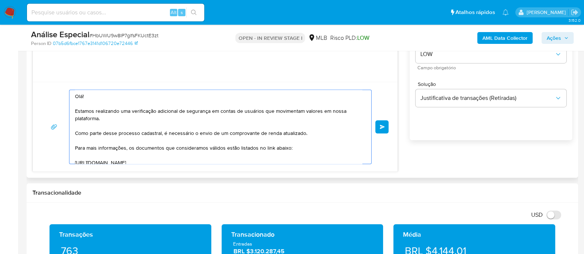
scroll to position [474, 0]
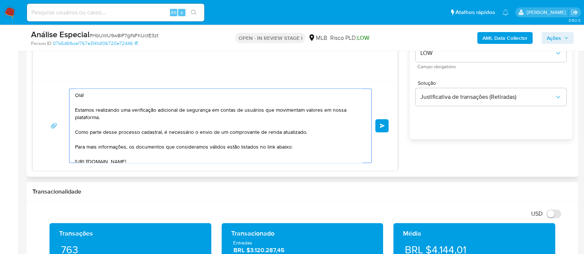
type textarea "Olá! Estamos realizando uma verificação adicional de segurança em contas de usu…"
click at [388, 127] on div "Olá! Estamos realizando uma verificação adicional de segurança em contas de usu…" at bounding box center [215, 126] width 364 height 90
click at [384, 126] on span "common.send" at bounding box center [382, 126] width 5 height 4
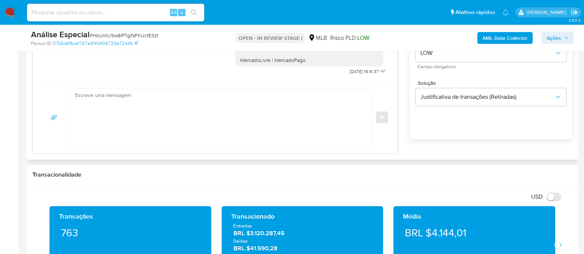
scroll to position [428, 0]
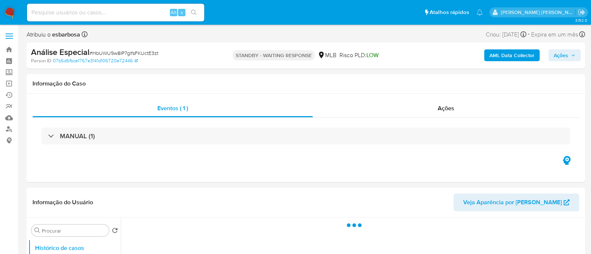
select select "10"
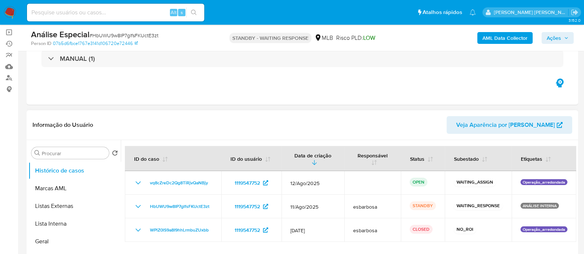
scroll to position [138, 0]
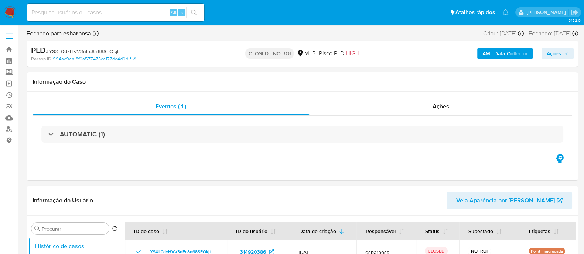
select select "10"
click at [409, 112] on div "Ações" at bounding box center [440, 107] width 263 height 18
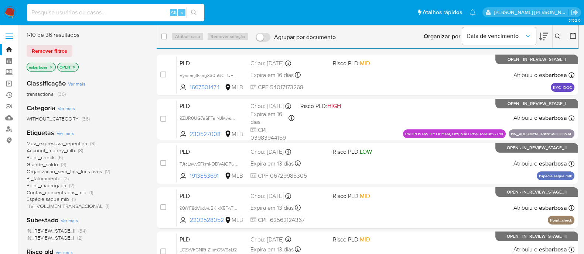
click at [146, 13] on input at bounding box center [115, 13] width 177 height 10
paste input "YSXL0dxHVV3nFc8n68SFOkjt"
type input "YSXL0dxHVV3nFc8n68SFOkjt"
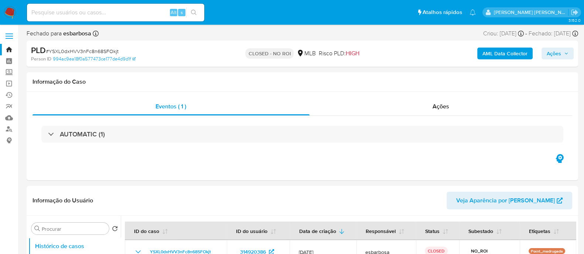
select select "10"
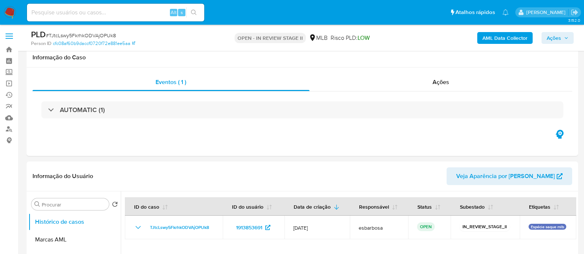
select select "10"
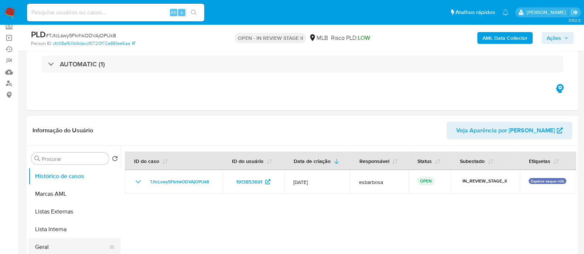
click at [58, 243] on button "Geral" at bounding box center [71, 248] width 86 height 18
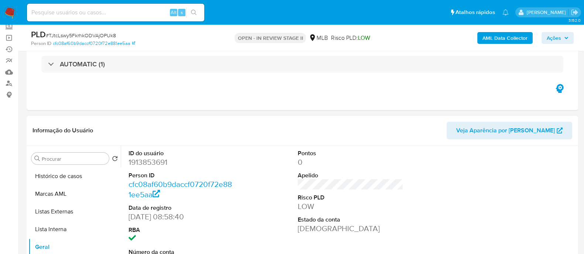
click at [164, 163] on dd "1913853691" at bounding box center [181, 162] width 106 height 10
copy dd "1913853691"
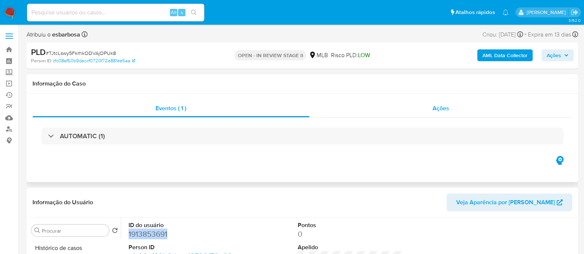
click at [346, 113] on div "Ações" at bounding box center [440, 109] width 263 height 18
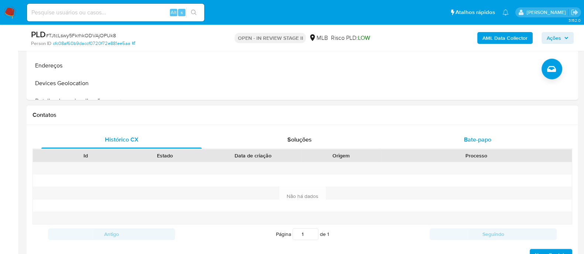
scroll to position [323, 0]
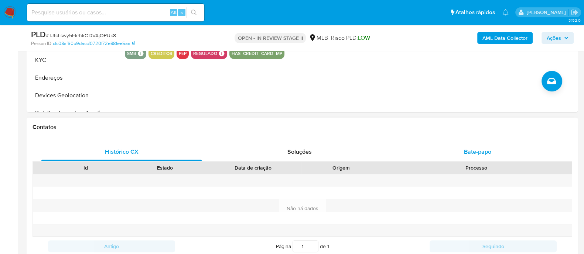
click at [429, 154] on div "Bate-papo" at bounding box center [477, 152] width 160 height 18
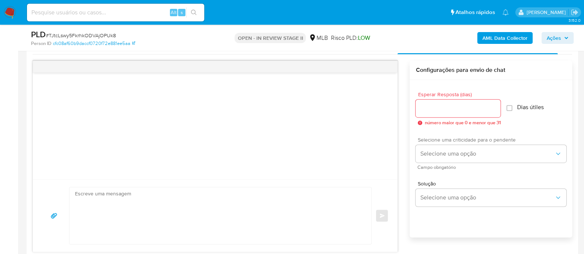
scroll to position [462, 0]
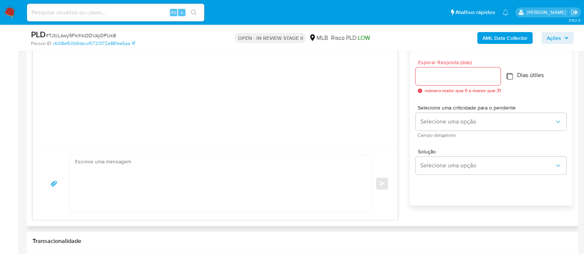
click at [512, 78] on input "Dias útiles" at bounding box center [509, 76] width 6 height 6
checkbox input "true"
click at [445, 79] on input "Esperar Resposta (dias)" at bounding box center [457, 77] width 85 height 10
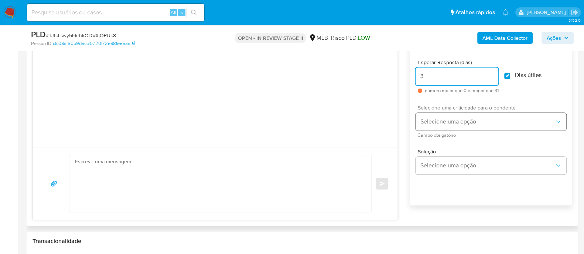
type input "3"
click at [444, 126] on button "Selecione uma opção" at bounding box center [490, 122] width 151 height 18
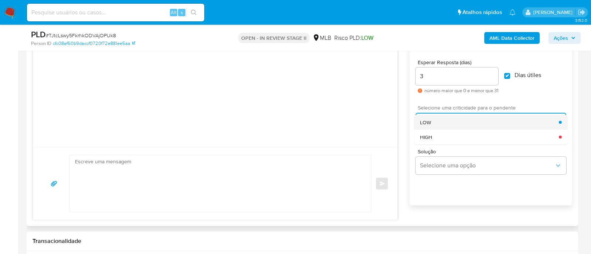
click at [432, 122] on div "LOW" at bounding box center [489, 122] width 139 height 15
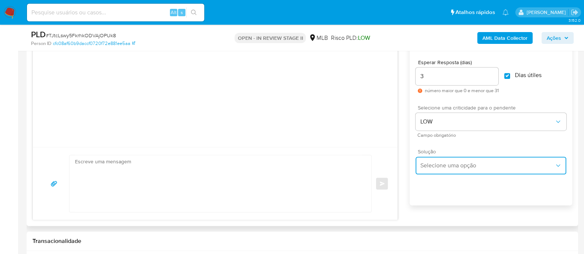
click at [437, 165] on span "Selecione uma opção" at bounding box center [487, 165] width 134 height 7
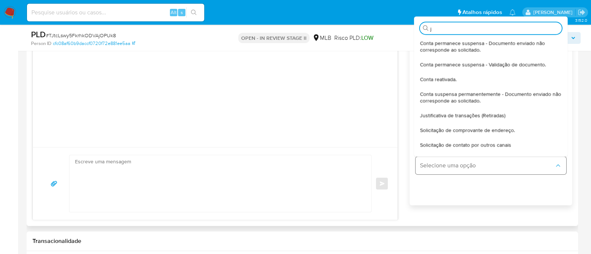
type input "ju"
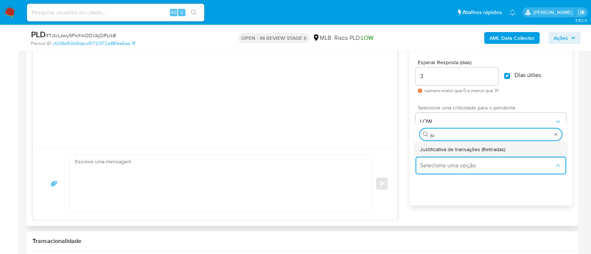
click at [430, 147] on span "Justificativa de transações (Retiradas)" at bounding box center [462, 149] width 85 height 7
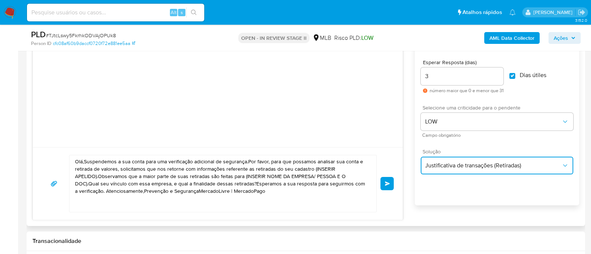
type textarea "Olá,Suspendemos a sua conta para uma verificação adicional de segurança.Por fav…"
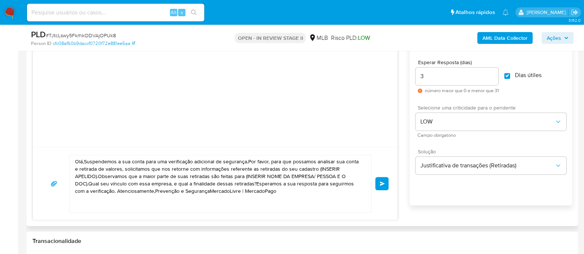
click at [212, 179] on textarea "Olá,Suspendemos a sua conta para uma verificação adicional de segurança.Por fav…" at bounding box center [218, 183] width 287 height 57
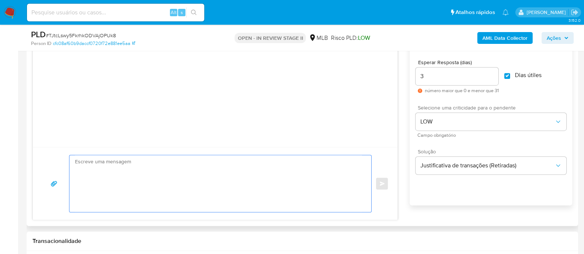
paste textarea "Olá! Estamos realizando uma verificação adicional de segurança em contas de usu…"
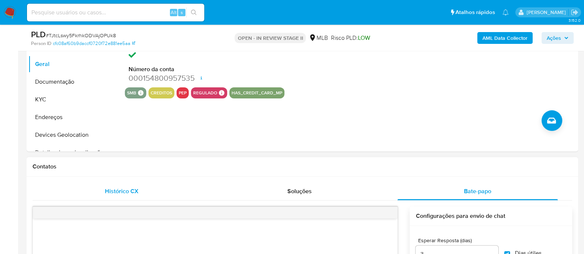
scroll to position [184, 0]
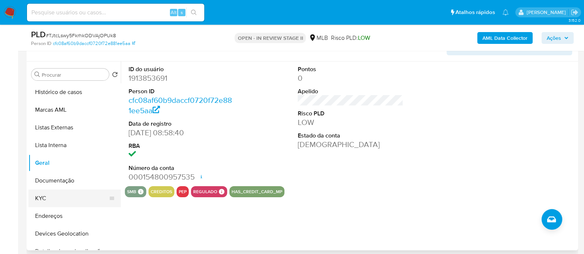
click at [61, 196] on button "KYC" at bounding box center [71, 199] width 86 height 18
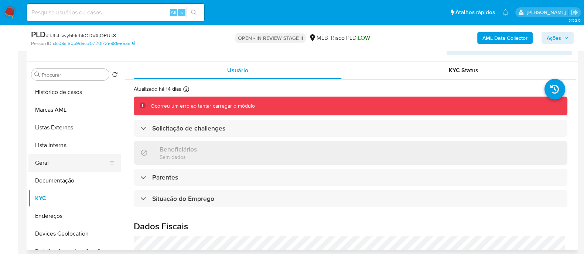
click at [56, 160] on button "Geral" at bounding box center [71, 163] width 86 height 18
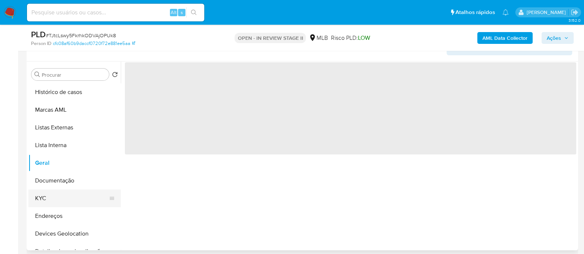
click at [54, 196] on button "KYC" at bounding box center [71, 199] width 86 height 18
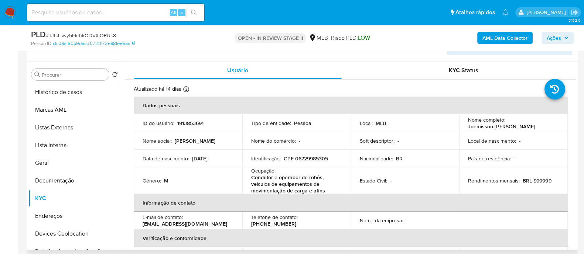
drag, startPoint x: 535, startPoint y: 127, endPoint x: 466, endPoint y: 127, distance: 69.8
click at [468, 127] on div "Nome completo : Joemisson Lourenco da Silva" at bounding box center [513, 123] width 91 height 13
click at [494, 125] on p "Joemisson Lourenco da Silva" at bounding box center [501, 126] width 67 height 7
click at [493, 126] on p "Joemisson Lourenco da Silva" at bounding box center [501, 126] width 67 height 7
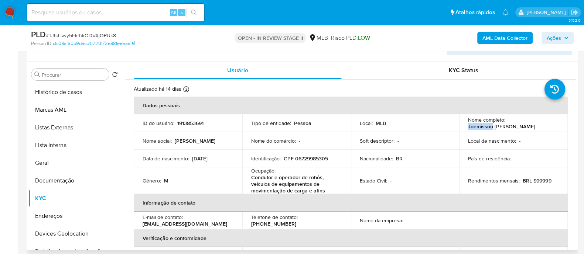
drag, startPoint x: 489, startPoint y: 127, endPoint x: 465, endPoint y: 127, distance: 24.0
click at [465, 127] on td "Nome completo : Joemisson Lourenco da Silva" at bounding box center [513, 123] width 109 height 18
copy p "Joemisson"
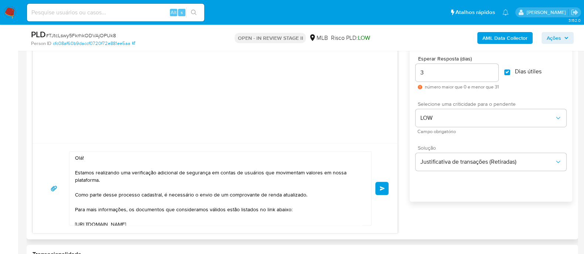
scroll to position [415, 0]
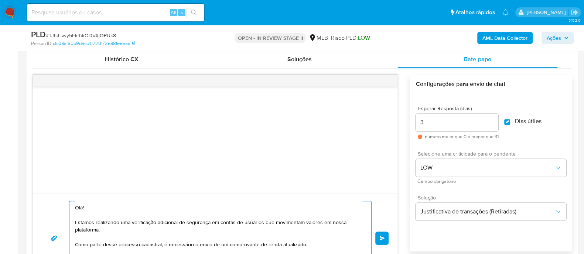
drag, startPoint x: 82, startPoint y: 208, endPoint x: 102, endPoint y: 208, distance: 19.6
click at [83, 208] on textarea "Olá! Estamos realizando uma verificação adicional de segurança em contas de usu…" at bounding box center [218, 239] width 287 height 74
paste textarea "Joemisson"
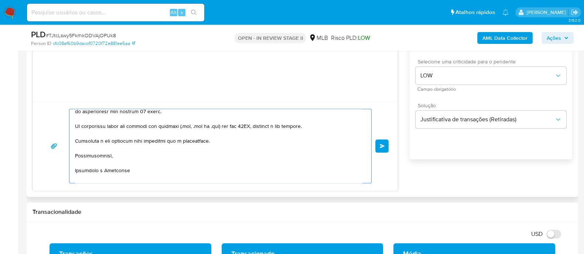
scroll to position [116, 0]
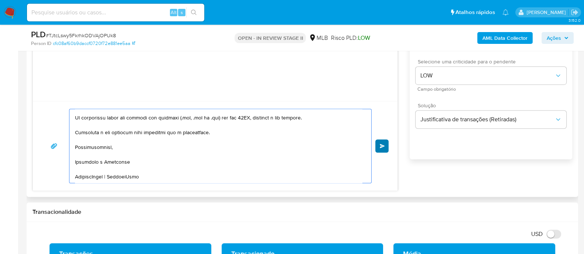
type textarea "Olá, Joemisson! Estamos realizando uma verificação adicional de segurança em co…"
click at [380, 147] on span "common.send" at bounding box center [382, 146] width 5 height 4
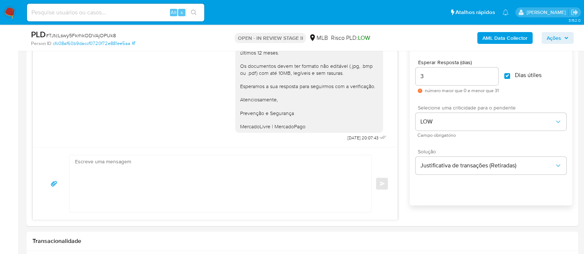
scroll to position [415, 0]
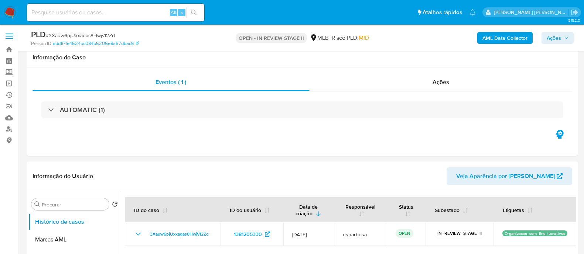
select select "10"
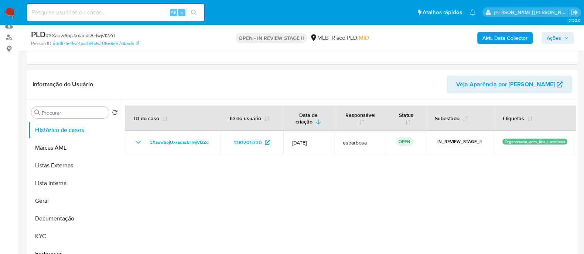
scroll to position [46, 0]
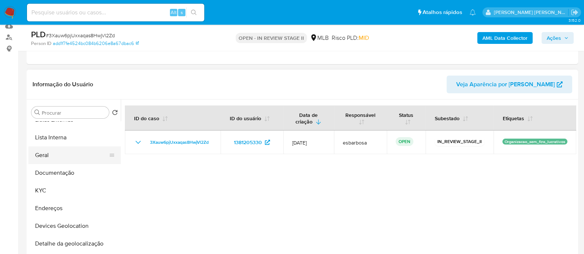
click at [58, 160] on button "Geral" at bounding box center [71, 156] width 86 height 18
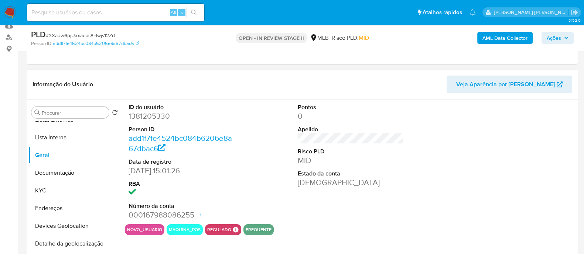
click at [157, 117] on dd "1381205330" at bounding box center [181, 116] width 106 height 10
copy dd "1381205330"
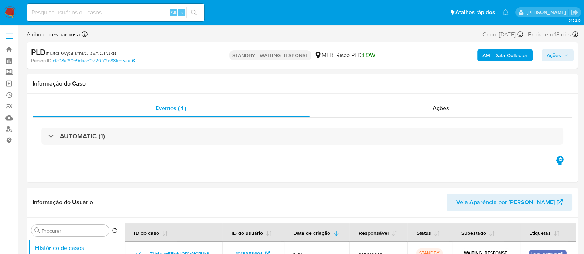
select select "10"
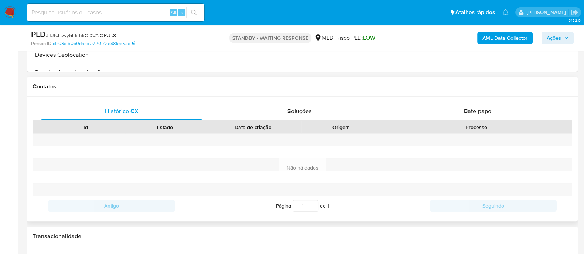
scroll to position [323, 0]
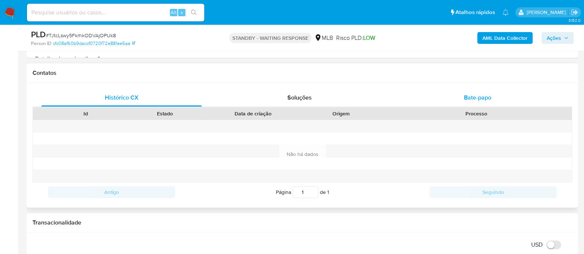
click at [402, 100] on div "Bate-papo" at bounding box center [477, 98] width 160 height 18
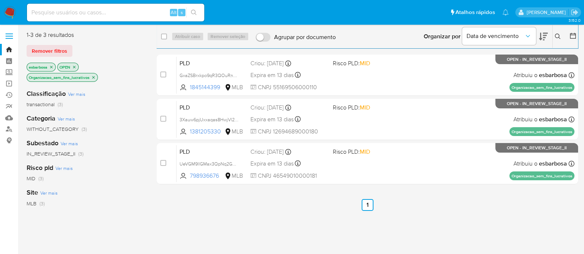
click at [10, 12] on img at bounding box center [10, 12] width 13 height 13
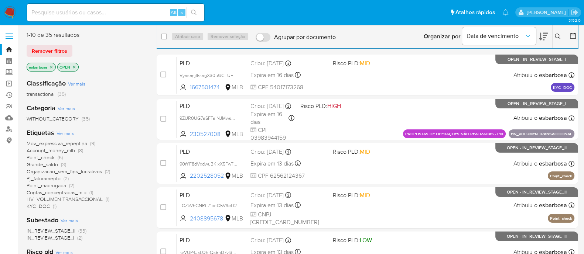
click at [52, 166] on span "Grande_saldo" at bounding box center [42, 164] width 31 height 7
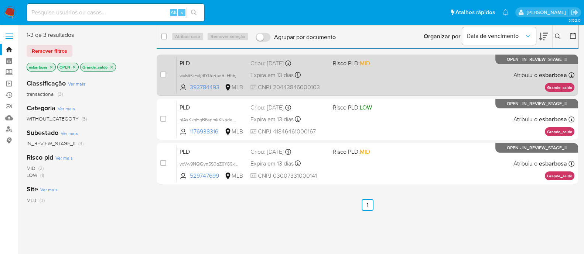
click at [378, 83] on div "PLD wx59KiFxlj9fY0qRpaRLHh5j 393784493 MLB Risco PLD: MID Criou: 12/07/2025 Cri…" at bounding box center [376, 74] width 398 height 37
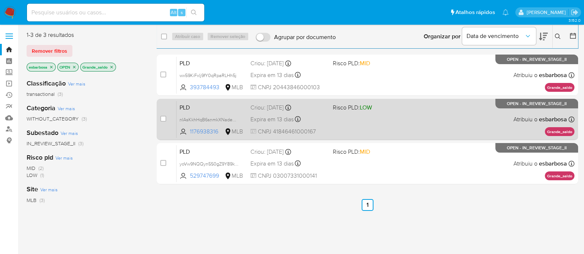
click at [375, 124] on div "PLD nIAsKkhHqB6snmkXNadeQNDR 1176938316 MLB Risco PLD: LOW Criou: 12/07/2025 Cr…" at bounding box center [376, 119] width 398 height 37
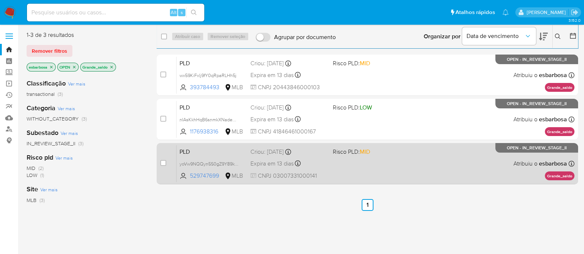
click at [386, 169] on div "PLD yoVw9NQQyn5S0gZ9Y89kVZgE 529747699 MLB Risco PLD: MID Criou: 12/07/2025 Cri…" at bounding box center [376, 163] width 398 height 37
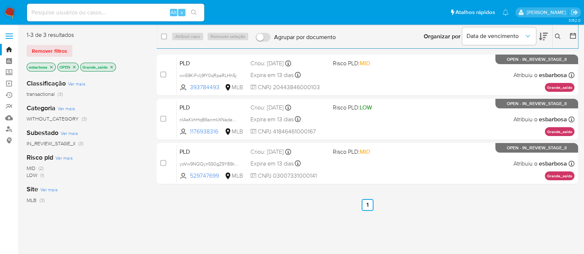
click at [11, 11] on img at bounding box center [10, 12] width 13 height 13
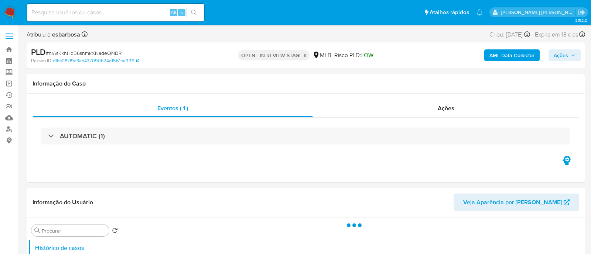
select select "10"
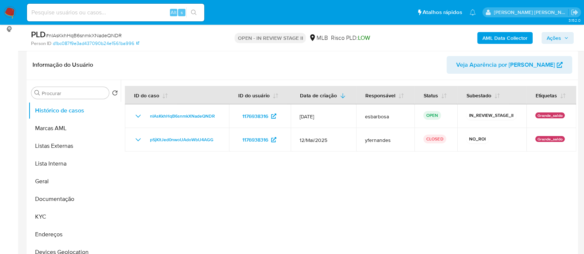
scroll to position [138, 0]
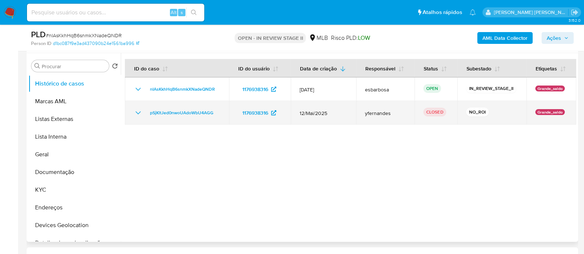
click at [140, 112] on icon "Mostrar/Ocultar" at bounding box center [138, 113] width 9 height 9
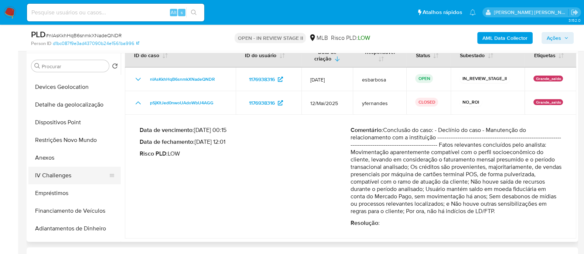
scroll to position [138, 0]
click at [64, 163] on button "Anexos" at bounding box center [71, 159] width 86 height 18
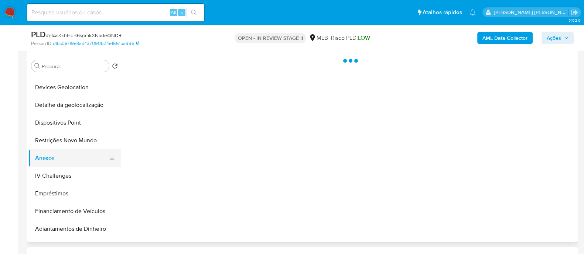
scroll to position [0, 0]
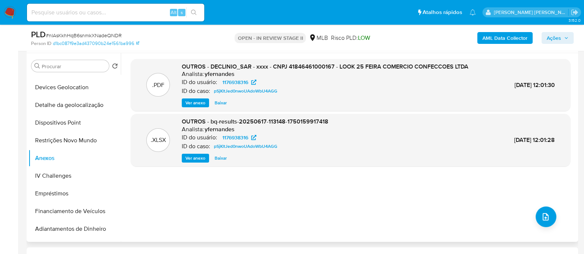
click at [191, 103] on span "Ver anexo" at bounding box center [195, 102] width 20 height 7
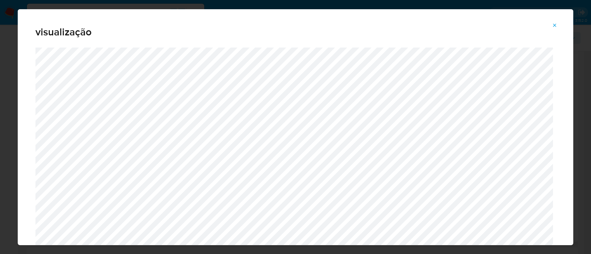
click at [554, 24] on icon "Attachment preview" at bounding box center [554, 25] width 3 height 3
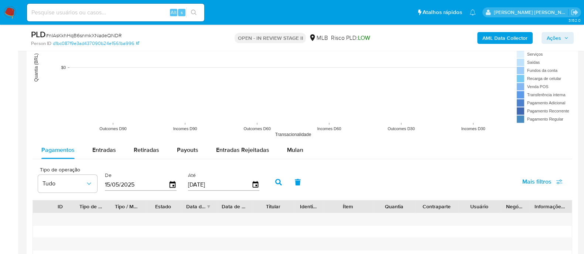
scroll to position [738, 0]
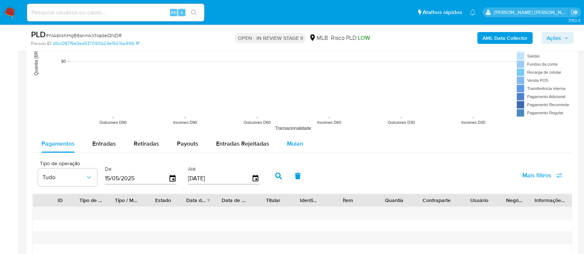
click at [290, 142] on span "Mulan" at bounding box center [295, 144] width 16 height 8
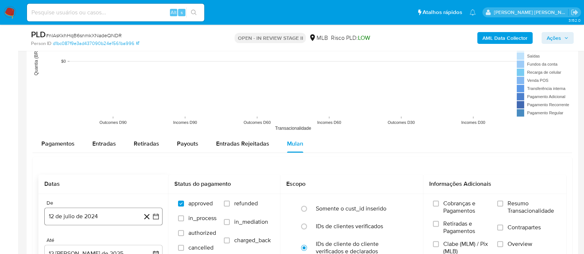
scroll to position [785, 0]
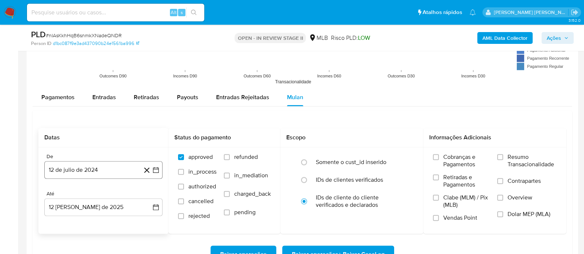
click at [94, 167] on button "12 de julio de 2024" at bounding box center [103, 170] width 118 height 18
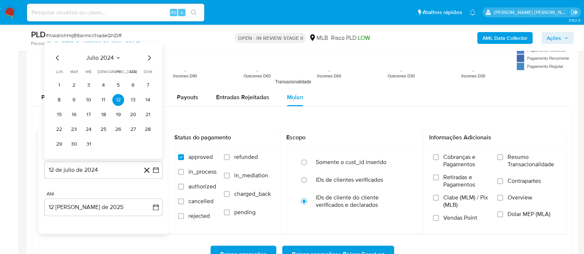
click at [55, 58] on icon "Mes anterior" at bounding box center [57, 57] width 9 height 9
click at [101, 58] on span "junio 2024" at bounding box center [100, 57] width 30 height 7
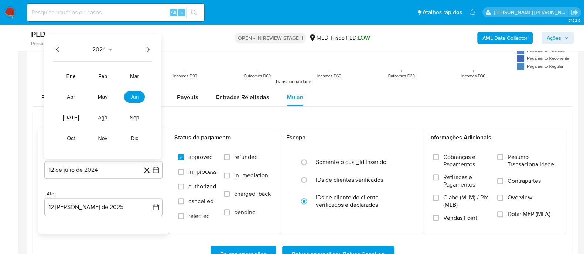
click at [56, 51] on icon "Año anterior" at bounding box center [57, 49] width 9 height 9
click at [103, 118] on span "ago" at bounding box center [102, 117] width 9 height 6
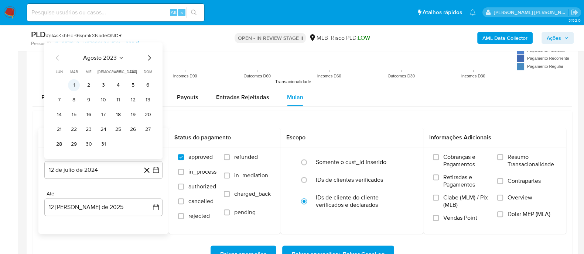
click at [78, 85] on button "1" at bounding box center [74, 85] width 12 height 12
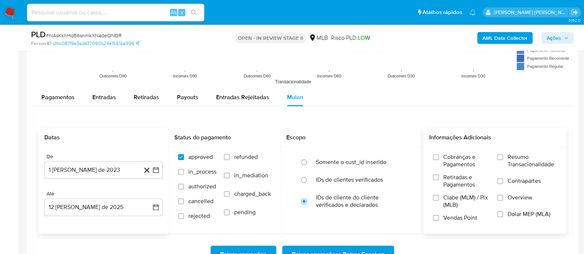
click at [506, 155] on label "Resumo Transacionalidade" at bounding box center [526, 166] width 59 height 24
click at [503, 155] on input "Resumo Transacionalidade" at bounding box center [500, 157] width 6 height 6
click at [502, 183] on input "Contrapartes" at bounding box center [500, 181] width 6 height 6
click at [434, 219] on input "Vendas Point" at bounding box center [436, 218] width 6 height 6
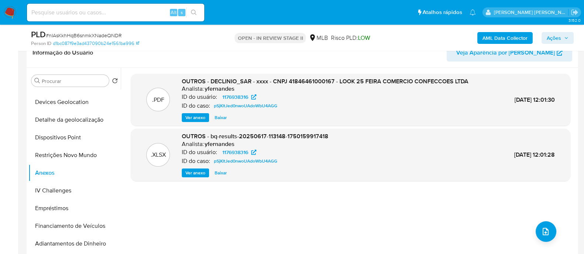
scroll to position [138, 0]
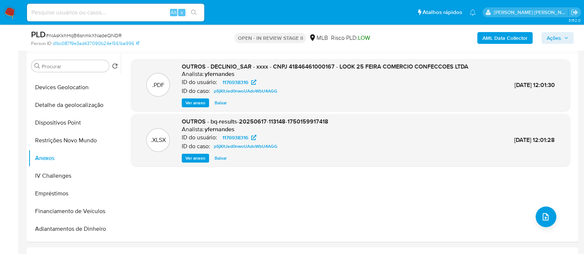
click at [194, 102] on span "Ver anexo" at bounding box center [195, 102] width 20 height 7
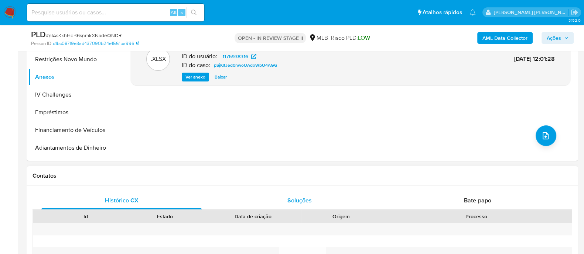
scroll to position [231, 0]
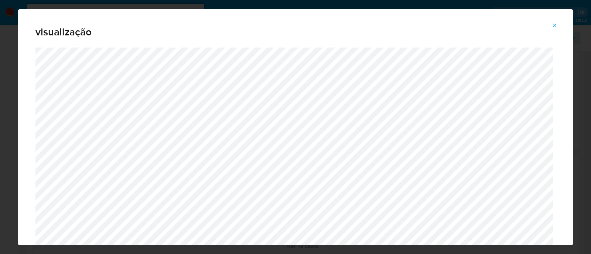
click at [554, 26] on icon "Attachment preview" at bounding box center [554, 25] width 3 height 3
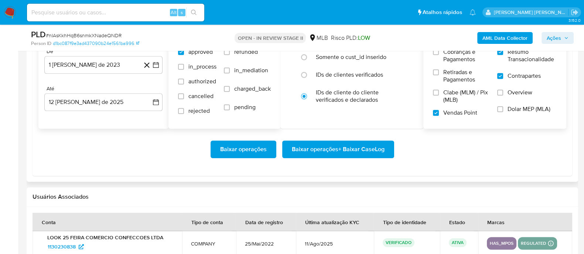
scroll to position [831, 0]
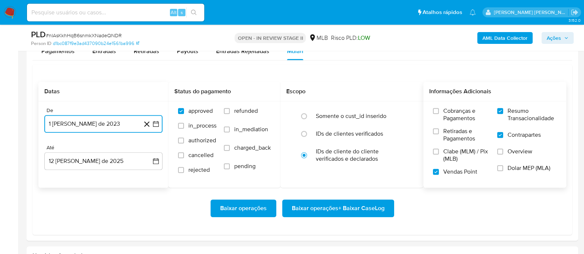
click at [127, 124] on button "1 [PERSON_NAME] de 2023" at bounding box center [103, 124] width 118 height 18
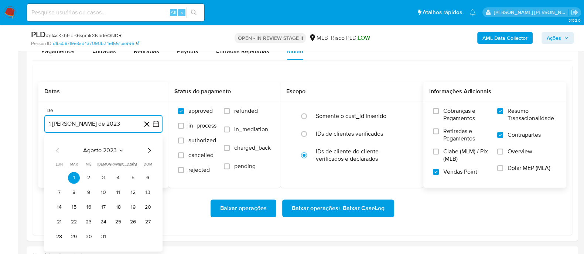
click at [114, 150] on span "agosto 2023" at bounding box center [100, 150] width 34 height 7
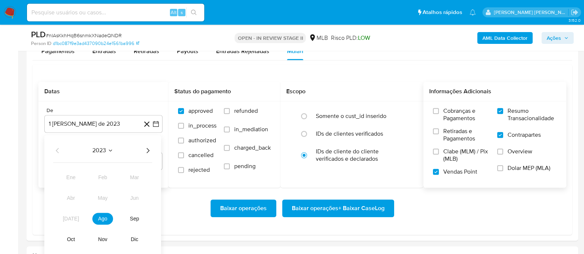
click at [148, 151] on icon "Año siguiente" at bounding box center [147, 150] width 9 height 9
click at [131, 198] on span "jun" at bounding box center [134, 198] width 8 height 6
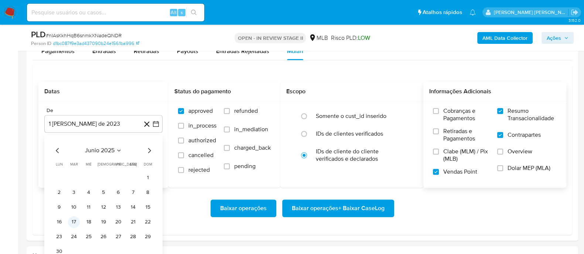
click at [76, 220] on button "17" at bounding box center [74, 222] width 12 height 12
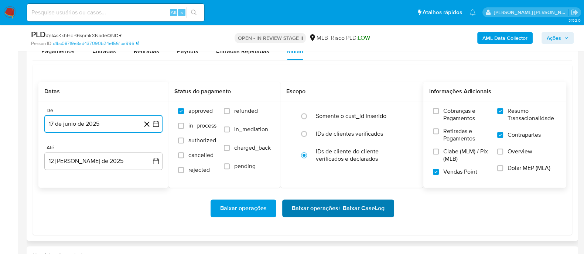
click at [328, 208] on span "Baixar operações + Baixar CaseLog" at bounding box center [338, 209] width 93 height 16
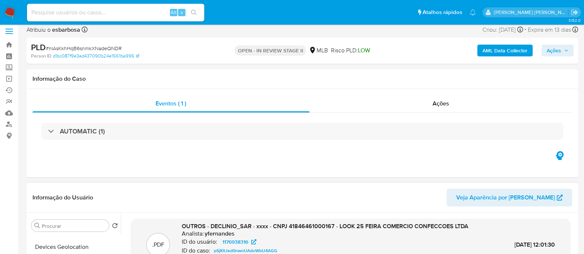
scroll to position [0, 0]
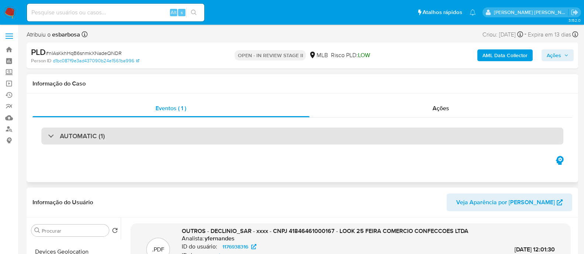
click at [129, 140] on div "AUTOMATIC (1)" at bounding box center [302, 136] width 522 height 17
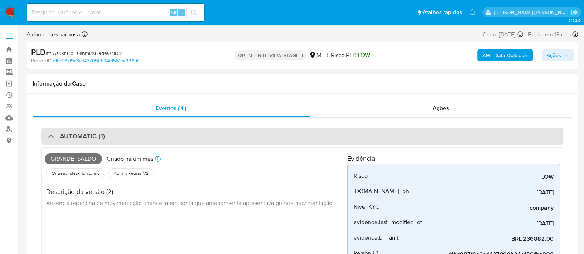
click at [129, 140] on div "AUTOMATIC (1)" at bounding box center [302, 136] width 522 height 17
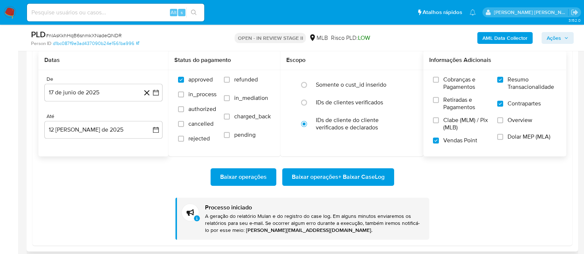
scroll to position [877, 0]
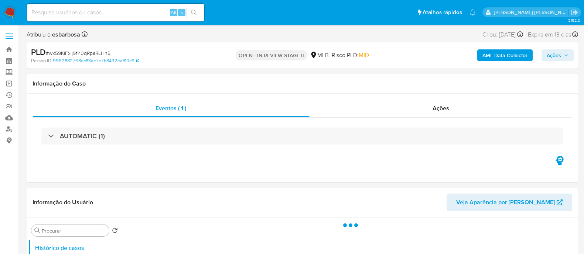
select select "10"
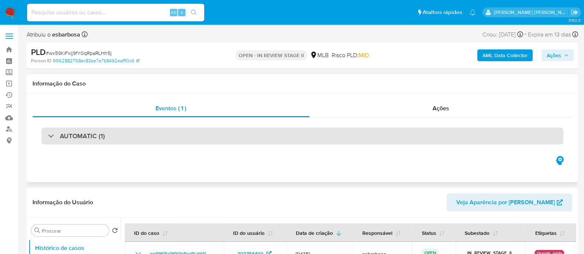
click at [190, 135] on div "AUTOMATIC (1)" at bounding box center [302, 136] width 522 height 17
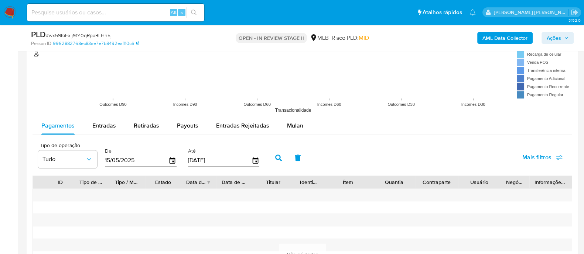
scroll to position [923, 0]
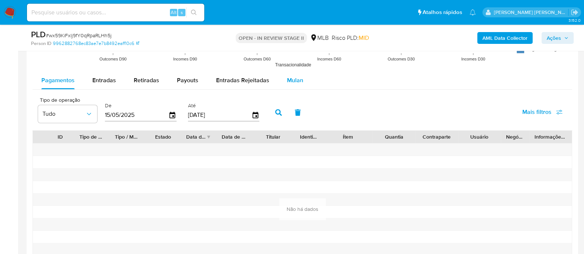
click at [290, 82] on span "Mulan" at bounding box center [295, 80] width 16 height 8
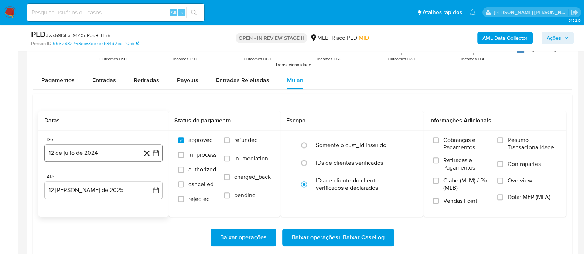
click at [103, 150] on button "12 de julio de 2024" at bounding box center [103, 153] width 118 height 18
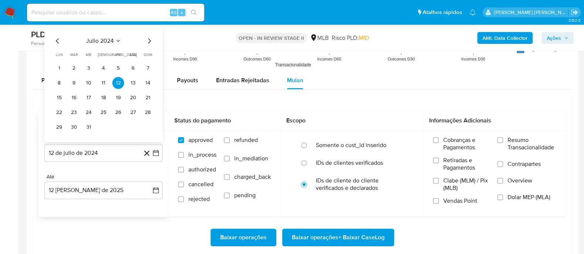
click at [57, 39] on icon "Mes anterior" at bounding box center [57, 40] width 3 height 5
click at [91, 40] on span "junio 2024" at bounding box center [100, 40] width 30 height 7
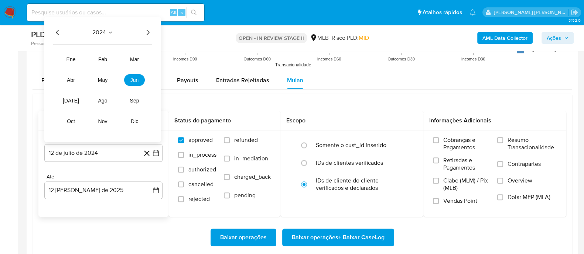
click at [56, 33] on icon "Año anterior" at bounding box center [57, 32] width 9 height 9
click at [104, 99] on span "ago" at bounding box center [102, 101] width 9 height 6
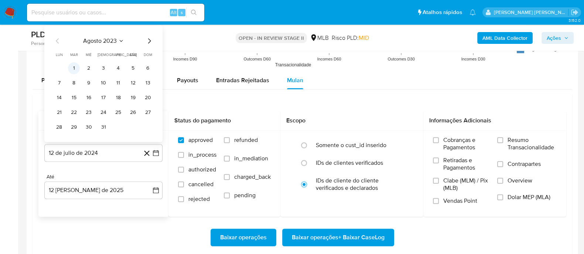
click at [75, 64] on button "1" at bounding box center [74, 68] width 12 height 12
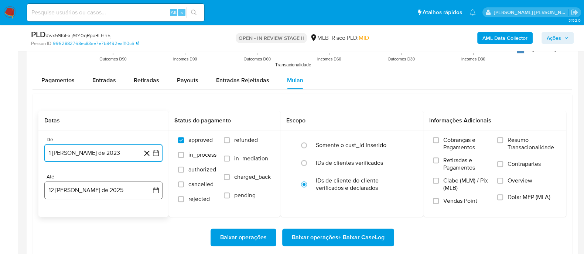
click at [122, 194] on button "12 [PERSON_NAME] de 2025" at bounding box center [103, 191] width 118 height 18
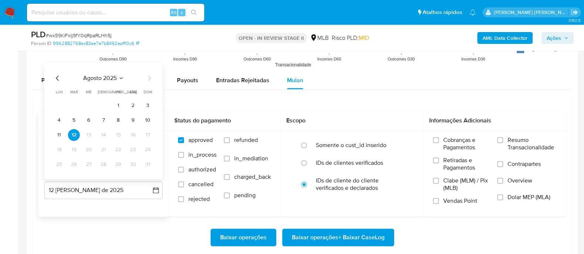
drag, startPoint x: 75, startPoint y: 138, endPoint x: 92, endPoint y: 138, distance: 16.6
click at [75, 138] on button "12" at bounding box center [74, 135] width 12 height 12
click at [76, 135] on button "12" at bounding box center [74, 135] width 12 height 12
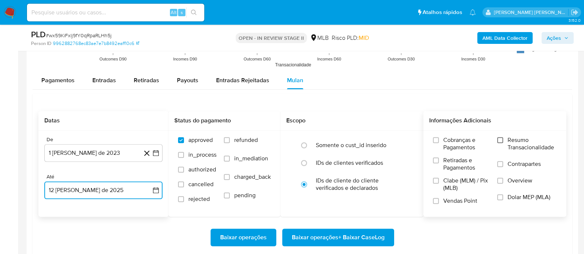
click at [502, 142] on input "Resumo Transacionalidade" at bounding box center [500, 140] width 6 height 6
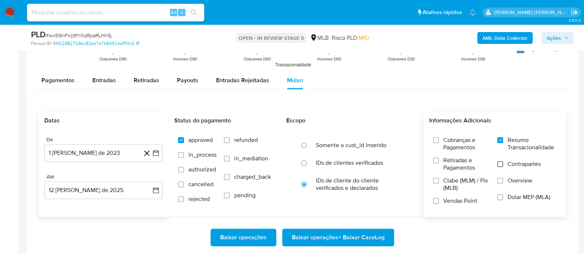
click at [502, 166] on input "Contrapartes" at bounding box center [500, 164] width 6 height 6
click at [434, 200] on input "Vendas Point" at bounding box center [436, 201] width 6 height 6
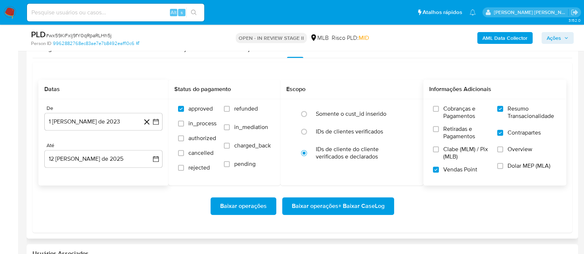
scroll to position [969, 0]
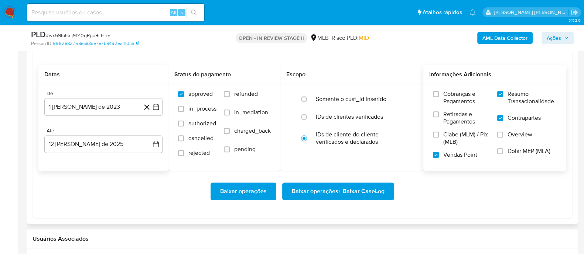
click at [299, 192] on span "Baixar operações + Baixar CaseLog" at bounding box center [338, 192] width 93 height 16
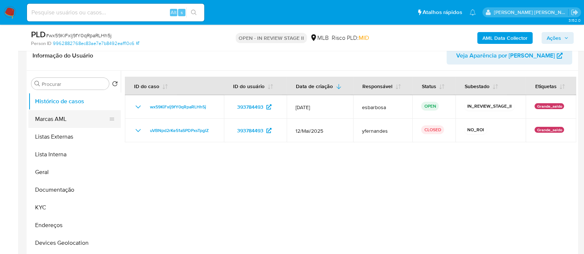
scroll to position [184, 0]
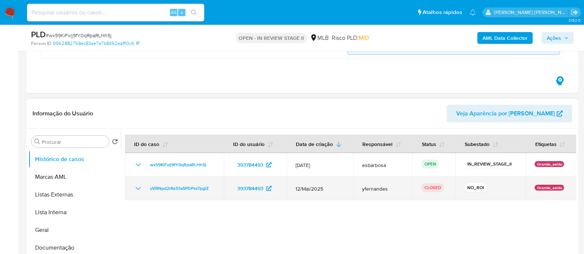
click at [135, 186] on icon "Mostrar/Ocultar" at bounding box center [138, 188] width 9 height 9
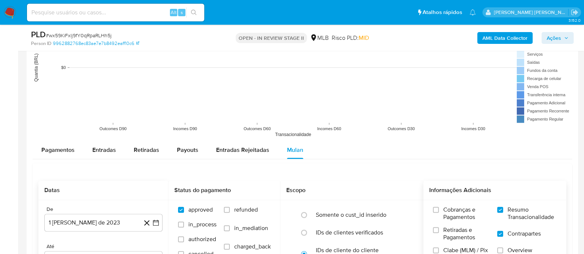
scroll to position [923, 0]
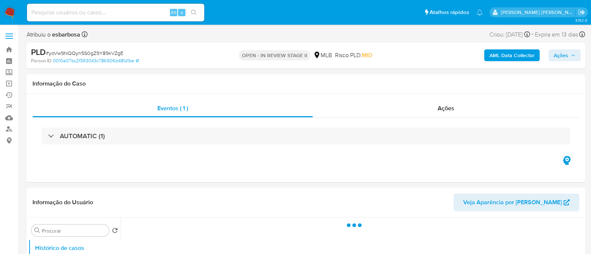
select select "10"
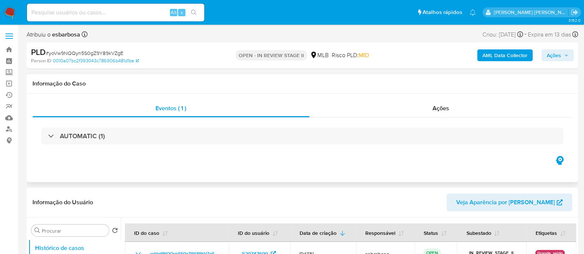
scroll to position [46, 0]
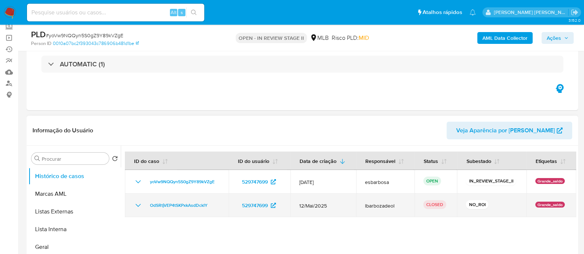
click at [141, 203] on icon "Mostrar/Ocultar" at bounding box center [138, 205] width 9 height 9
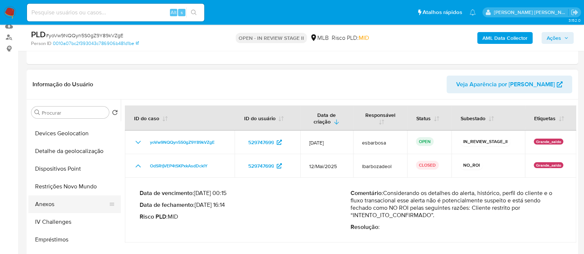
scroll to position [184, 0]
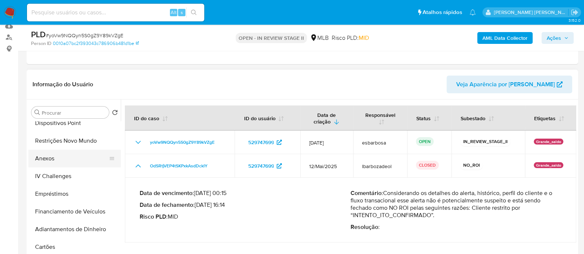
click at [52, 161] on button "Anexos" at bounding box center [71, 159] width 86 height 18
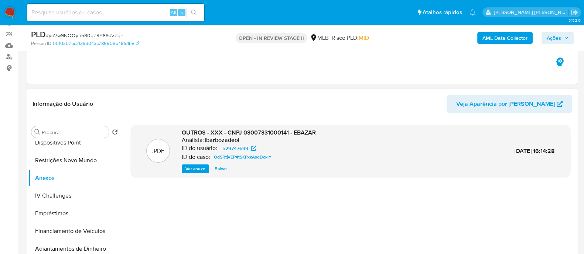
scroll to position [92, 0]
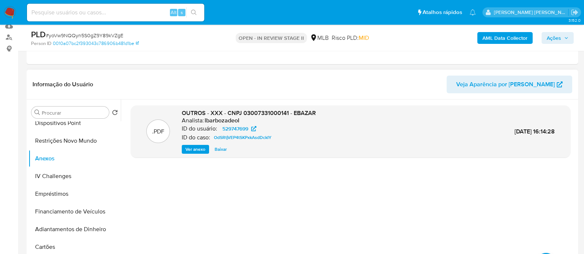
click at [192, 148] on span "Ver anexo" at bounding box center [195, 149] width 20 height 7
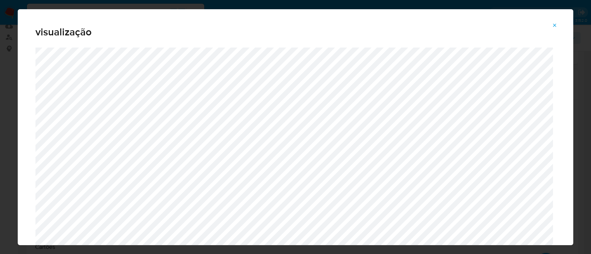
click at [556, 25] on icon "Attachment preview" at bounding box center [555, 26] width 6 height 6
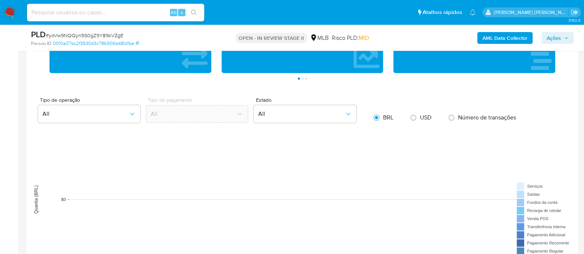
scroll to position [785, 0]
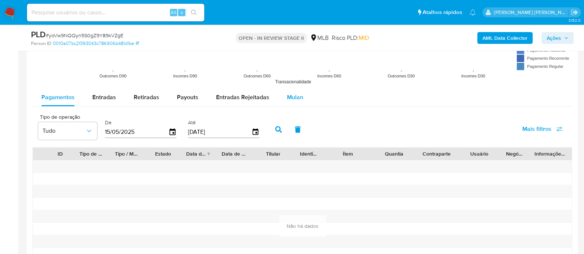
click at [293, 97] on span "Mulan" at bounding box center [295, 97] width 16 height 8
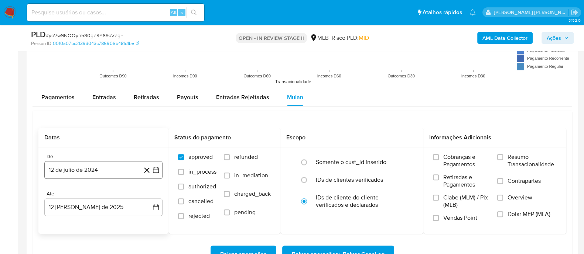
click at [106, 176] on button "12 de julio de 2024" at bounding box center [103, 170] width 118 height 18
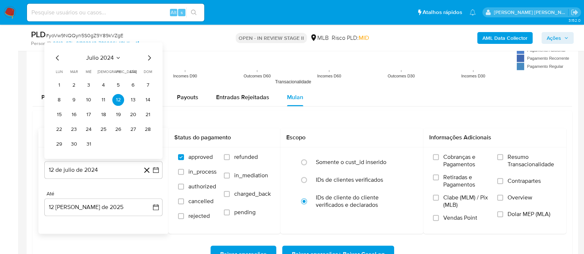
click at [99, 56] on span "julio 2024" at bounding box center [100, 57] width 28 height 7
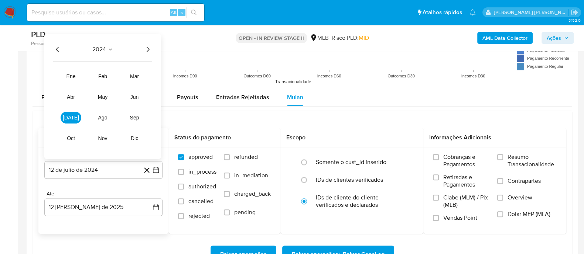
click at [151, 47] on icon "Año siguiente" at bounding box center [147, 49] width 9 height 9
click at [55, 48] on icon "Año anterior" at bounding box center [57, 49] width 9 height 9
click at [148, 49] on icon "Año siguiente" at bounding box center [148, 49] width 3 height 5
click at [134, 99] on span "jun" at bounding box center [134, 97] width 8 height 6
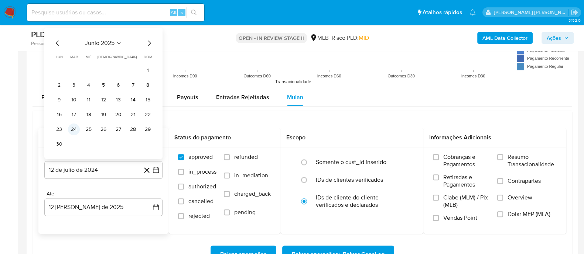
click at [73, 128] on button "24" at bounding box center [74, 129] width 12 height 12
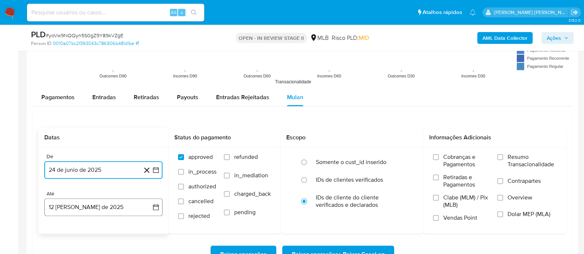
click at [124, 207] on button "12 de agosto de 2025" at bounding box center [103, 208] width 118 height 18
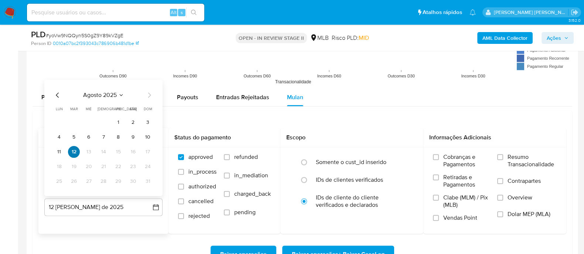
click at [75, 152] on button "12" at bounding box center [74, 152] width 12 height 12
click at [76, 150] on button "12" at bounding box center [74, 152] width 12 height 12
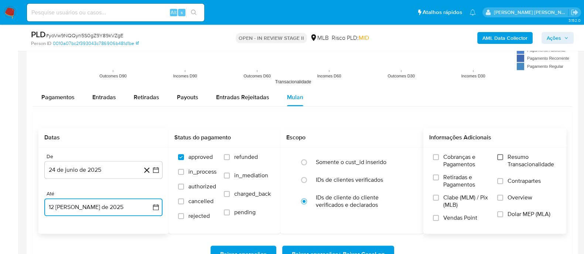
click at [500, 158] on input "Resumo Transacionalidade" at bounding box center [500, 157] width 6 height 6
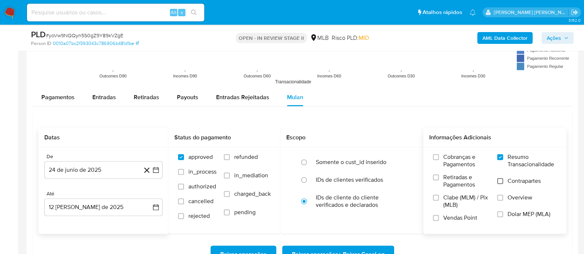
click at [500, 181] on input "Contrapartes" at bounding box center [500, 181] width 6 height 6
click at [438, 217] on input "Vendas Point" at bounding box center [436, 218] width 6 height 6
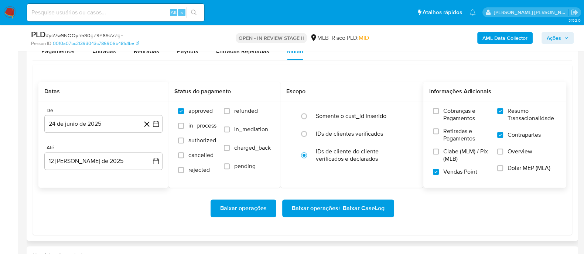
click at [329, 206] on span "Baixar operações + Baixar CaseLog" at bounding box center [338, 209] width 93 height 16
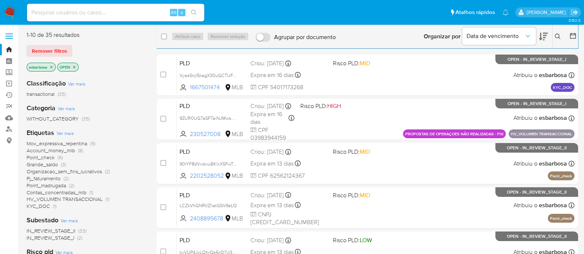
click at [9, 10] on img at bounding box center [10, 12] width 13 height 13
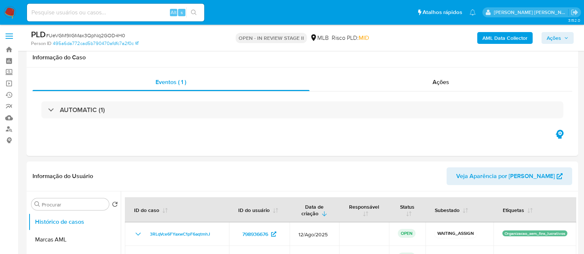
select select "10"
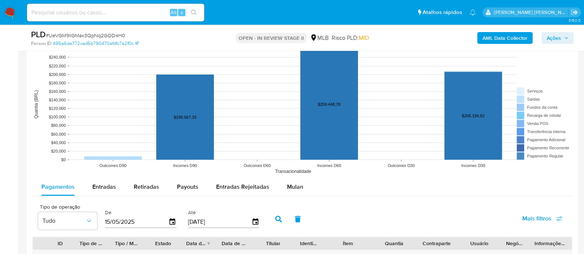
scroll to position [692, 0]
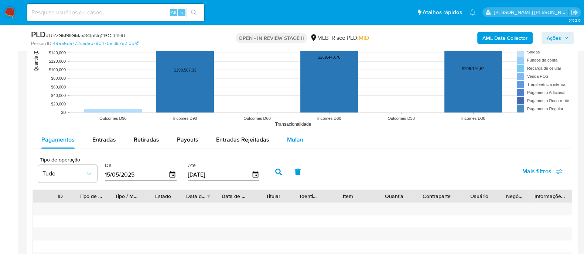
click at [291, 137] on span "Mulan" at bounding box center [295, 140] width 16 height 8
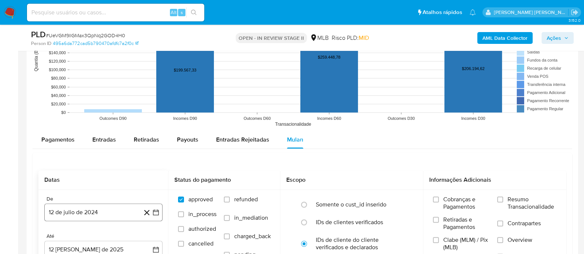
click at [97, 209] on button "12 de julio de 2024" at bounding box center [103, 213] width 118 height 18
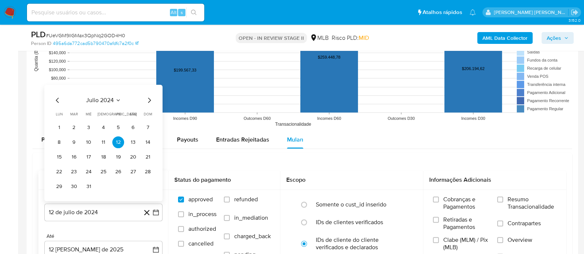
click at [98, 97] on span "julio 2024" at bounding box center [100, 100] width 28 height 7
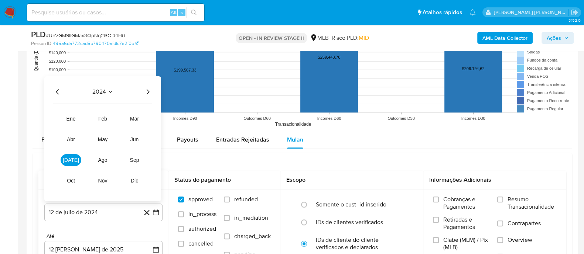
click at [146, 89] on icon "Año siguiente" at bounding box center [147, 92] width 9 height 9
click at [136, 138] on span "jun" at bounding box center [134, 140] width 8 height 6
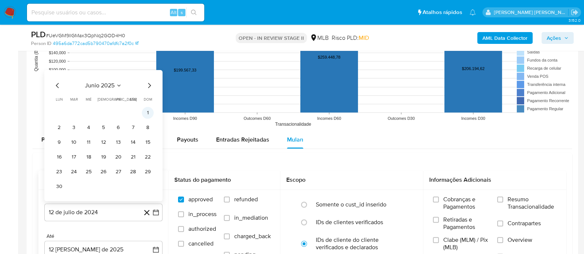
click at [150, 109] on button "1" at bounding box center [148, 113] width 12 height 12
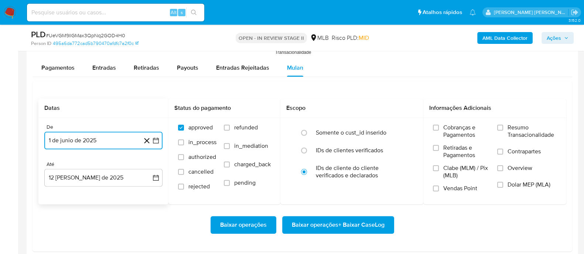
scroll to position [785, 0]
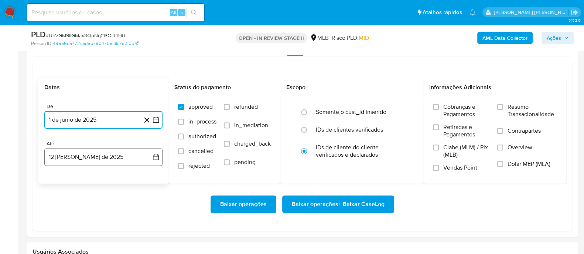
click at [117, 157] on button "12 [PERSON_NAME] de 2025" at bounding box center [103, 157] width 118 height 18
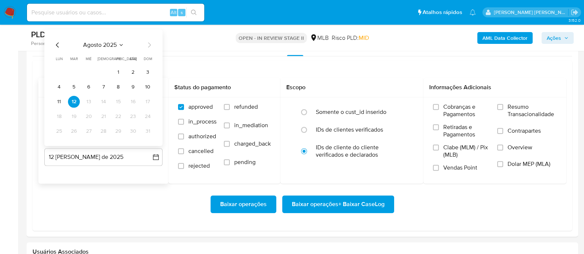
click at [62, 102] on button "11" at bounding box center [59, 102] width 12 height 12
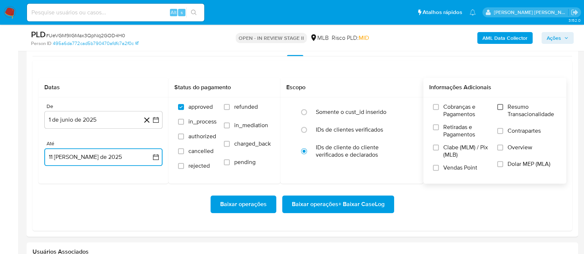
click at [501, 106] on input "Resumo Transacionalidade" at bounding box center [500, 107] width 6 height 6
click at [501, 130] on input "Contrapartes" at bounding box center [500, 131] width 6 height 6
click at [438, 167] on input "Vendas Point" at bounding box center [436, 168] width 6 height 6
click at [155, 158] on icon "button" at bounding box center [155, 157] width 7 height 7
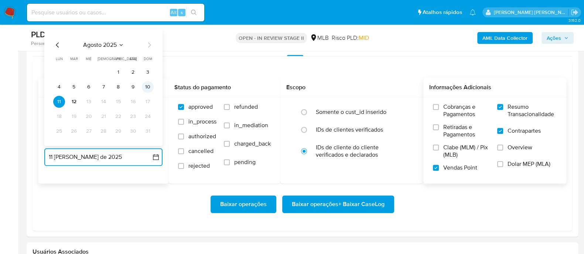
click at [148, 88] on button "10" at bounding box center [148, 87] width 12 height 12
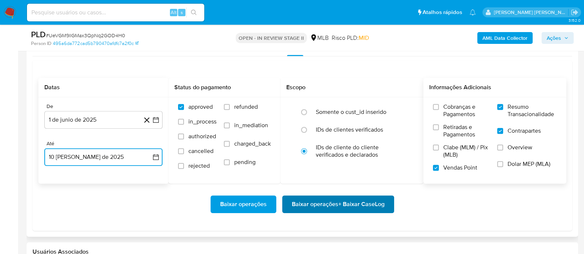
click at [316, 203] on span "Baixar operações + Baixar CaseLog" at bounding box center [338, 204] width 93 height 16
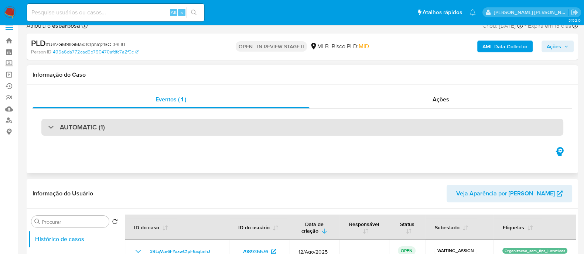
scroll to position [0, 0]
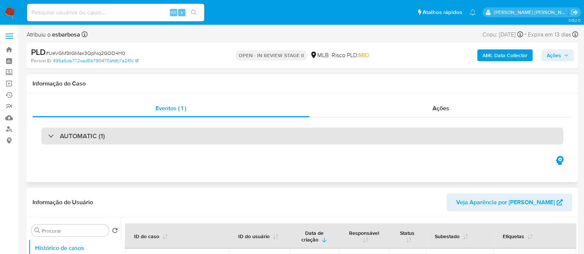
click at [193, 133] on div "AUTOMATIC (1)" at bounding box center [302, 136] width 522 height 17
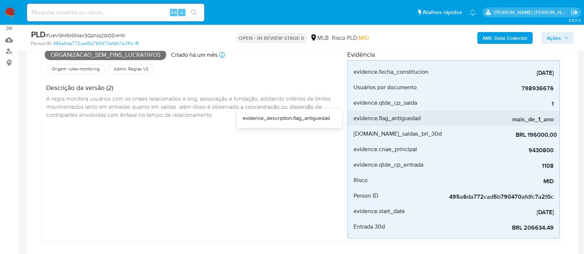
scroll to position [92, 0]
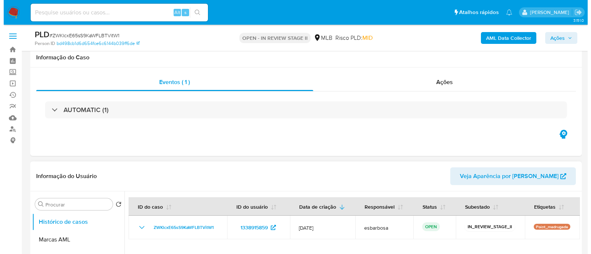
scroll to position [138, 0]
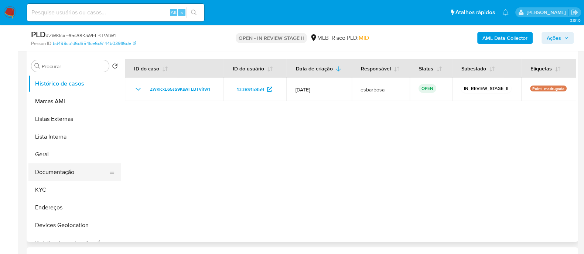
click at [63, 172] on button "Documentação" at bounding box center [71, 173] width 86 height 18
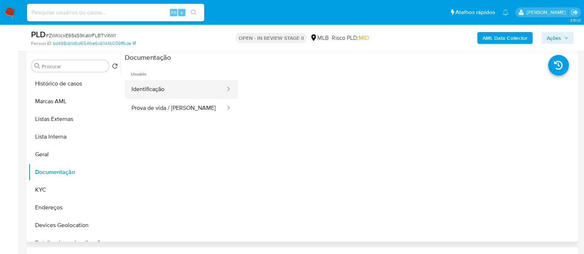
drag, startPoint x: 154, startPoint y: 97, endPoint x: 157, endPoint y: 92, distance: 5.8
click at [155, 95] on button "Identificação" at bounding box center [175, 89] width 101 height 19
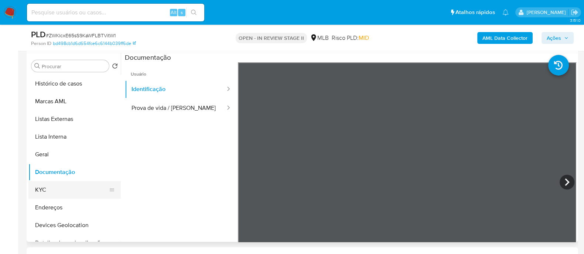
click at [48, 186] on button "KYC" at bounding box center [71, 190] width 86 height 18
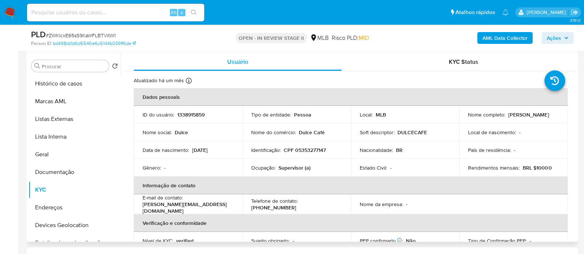
click at [312, 150] on p "CPF 05353277147" at bounding box center [305, 150] width 42 height 7
copy p "05353277147"
drag, startPoint x: 311, startPoint y: 171, endPoint x: 250, endPoint y: 169, distance: 60.9
click at [251, 169] on div "Ocupação : Supervisor (a)" at bounding box center [296, 168] width 91 height 7
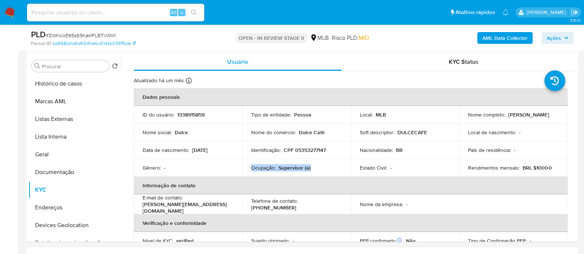
copy div "Ocupação : Supervisor (a)"
click at [500, 41] on b "AML Data Collector" at bounding box center [504, 38] width 45 height 12
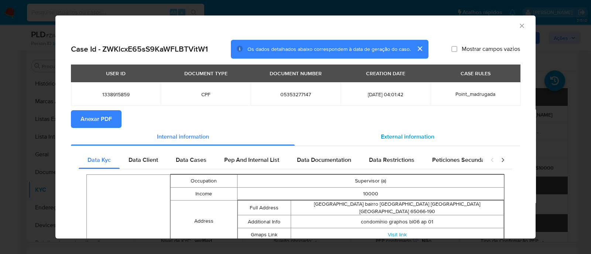
click at [405, 138] on span "External information" at bounding box center [408, 137] width 54 height 8
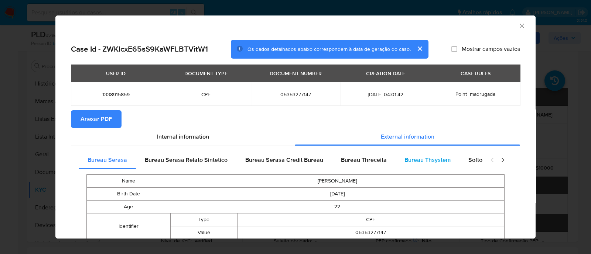
click at [422, 161] on span "Bureau Thsystem" at bounding box center [427, 160] width 46 height 8
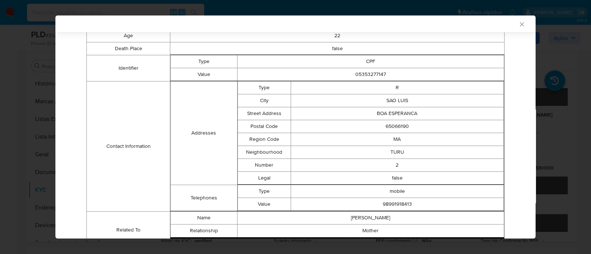
scroll to position [220, 0]
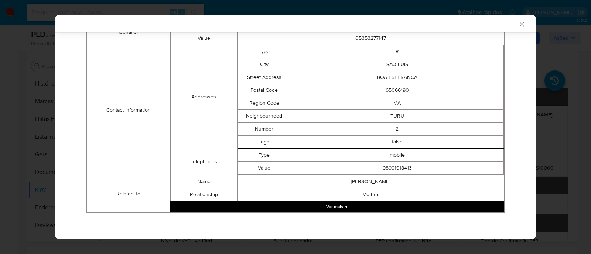
click at [343, 207] on button "Ver mais ▼" at bounding box center [337, 207] width 334 height 11
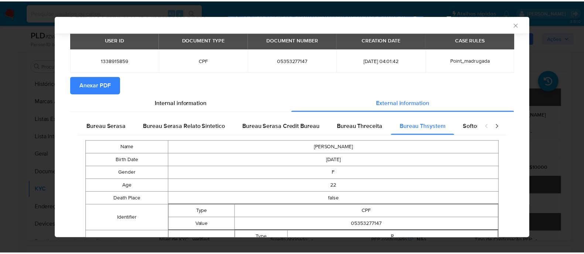
scroll to position [0, 0]
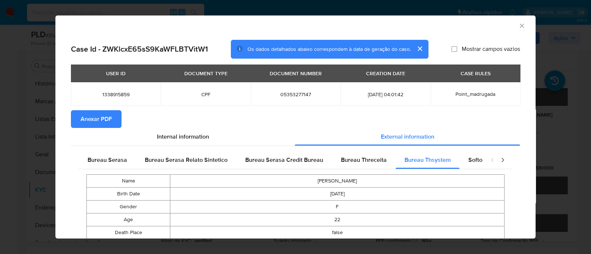
click at [75, 119] on button "Anexar PDF" at bounding box center [96, 119] width 51 height 18
click at [518, 25] on icon "Fechar a janela" at bounding box center [521, 25] width 7 height 7
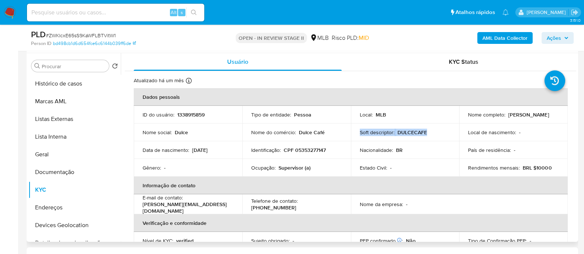
drag, startPoint x: 428, startPoint y: 134, endPoint x: 359, endPoint y: 132, distance: 68.7
click at [360, 132] on div "Soft descriptor : DULCECAFE" at bounding box center [405, 132] width 91 height 7
click at [70, 177] on button "Documentação" at bounding box center [71, 173] width 86 height 18
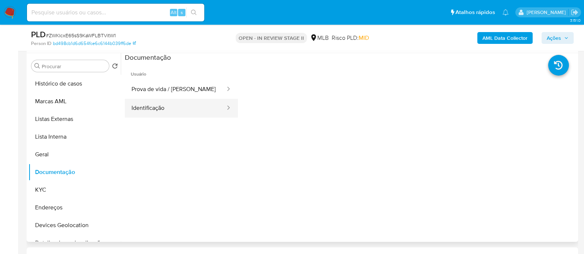
click at [151, 112] on button "Identificação" at bounding box center [175, 108] width 101 height 19
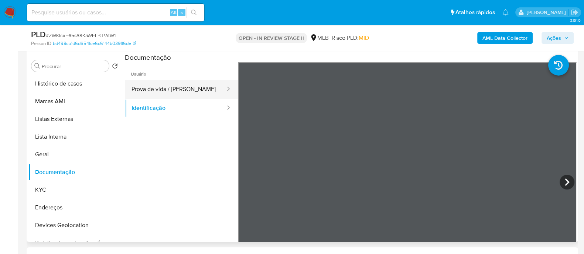
click at [183, 85] on button "Prova de vida / [PERSON_NAME]" at bounding box center [175, 89] width 101 height 19
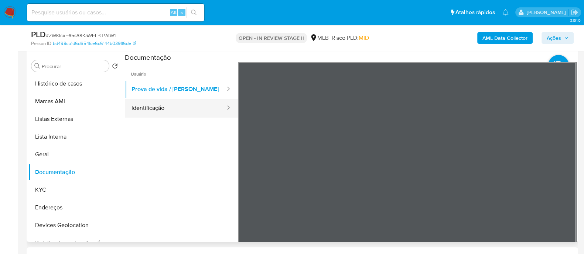
click at [175, 110] on button "Identificação" at bounding box center [175, 108] width 101 height 19
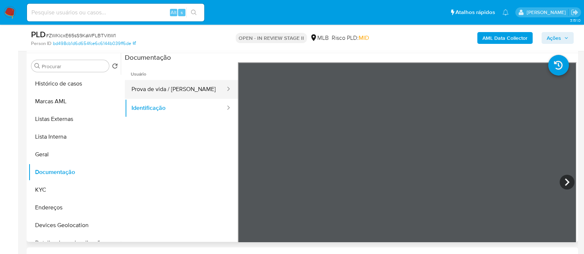
click at [165, 89] on button "Prova de vida / [PERSON_NAME]" at bounding box center [175, 89] width 101 height 19
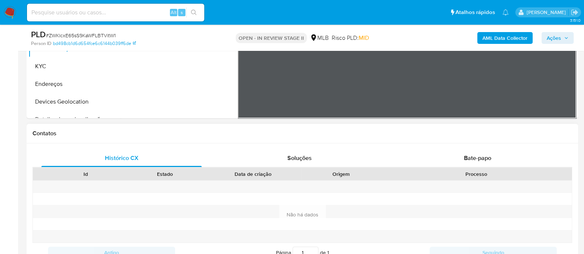
scroll to position [277, 0]
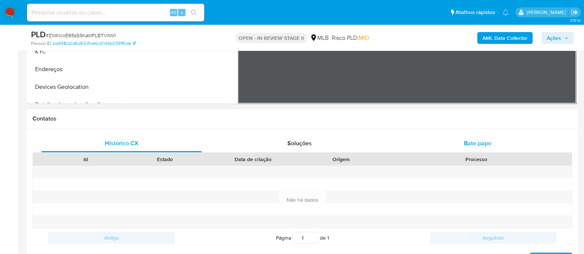
click at [479, 143] on span "Bate-papo" at bounding box center [477, 143] width 27 height 8
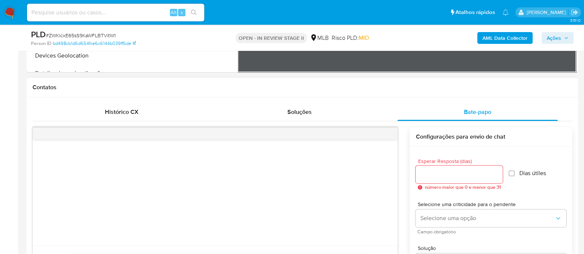
scroll to position [323, 0]
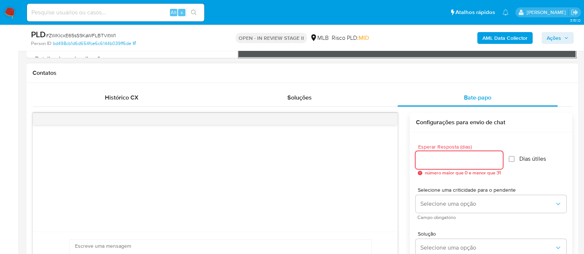
click at [433, 157] on input "Esperar Resposta (dias)" at bounding box center [458, 160] width 87 height 10
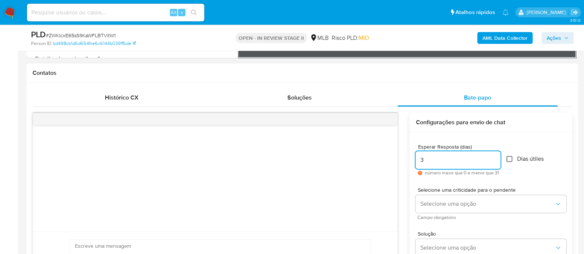
type input "3"
click at [512, 160] on input "Dias útiles" at bounding box center [509, 159] width 6 height 6
checkbox input "true"
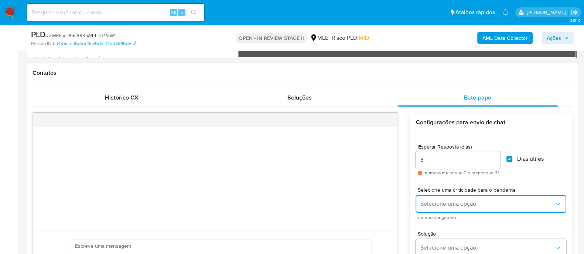
click at [480, 199] on button "Selecione uma opção" at bounding box center [490, 204] width 151 height 18
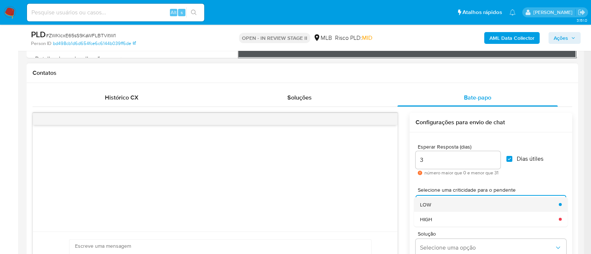
click at [450, 205] on div "LOW" at bounding box center [487, 204] width 134 height 15
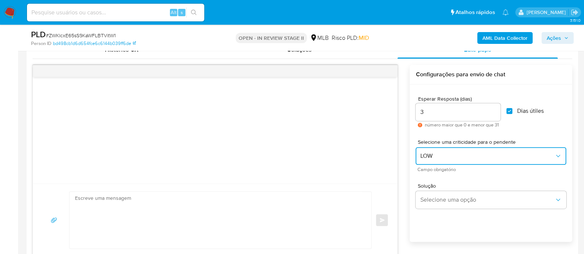
scroll to position [415, 0]
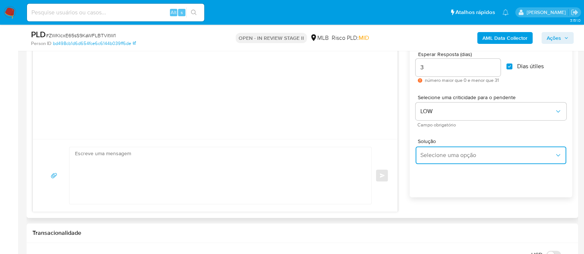
click at [447, 154] on span "Selecione uma opção" at bounding box center [487, 155] width 134 height 7
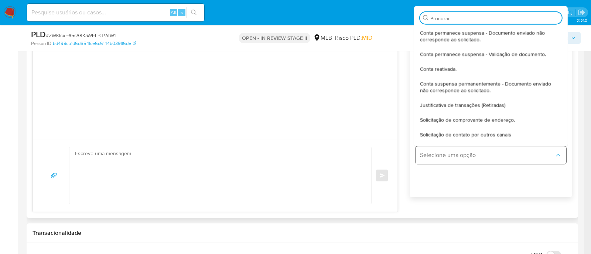
type input "j"
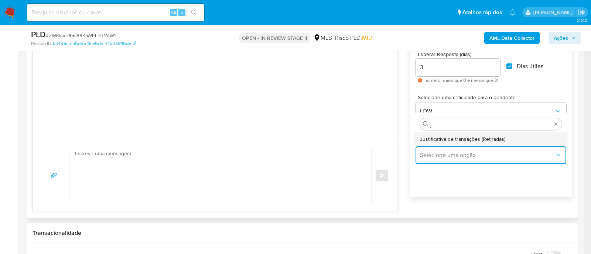
click at [450, 141] on span "Justificativa de transações (Retiradas)" at bounding box center [462, 139] width 85 height 7
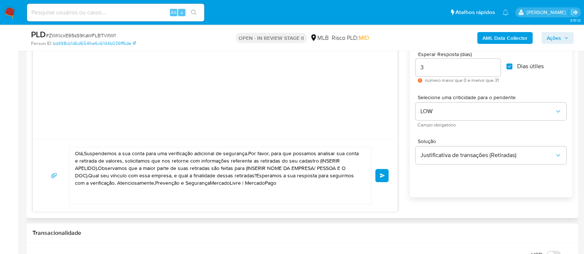
click at [250, 170] on textarea "Olá,Suspendemos a sua conta para uma verificação adicional de segurança.Por fav…" at bounding box center [218, 175] width 287 height 57
paste textarea "! Estamos realizando uma verificação adicional de segurança em contas de usuári…"
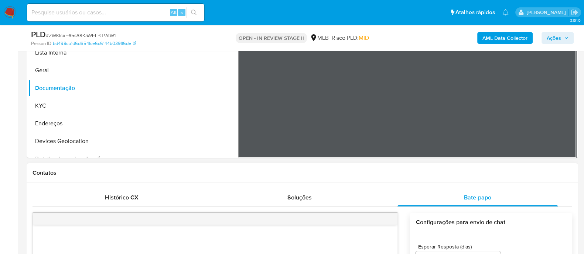
scroll to position [138, 0]
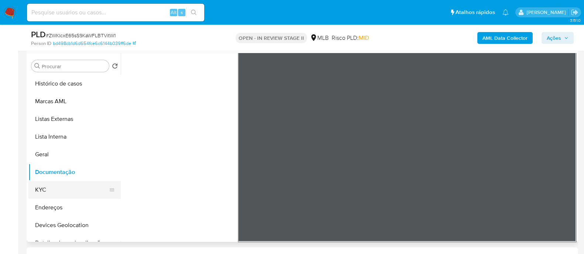
click at [48, 191] on button "KYC" at bounding box center [71, 190] width 86 height 18
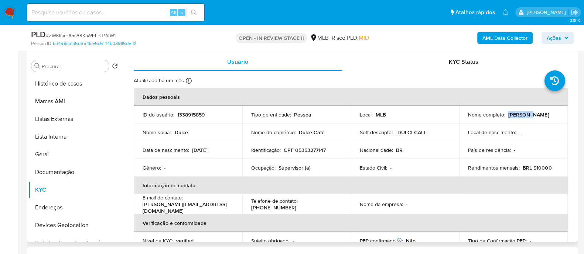
drag, startPoint x: 486, startPoint y: 119, endPoint x: 465, endPoint y: 119, distance: 20.3
click at [508, 118] on p "[PERSON_NAME] [PERSON_NAME]" at bounding box center [528, 115] width 41 height 7
copy p "Gabriela"
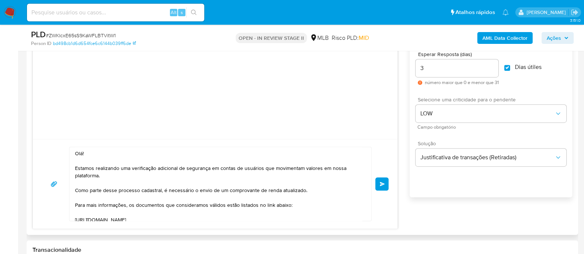
click at [82, 152] on textarea "Olá! Estamos realizando uma verificação adicional de segurança em contas de usu…" at bounding box center [218, 184] width 287 height 74
paste textarea "Gabriela"
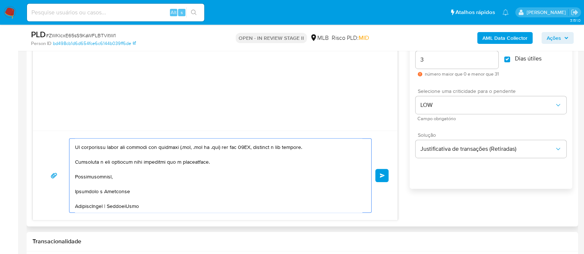
scroll to position [415, 0]
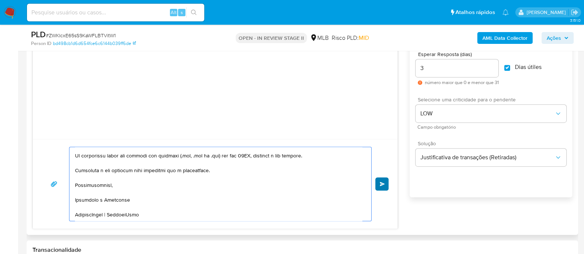
type textarea "Olá, Gabriela! Estamos realizando uma verificação adicional de segurança em con…"
click at [384, 183] on span "common.send" at bounding box center [382, 184] width 5 height 4
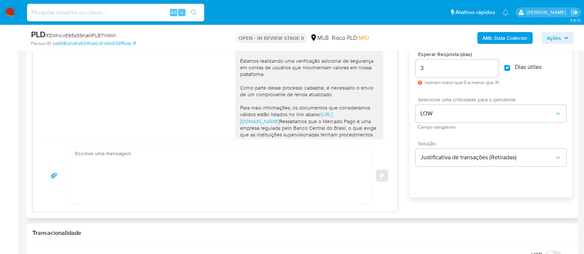
scroll to position [0, 0]
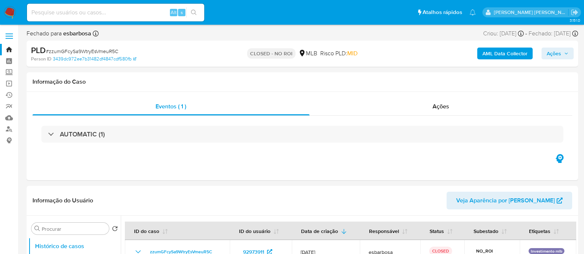
select select "10"
click at [11, 130] on link "Localizador de pessoas" at bounding box center [44, 129] width 88 height 11
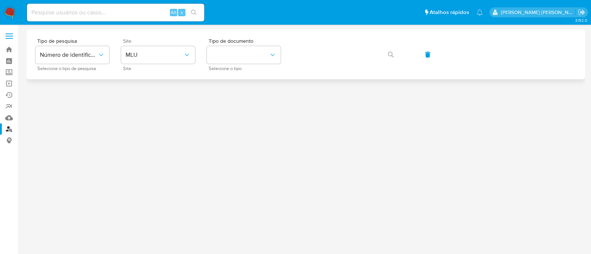
click at [152, 64] on div "Site MLU Site" at bounding box center [158, 54] width 74 height 32
click at [157, 56] on span "MLU" at bounding box center [155, 54] width 58 height 7
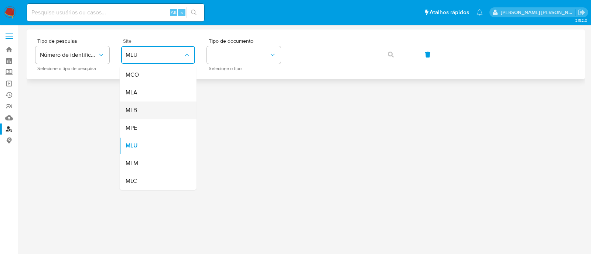
click at [138, 112] on div "MLB" at bounding box center [156, 111] width 61 height 18
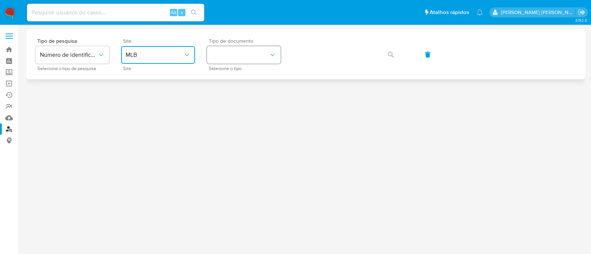
click at [243, 59] on button "identificationType" at bounding box center [244, 55] width 74 height 18
click at [220, 101] on span "CPF" at bounding box center [216, 99] width 11 height 7
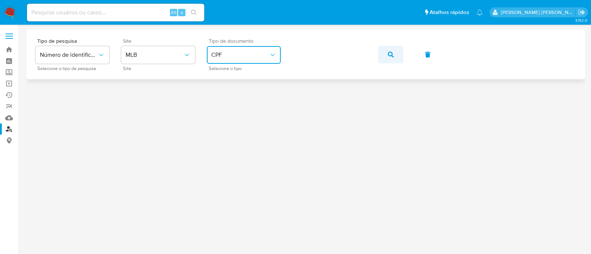
click at [393, 54] on icon "button" at bounding box center [391, 55] width 6 height 6
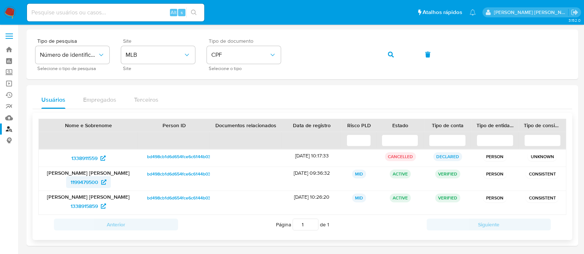
click at [83, 180] on span "1199479500" at bounding box center [85, 183] width 28 height 12
click at [85, 204] on span "1338915859" at bounding box center [84, 207] width 27 height 12
click at [78, 158] on span "1338911559" at bounding box center [84, 159] width 26 height 12
click at [289, 54] on div "Tipo de pesquisa Número de identificação Selecione o tipo de pesquisa Site MLB …" at bounding box center [302, 54] width 534 height 32
click at [390, 57] on icon "button" at bounding box center [391, 55] width 6 height 6
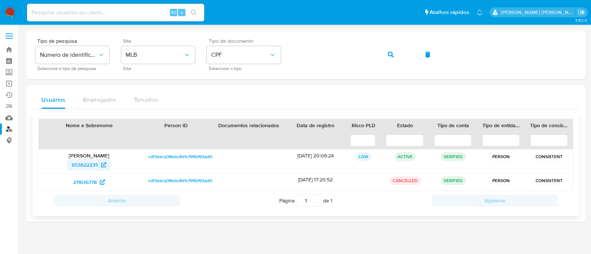
click at [89, 163] on span "653622235" at bounding box center [85, 165] width 27 height 12
click at [86, 181] on span "211636778" at bounding box center [85, 183] width 24 height 12
click at [86, 182] on span "211636778" at bounding box center [85, 183] width 24 height 12
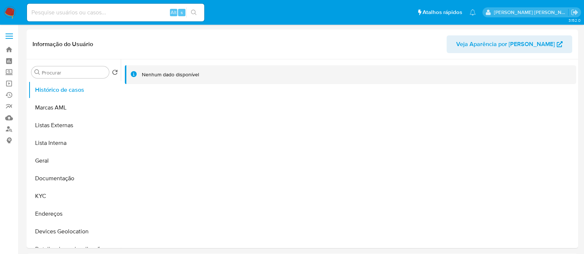
select select "10"
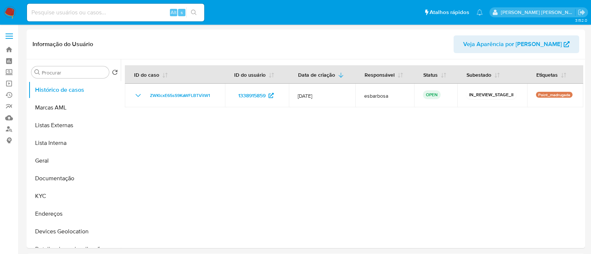
select select "10"
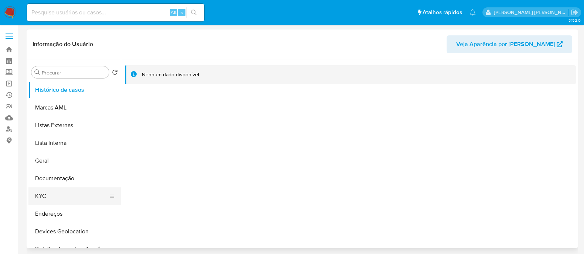
select select "10"
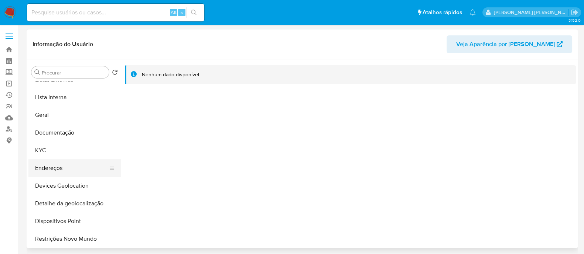
drag, startPoint x: 56, startPoint y: 237, endPoint x: 109, endPoint y: 162, distance: 91.7
click at [57, 237] on button "Restrições Novo Mundo" at bounding box center [74, 239] width 92 height 18
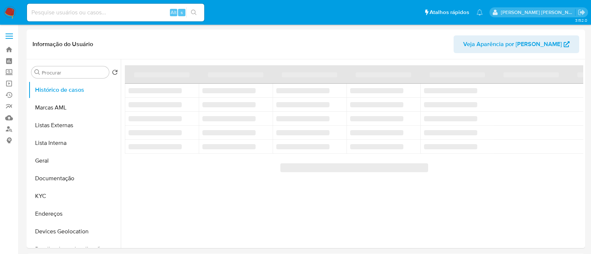
select select "10"
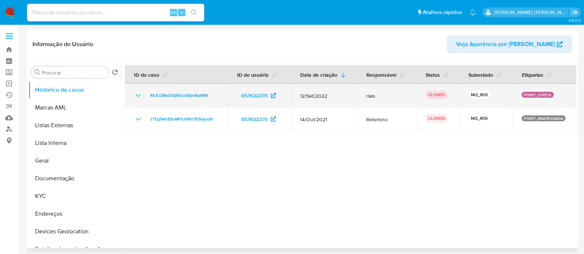
click at [140, 95] on icon "Mostrar/Ocultar" at bounding box center [138, 95] width 9 height 9
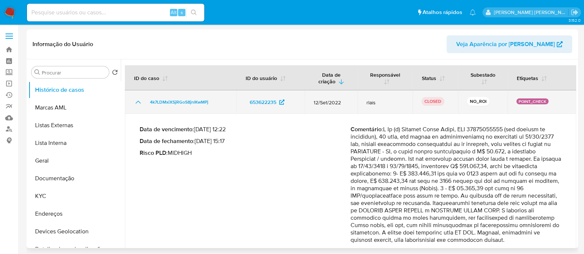
click at [137, 102] on icon "Mostrar/Ocultar" at bounding box center [138, 102] width 5 height 3
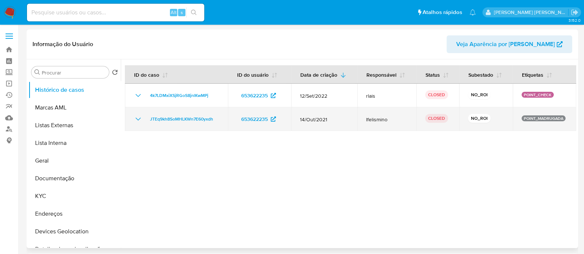
click at [141, 121] on icon "Mostrar/Ocultar" at bounding box center [138, 119] width 9 height 9
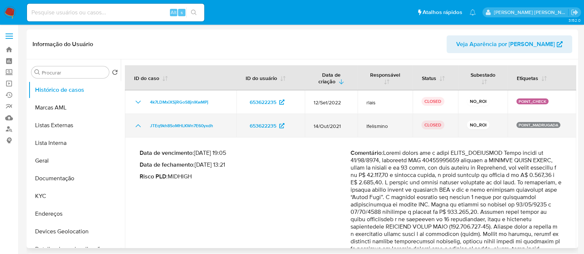
click at [141, 121] on td "JTEq9kh8SoMHLKWn7E60yxdh" at bounding box center [181, 126] width 112 height 24
click at [138, 127] on icon "Mostrar/Ocultar" at bounding box center [138, 125] width 9 height 9
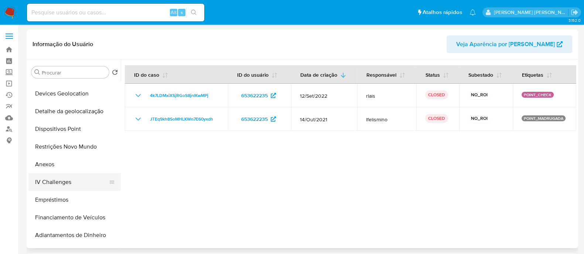
scroll to position [138, 0]
click at [47, 164] on button "Anexos" at bounding box center [71, 164] width 86 height 18
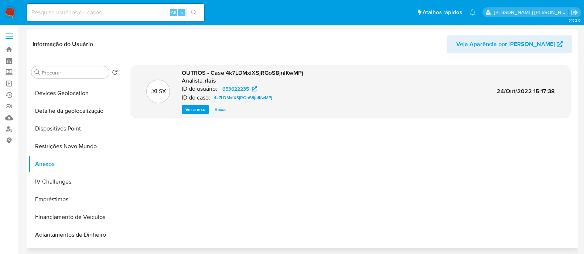
click at [196, 109] on span "Ver anexo" at bounding box center [195, 109] width 20 height 7
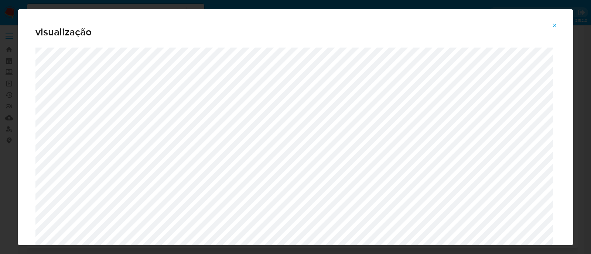
click at [554, 26] on icon "Attachment preview" at bounding box center [555, 26] width 6 height 6
click at [554, 25] on icon "Attachment preview" at bounding box center [555, 26] width 6 height 6
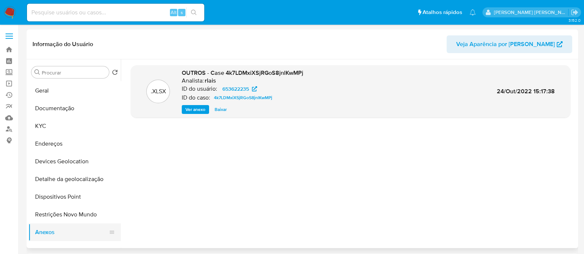
scroll to position [46, 0]
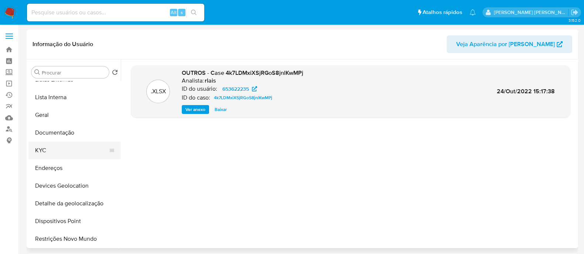
click at [50, 149] on button "KYC" at bounding box center [71, 151] width 86 height 18
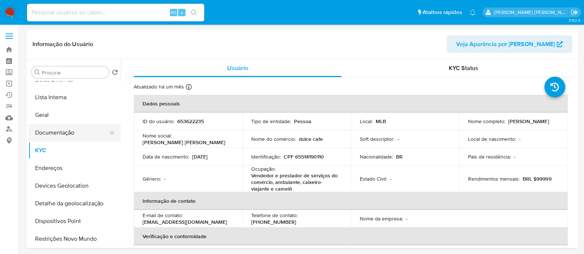
click at [76, 128] on button "Documentação" at bounding box center [71, 133] width 86 height 18
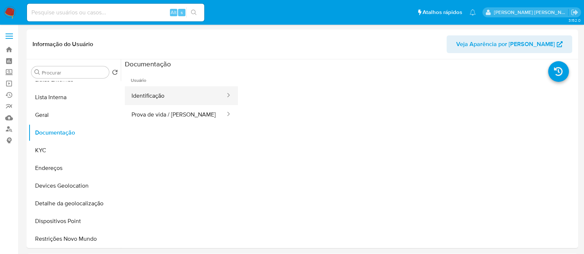
click at [162, 96] on button "Identificação" at bounding box center [175, 95] width 101 height 19
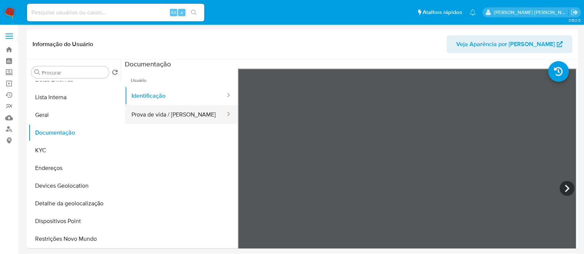
click at [186, 115] on button "Prova de vida / [PERSON_NAME]" at bounding box center [175, 114] width 101 height 19
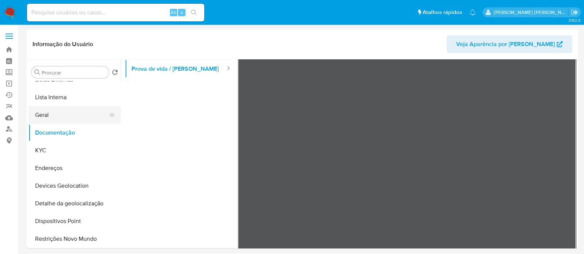
click at [71, 113] on button "Geral" at bounding box center [71, 115] width 86 height 18
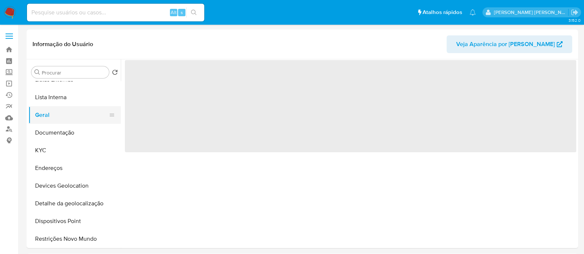
scroll to position [0, 0]
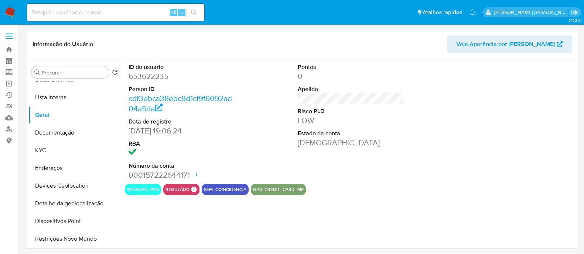
click at [158, 73] on dd "653622235" at bounding box center [181, 76] width 106 height 10
copy dd "653622235"
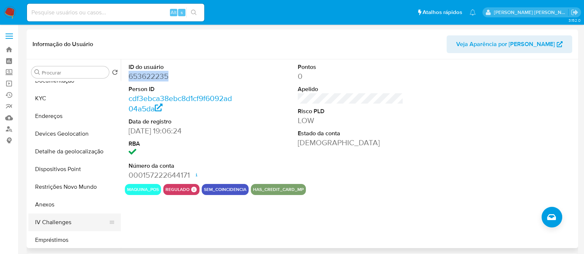
scroll to position [138, 0]
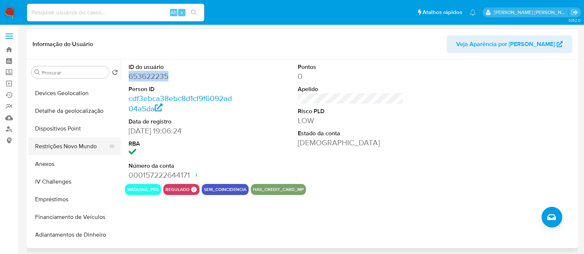
click at [66, 149] on button "Restrições Novo Mundo" at bounding box center [71, 147] width 86 height 18
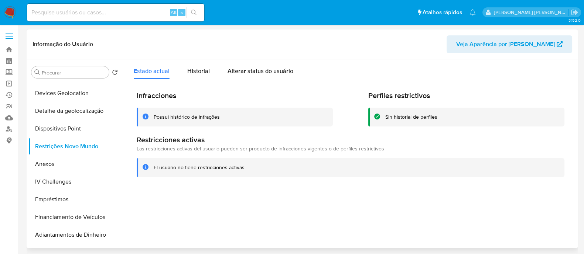
click at [188, 116] on div "Possui histórico de infrações" at bounding box center [187, 117] width 66 height 7
click at [191, 75] on span "Historial" at bounding box center [198, 71] width 23 height 8
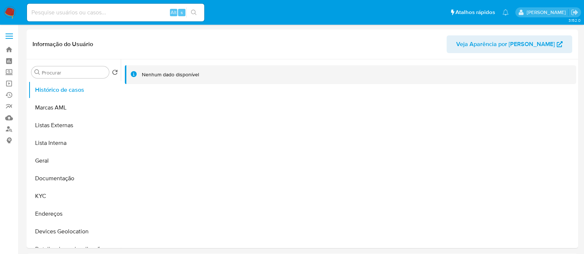
select select "10"
click at [53, 197] on button "KYC" at bounding box center [71, 197] width 86 height 18
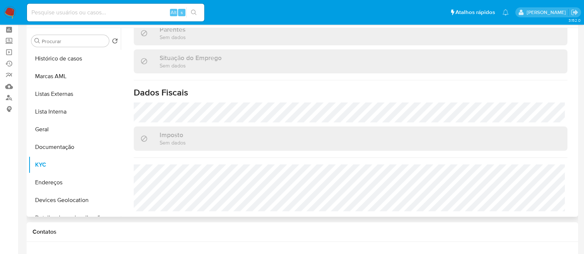
scroll to position [46, 0]
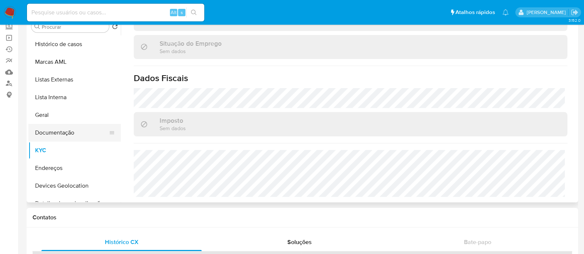
click at [61, 133] on button "Documentação" at bounding box center [71, 133] width 86 height 18
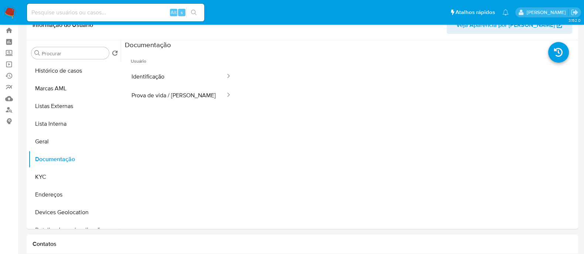
scroll to position [0, 0]
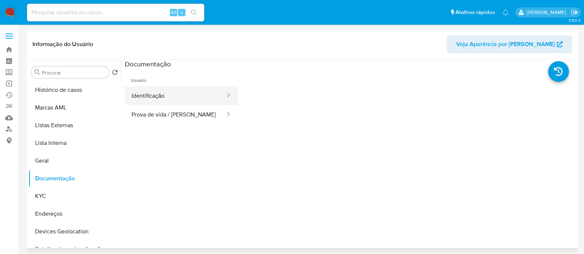
click at [165, 102] on button "Identificação" at bounding box center [175, 95] width 101 height 19
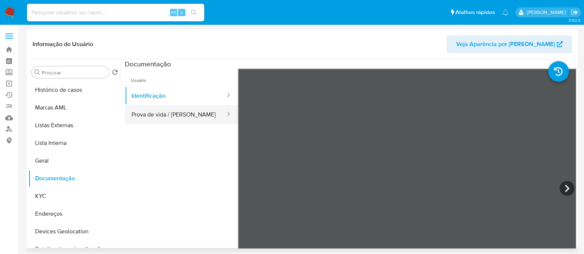
click at [184, 115] on button "Prova de vida / Selfie" at bounding box center [175, 114] width 101 height 19
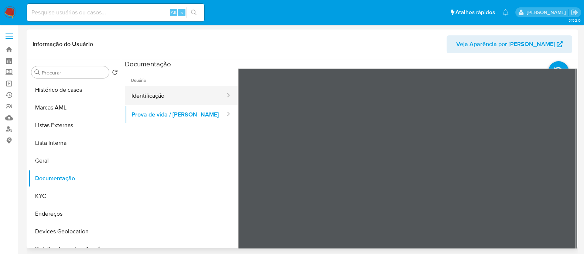
click at [175, 100] on button "Identificação" at bounding box center [175, 95] width 101 height 19
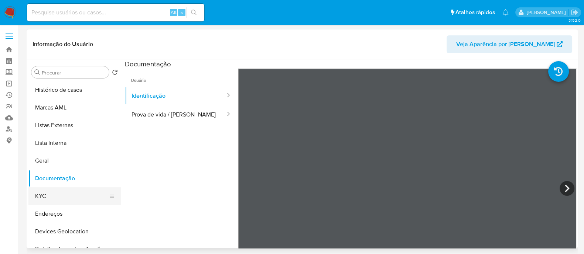
click at [50, 198] on button "KYC" at bounding box center [71, 197] width 86 height 18
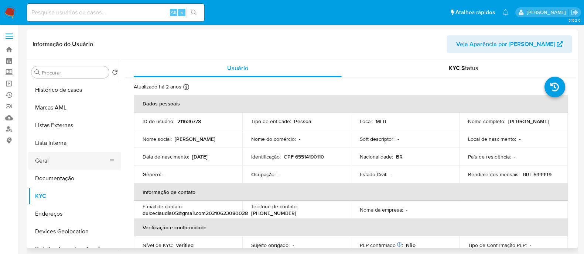
click at [60, 163] on button "Geral" at bounding box center [71, 161] width 86 height 18
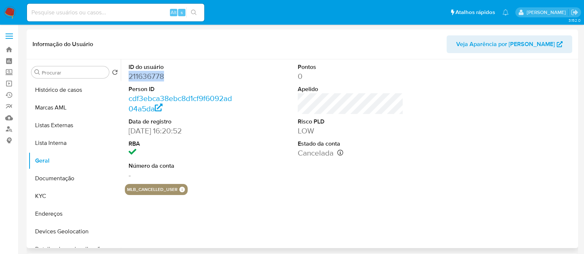
drag, startPoint x: 163, startPoint y: 75, endPoint x: 129, endPoint y: 77, distance: 34.0
click at [129, 77] on dd "211636778" at bounding box center [181, 76] width 106 height 10
copy dd "211636778"
click at [53, 201] on button "KYC" at bounding box center [71, 197] width 86 height 18
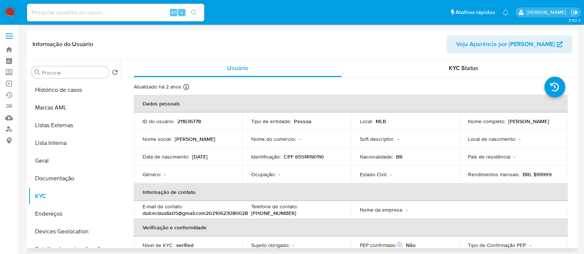
drag, startPoint x: 519, startPoint y: 126, endPoint x: 466, endPoint y: 126, distance: 52.8
click at [468, 125] on div "Nome completo : Claudia Dulce Rocha" at bounding box center [513, 121] width 91 height 7
copy p "Claudia Dulce Rocha"
click at [57, 161] on button "Geral" at bounding box center [71, 161] width 86 height 18
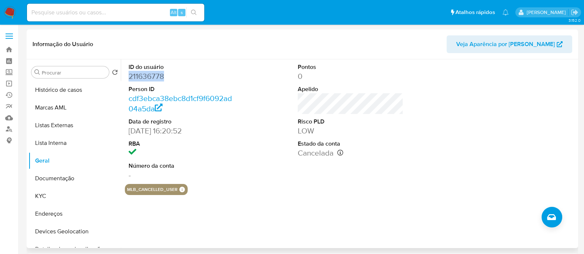
drag, startPoint x: 162, startPoint y: 76, endPoint x: 129, endPoint y: 75, distance: 33.6
click at [129, 75] on dd "211636778" at bounding box center [181, 76] width 106 height 10
copy dd "211636778"
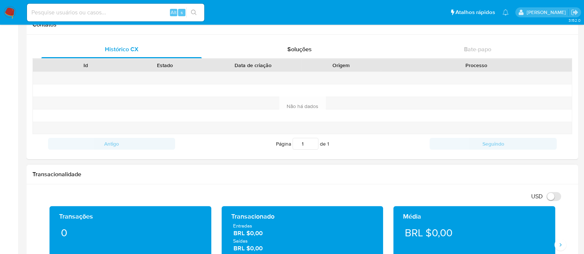
scroll to position [323, 0]
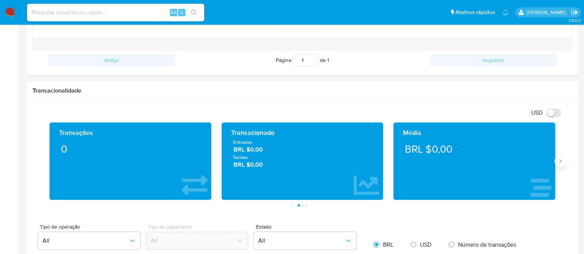
click at [564, 162] on button "Siguiente" at bounding box center [560, 161] width 12 height 12
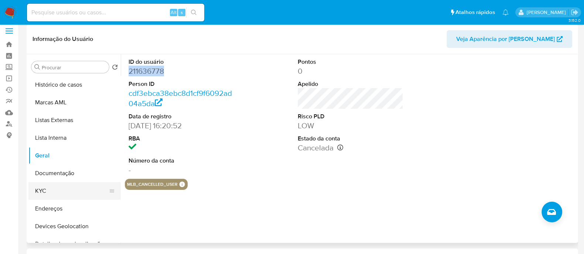
scroll to position [0, 0]
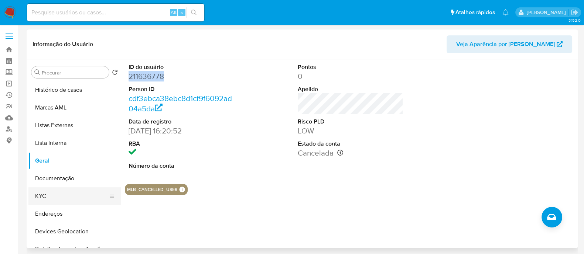
click at [52, 198] on button "KYC" at bounding box center [71, 197] width 86 height 18
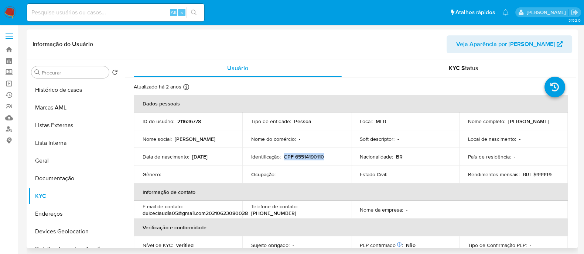
drag, startPoint x: 330, startPoint y: 158, endPoint x: 284, endPoint y: 160, distance: 46.2
click at [284, 160] on div "Identificação : CPF 65514190110" at bounding box center [296, 157] width 91 height 7
copy p "CPF 65514190110"
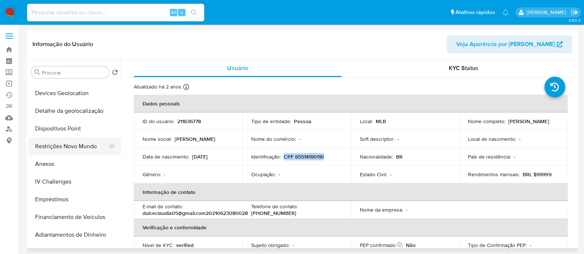
scroll to position [138, 0]
click at [63, 148] on button "Restrições Novo Mundo" at bounding box center [71, 147] width 86 height 18
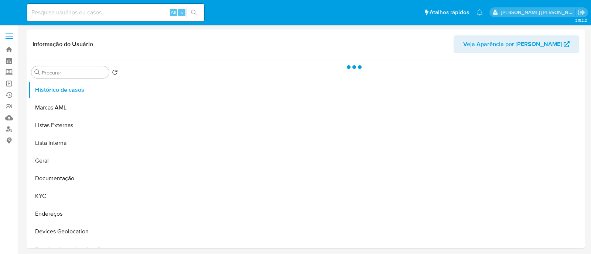
select select "10"
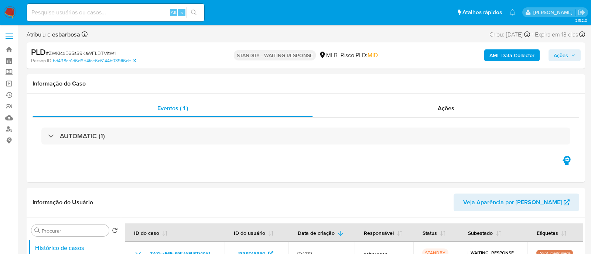
select select "10"
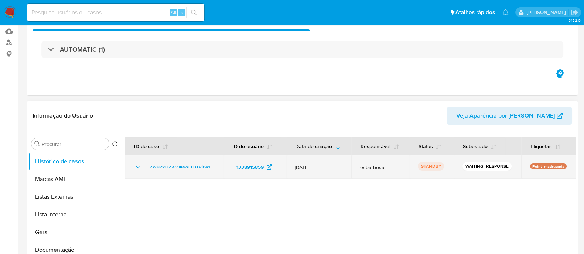
scroll to position [92, 0]
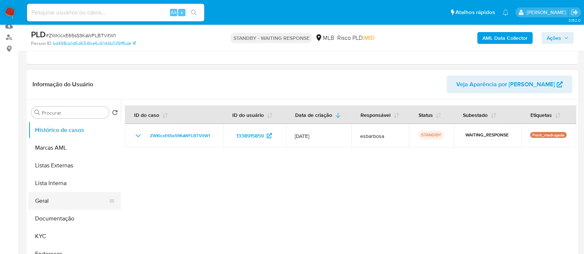
click at [50, 199] on button "Geral" at bounding box center [71, 201] width 86 height 18
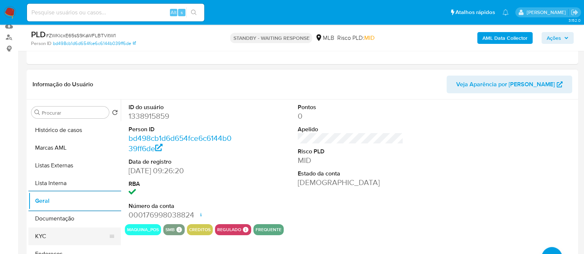
click at [48, 241] on button "KYC" at bounding box center [71, 237] width 86 height 18
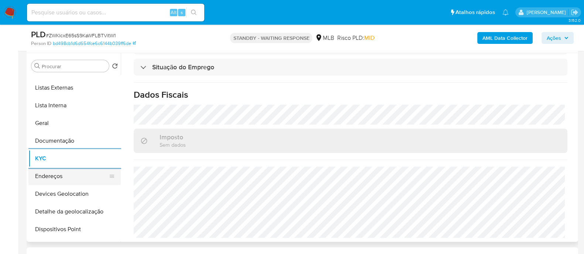
scroll to position [46, 0]
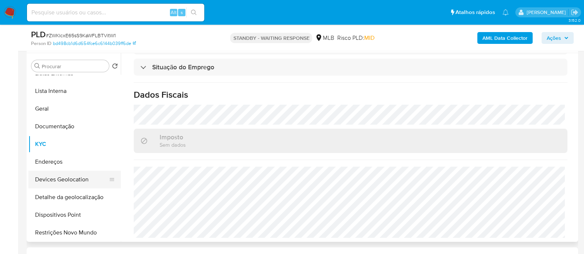
click at [85, 177] on button "Devices Geolocation" at bounding box center [71, 180] width 86 height 18
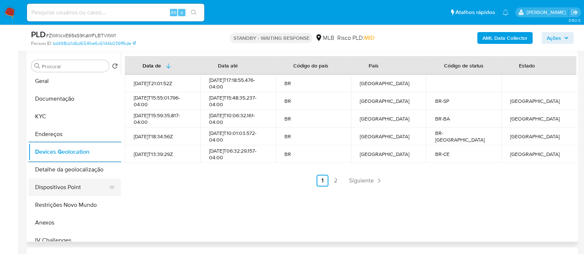
scroll to position [92, 0]
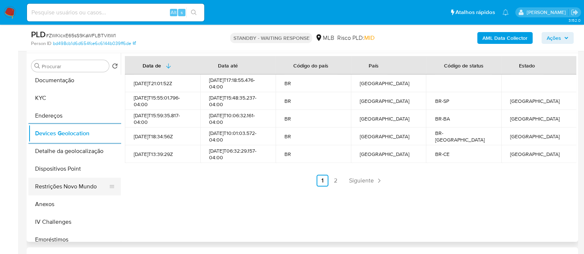
click at [80, 184] on button "Restrições Novo Mundo" at bounding box center [71, 187] width 86 height 18
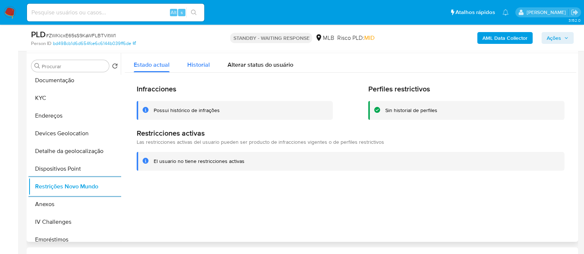
click at [198, 67] on span "Historial" at bounding box center [198, 65] width 23 height 8
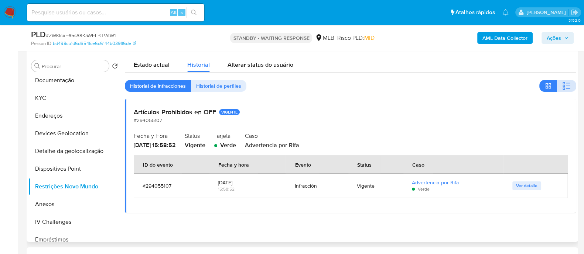
click at [562, 86] on icon "button" at bounding box center [566, 86] width 9 height 9
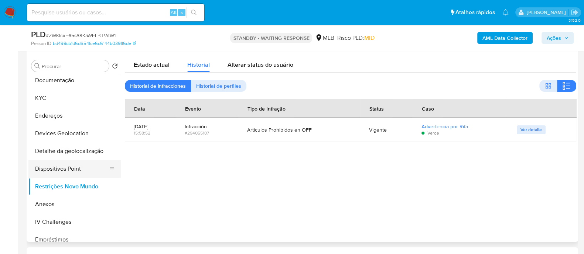
click at [69, 168] on button "Dispositivos Point" at bounding box center [71, 169] width 86 height 18
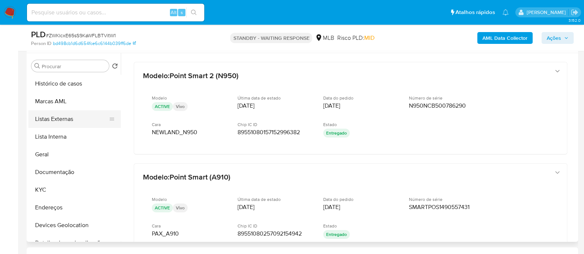
scroll to position [0, 0]
click at [55, 152] on button "Geral" at bounding box center [71, 155] width 86 height 18
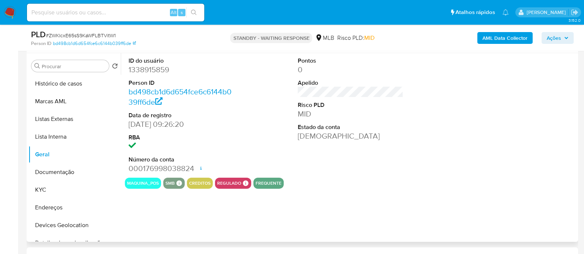
click at [160, 64] on dt "ID do usuário" at bounding box center [181, 61] width 106 height 8
click at [161, 69] on dd "1338915859" at bounding box center [181, 70] width 106 height 10
copy dd "1338915859"
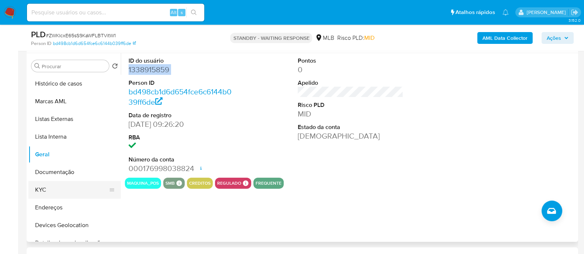
click at [64, 189] on button "KYC" at bounding box center [71, 190] width 86 height 18
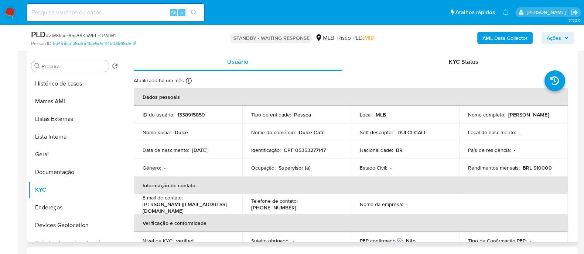
drag, startPoint x: 317, startPoint y: 143, endPoint x: 309, endPoint y: 146, distance: 8.8
click at [316, 143] on td "Identificação : CPF 05353277147" at bounding box center [296, 150] width 109 height 18
click at [309, 147] on p "CPF 05353277147" at bounding box center [305, 150] width 42 height 7
copy p "05353277147"
